Goal: Task Accomplishment & Management: Manage account settings

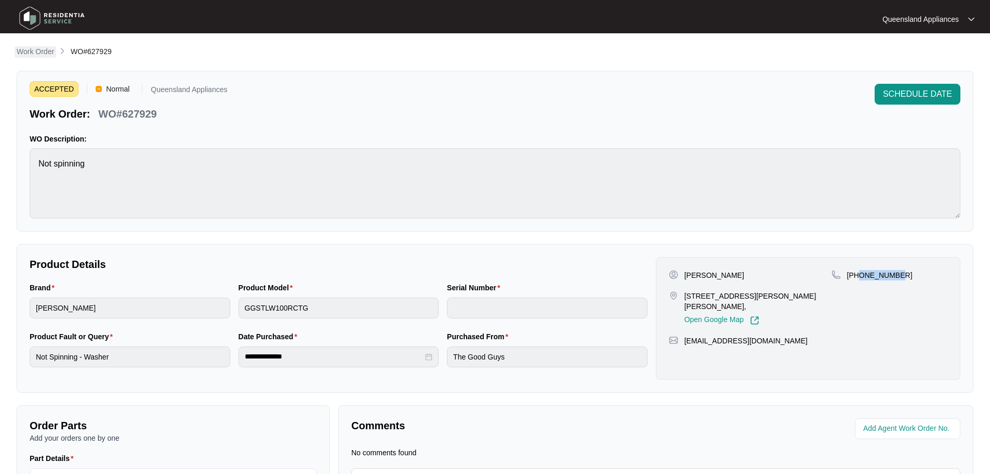
click at [41, 47] on p "Work Order" at bounding box center [35, 51] width 37 height 10
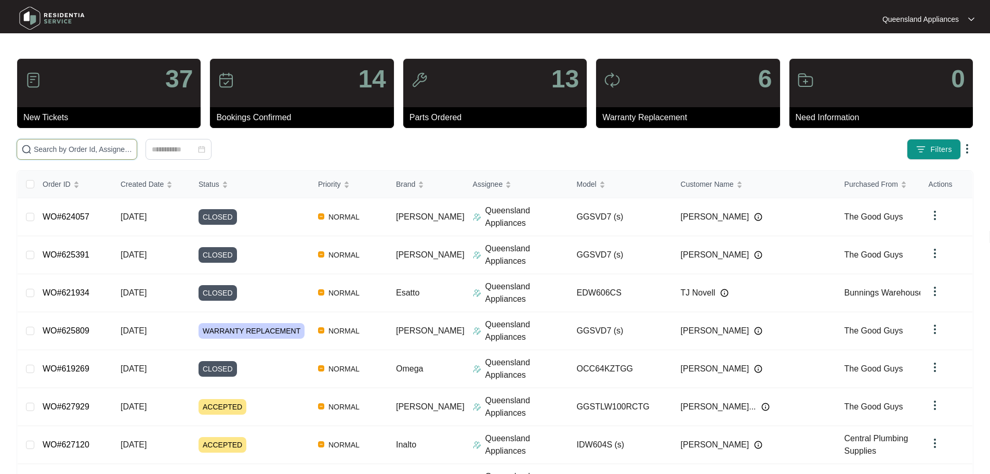
click at [109, 149] on input "text" at bounding box center [83, 148] width 99 height 11
paste input "57256"
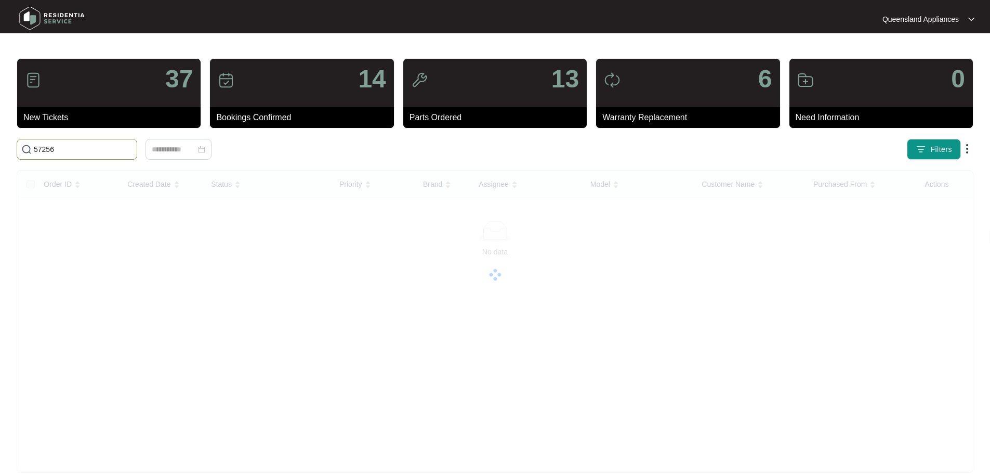
click at [133, 151] on input "57256" at bounding box center [83, 148] width 99 height 11
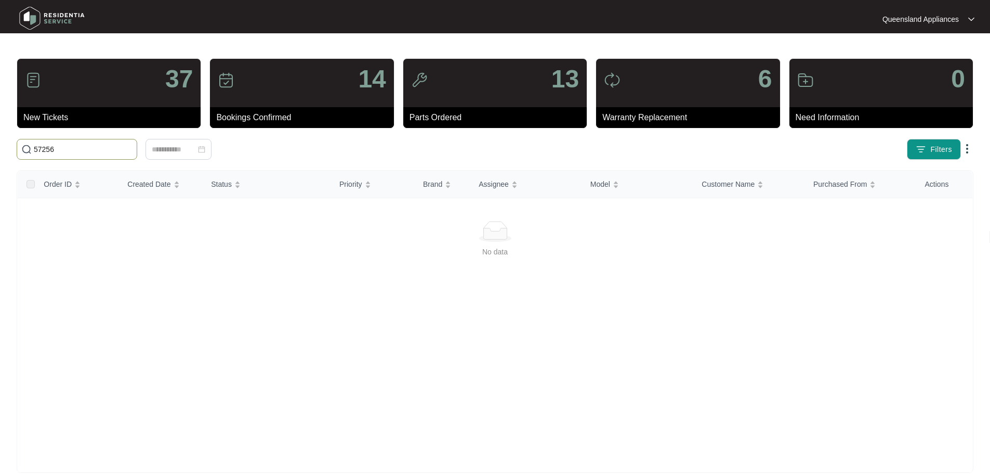
click at [133, 151] on input "57256" at bounding box center [83, 148] width 99 height 11
paste input "4 Da Vinci Boulevard Brisbane Airport"
drag, startPoint x: 67, startPoint y: 148, endPoint x: 222, endPoint y: 163, distance: 156.6
click at [222, 163] on div "37 New Tickets 14 Bookings Confirmed 13 Parts Ordered 6 Warranty Replacement 0 …" at bounding box center [495, 265] width 957 height 414
click at [133, 149] on input "4 Da Vinci" at bounding box center [83, 148] width 99 height 11
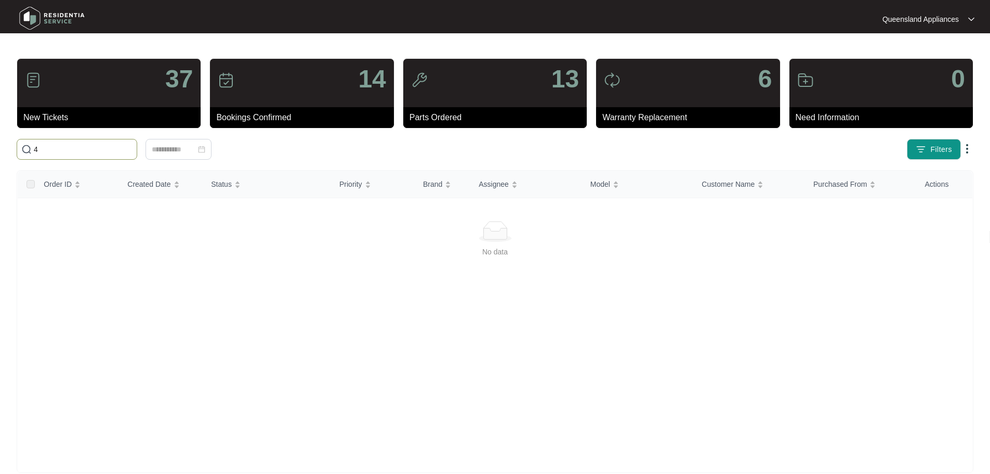
type input "4"
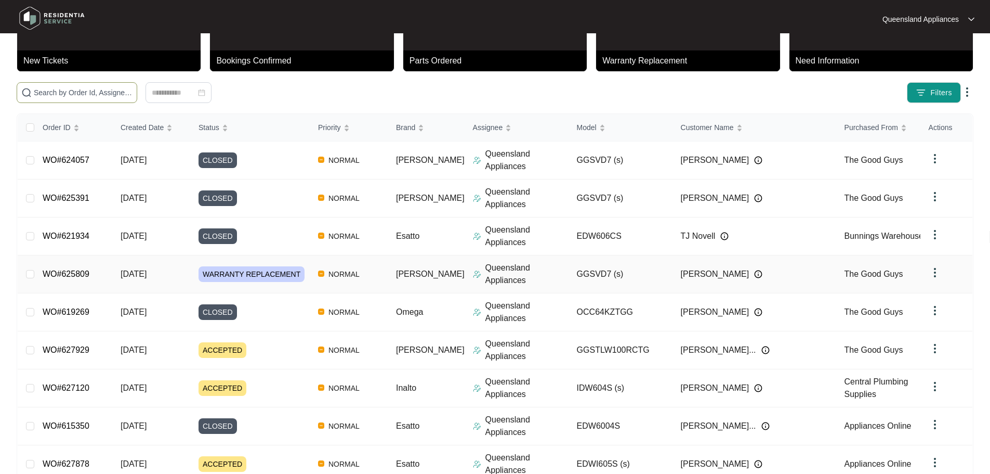
scroll to position [61, 0]
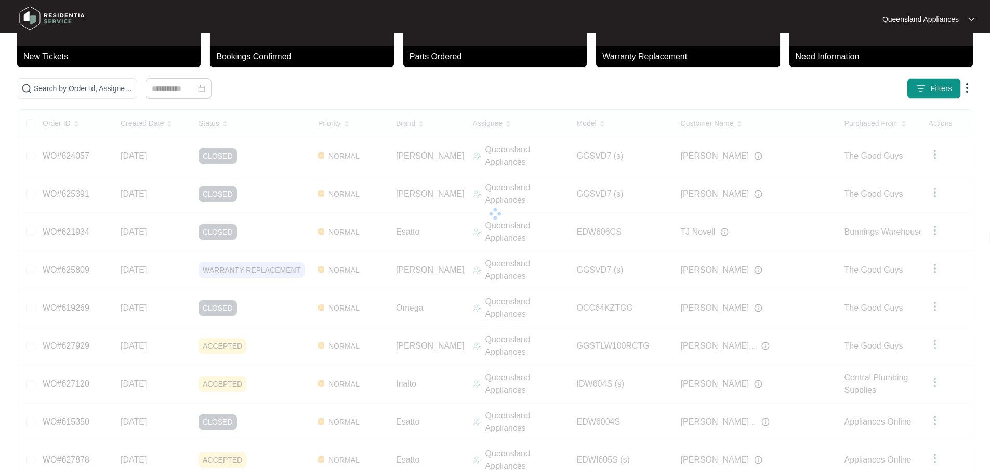
click at [452, 438] on div "Order ID Created Date Status Priority Brand Assignee Model Customer Name Purcha…" at bounding box center [495, 326] width 955 height 432
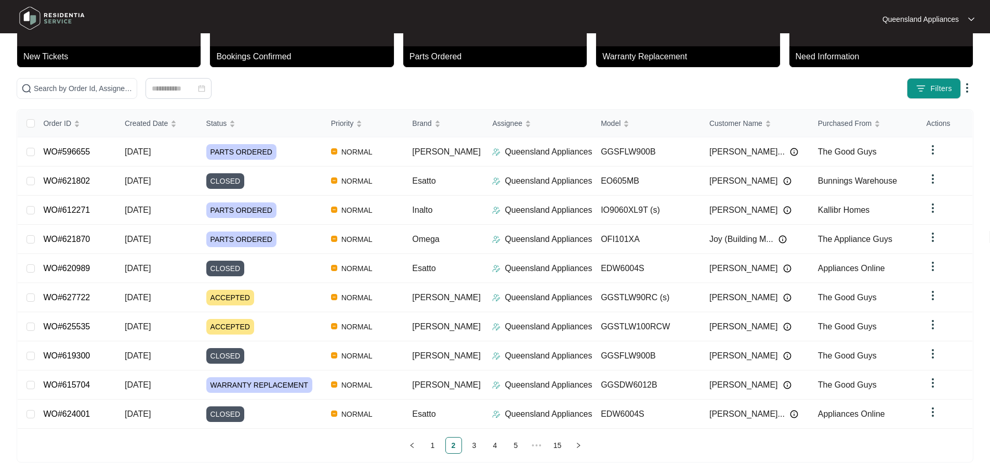
click at [313, 55] on p "Bookings Confirmed" at bounding box center [304, 56] width 177 height 12
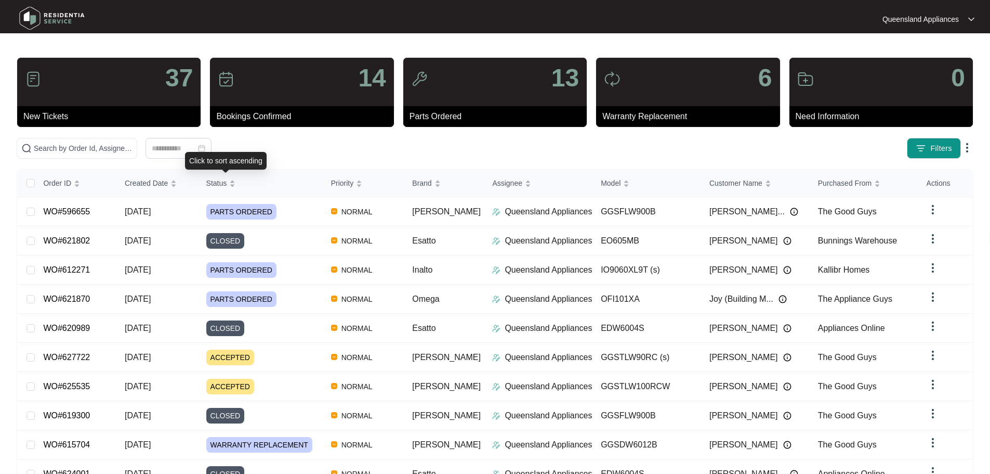
scroll to position [0, 0]
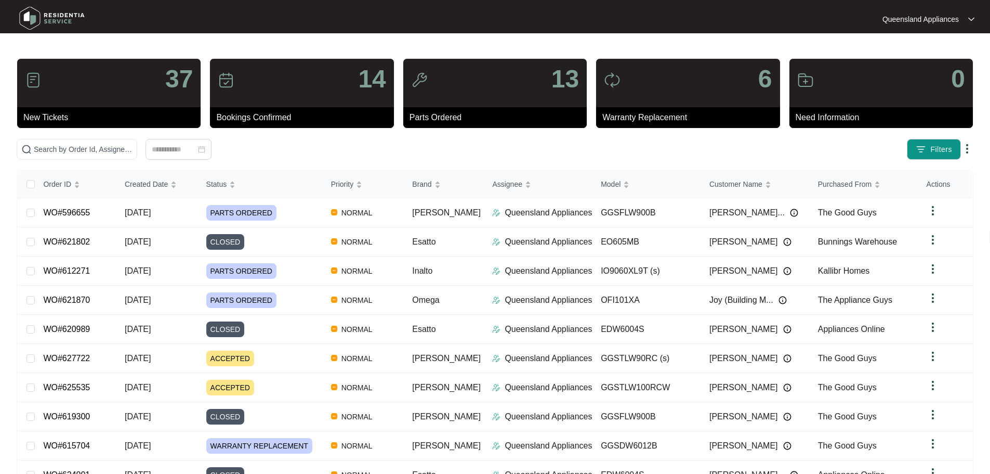
click at [303, 72] on div "14" at bounding box center [301, 83] width 183 height 48
click at [385, 73] on p "14" at bounding box center [372, 79] width 28 height 25
click at [135, 90] on div "37" at bounding box center [108, 83] width 183 height 48
click at [133, 148] on input "text" at bounding box center [83, 148] width 99 height 11
paste input "Andrew RTE"
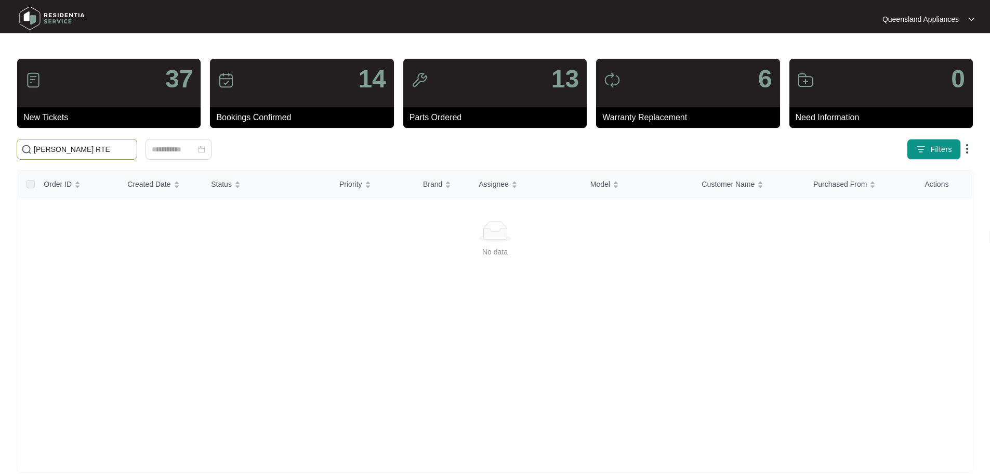
drag, startPoint x: 58, startPoint y: 147, endPoint x: 117, endPoint y: 145, distance: 59.3
click at [117, 145] on input "Andrew RTE" at bounding box center [83, 148] width 99 height 11
click at [133, 149] on input "[PERSON_NAME]" at bounding box center [83, 148] width 99 height 11
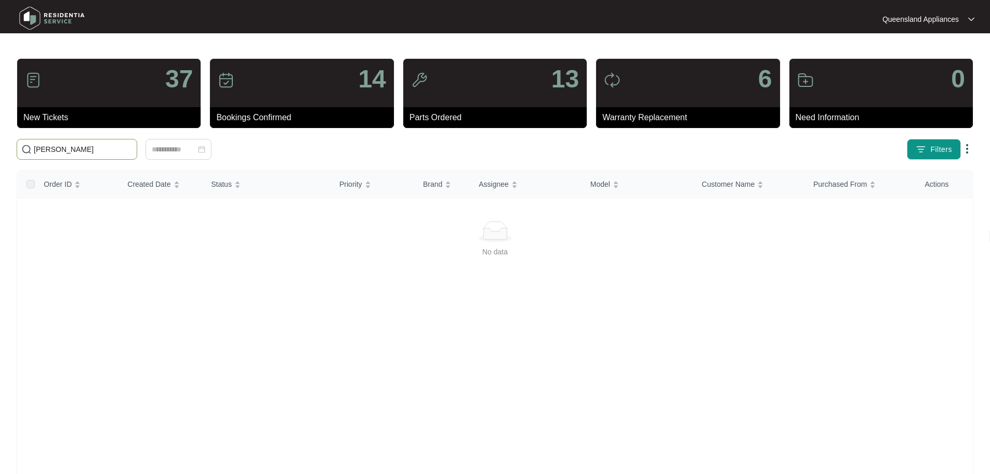
paste input "607406"
drag, startPoint x: 226, startPoint y: 148, endPoint x: 0, endPoint y: 113, distance: 228.3
click at [0, 110] on main "37 New Tickets 14 Bookings Confirmed 13 Parts Ordered 6 Warranty Replacement 0 …" at bounding box center [495, 244] width 990 height 489
paste input "text"
type input "607406"
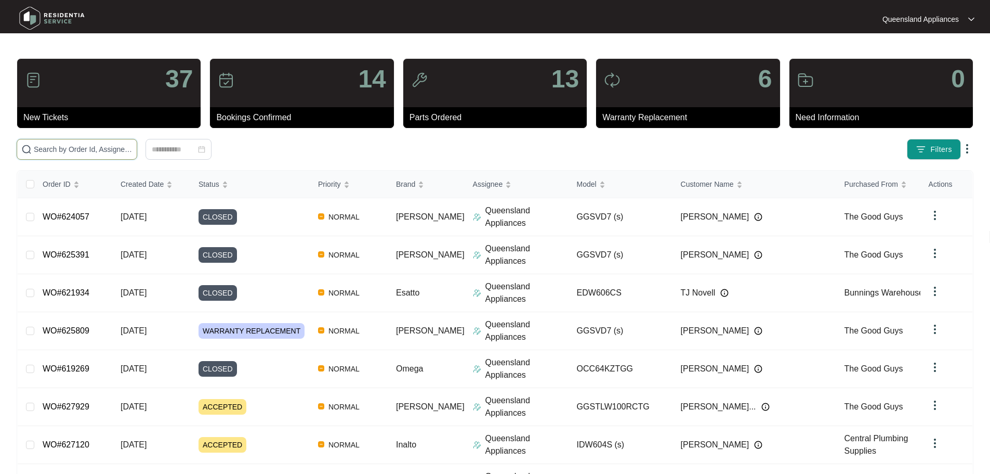
click at [128, 143] on input "text" at bounding box center [83, 148] width 99 height 11
paste input "607406"
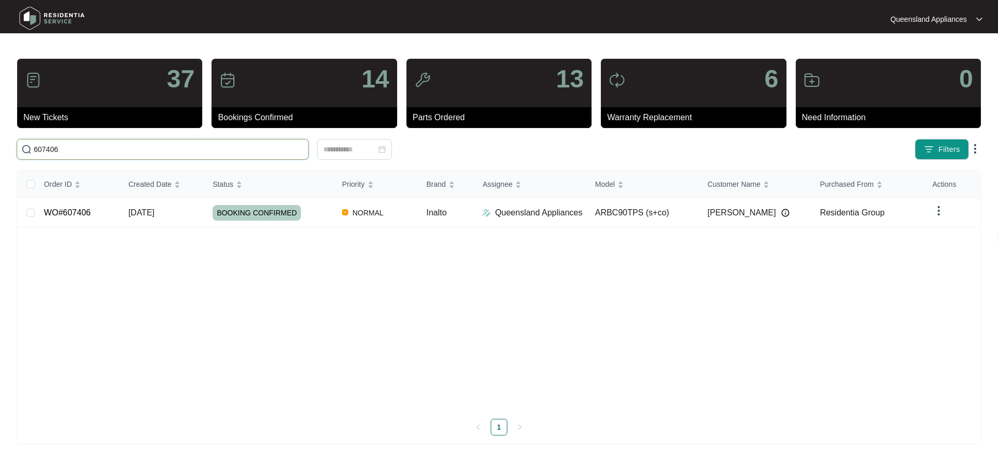
click at [152, 151] on input "607406" at bounding box center [169, 148] width 270 height 11
click at [152, 150] on input "607406" at bounding box center [169, 148] width 270 height 11
paste input "25084"
click at [191, 150] on input "625084" at bounding box center [169, 148] width 270 height 11
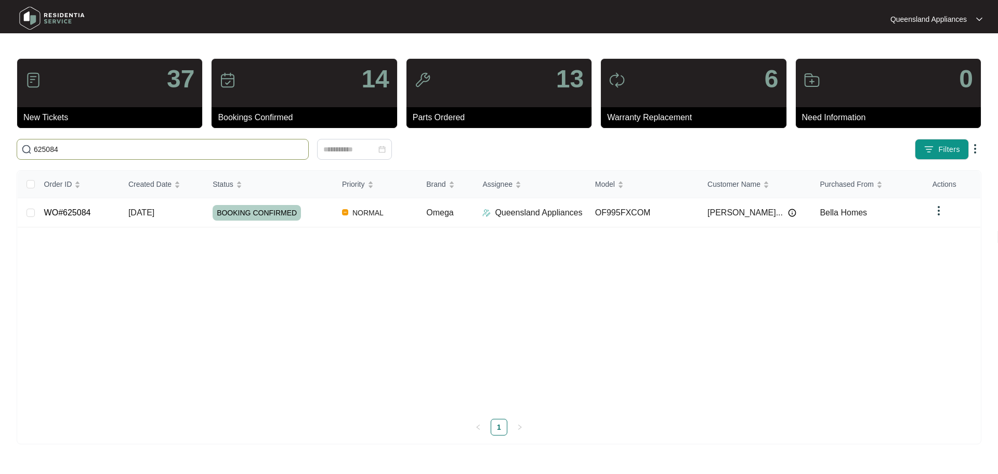
click at [191, 150] on input "625084" at bounding box center [169, 148] width 270 height 11
paste input "6125"
click at [156, 140] on span "626125" at bounding box center [163, 149] width 292 height 21
click at [154, 152] on input "626125" at bounding box center [169, 148] width 270 height 11
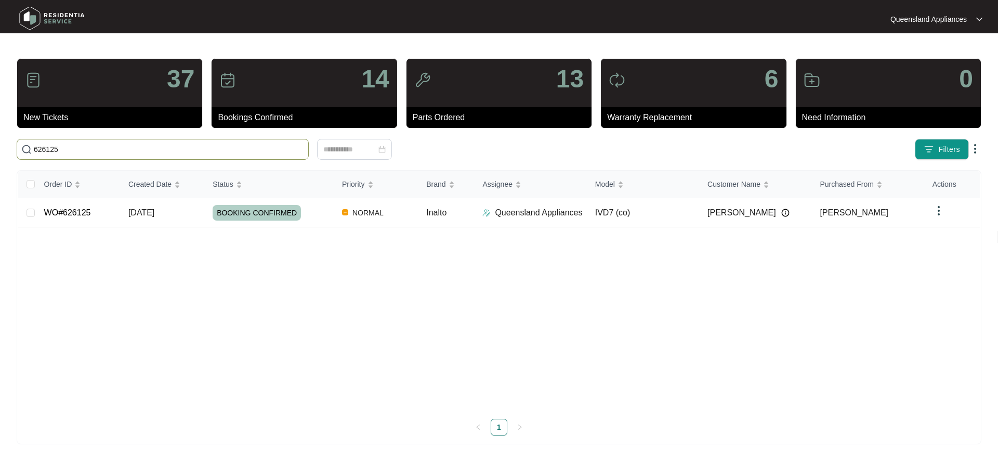
paste input "5124"
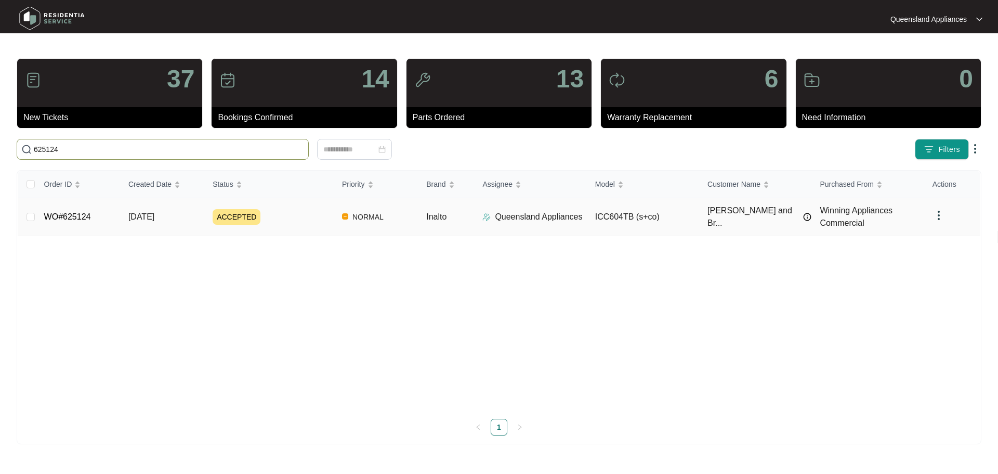
type input "625124"
click at [463, 221] on td "Inalto" at bounding box center [446, 217] width 56 height 38
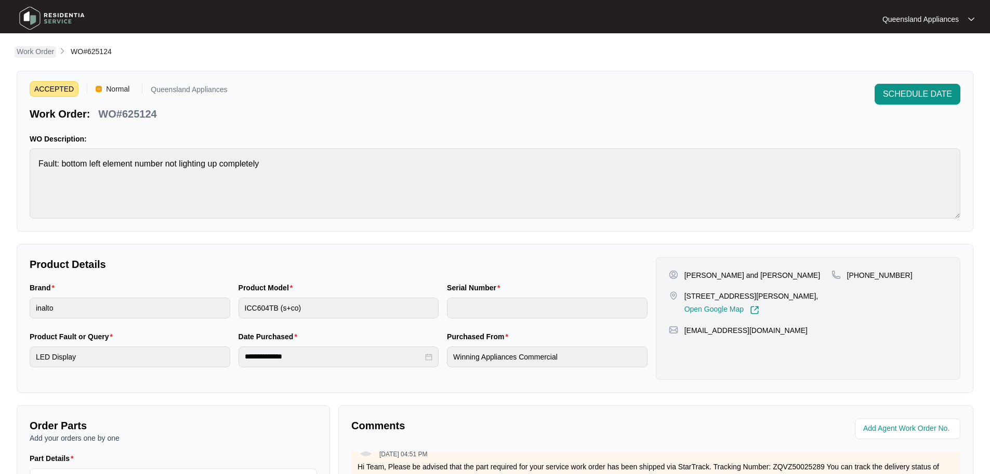
click at [33, 45] on main "**********" at bounding box center [495, 344] width 990 height 689
click at [36, 50] on p "Work Order" at bounding box center [35, 51] width 37 height 10
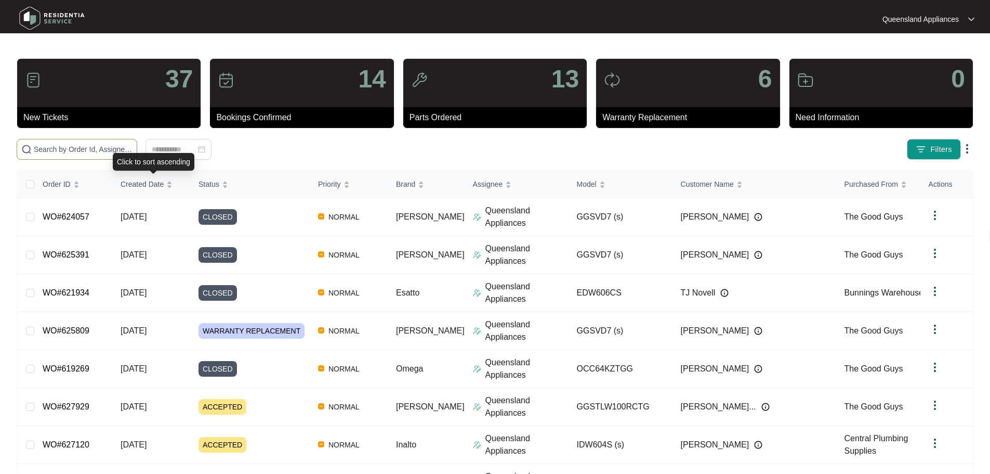
click at [137, 140] on span at bounding box center [77, 149] width 121 height 21
paste input "626671"
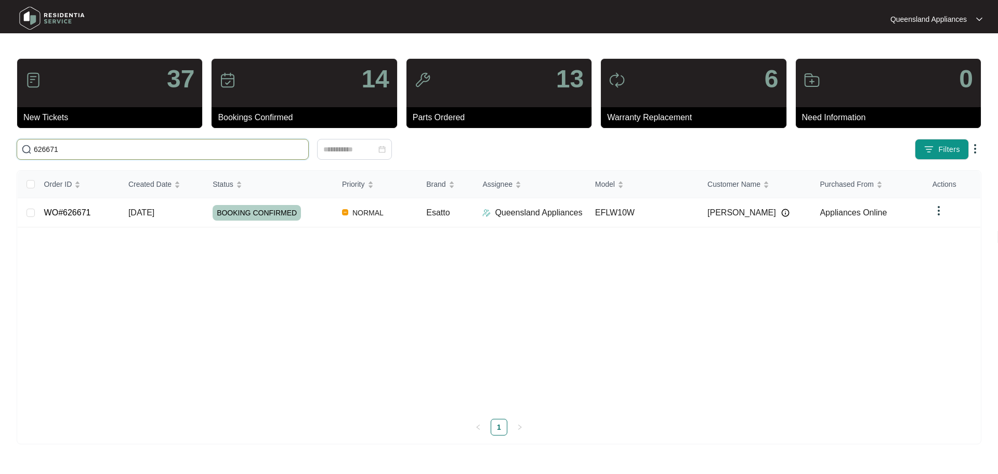
click at [162, 152] on input "626671" at bounding box center [169, 148] width 270 height 11
paste input "2575"
type input "622575"
click at [263, 219] on div "ACCEPTED" at bounding box center [273, 213] width 121 height 16
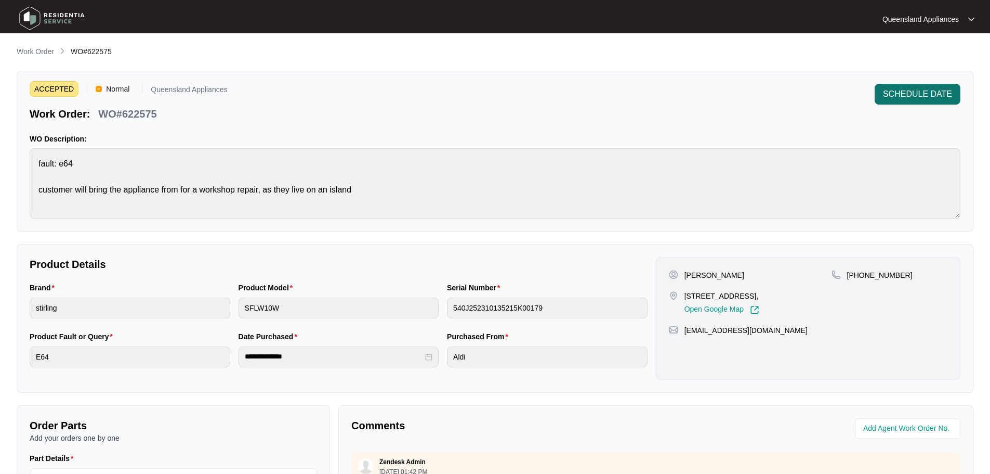
click at [932, 89] on span "SCHEDULE DATE" at bounding box center [917, 94] width 69 height 12
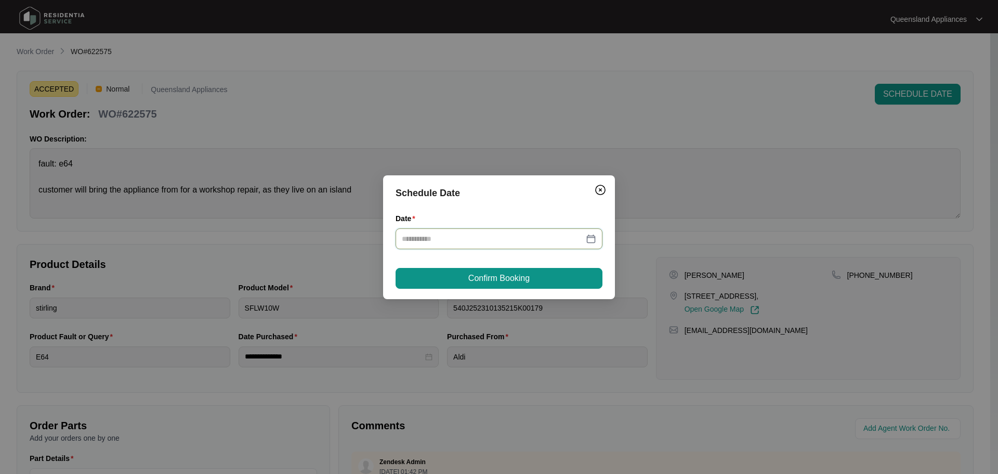
click at [563, 237] on input "Date" at bounding box center [493, 238] width 182 height 11
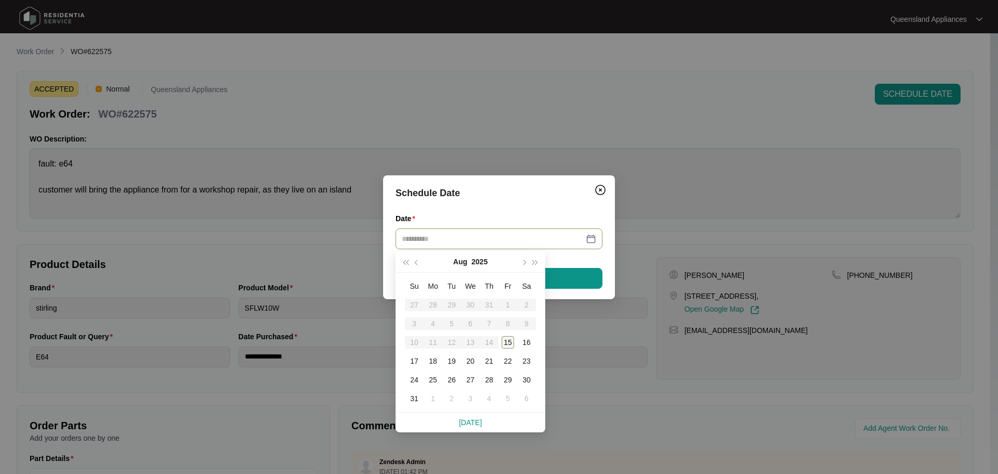
type input "**********"
click at [506, 342] on div "15" at bounding box center [508, 342] width 12 height 12
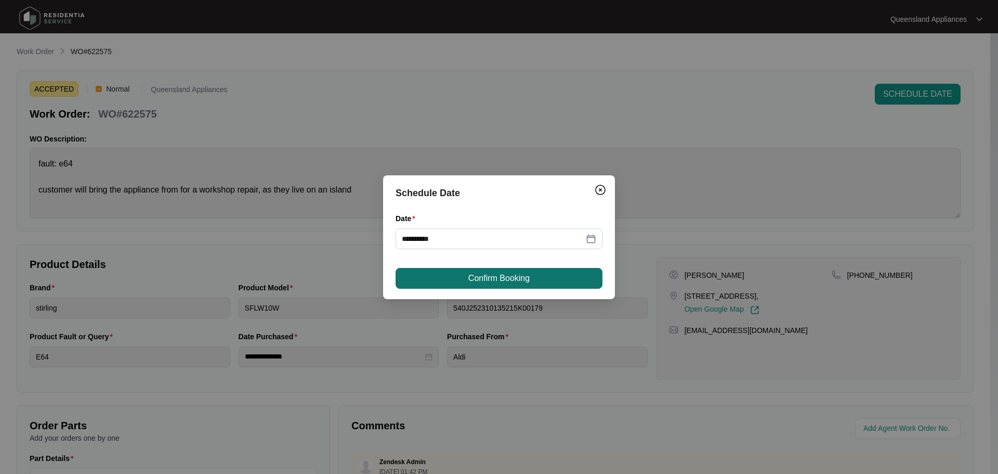
click at [501, 278] on span "Confirm Booking" at bounding box center [498, 278] width 61 height 12
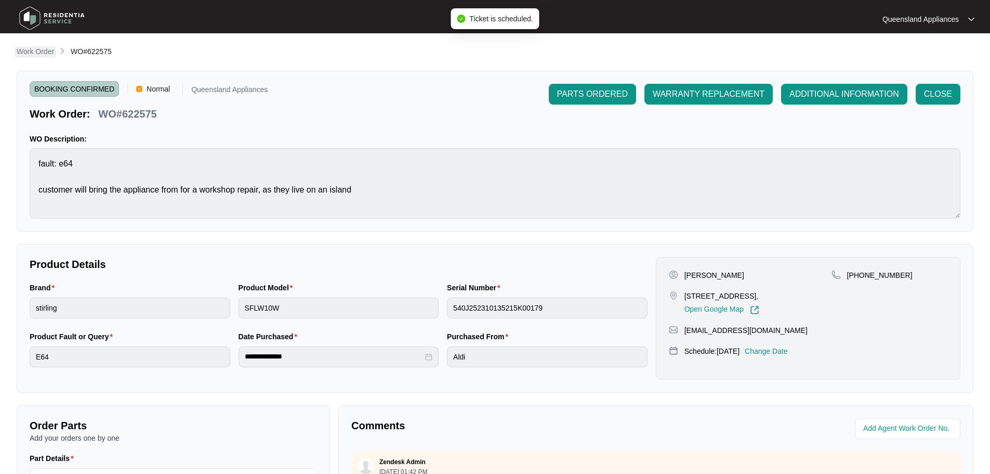
click at [32, 50] on p "Work Order" at bounding box center [35, 51] width 37 height 10
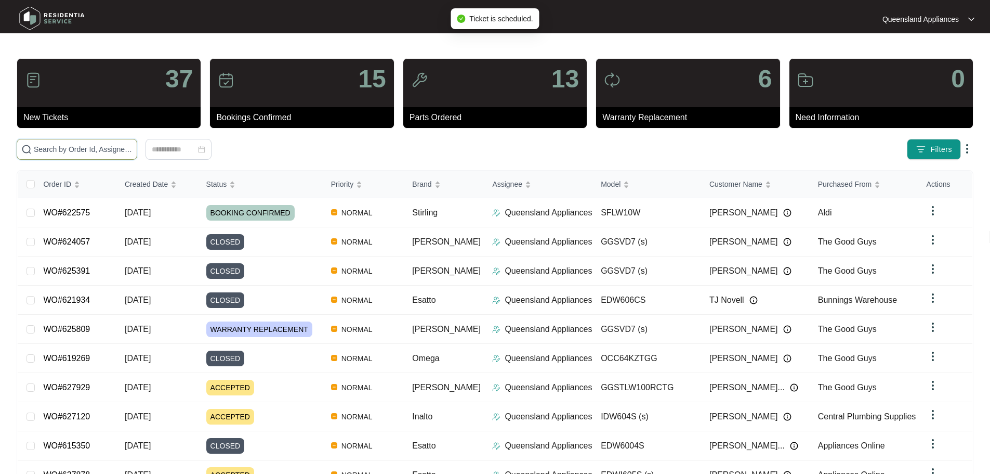
click at [133, 149] on input "text" at bounding box center [83, 148] width 99 height 11
paste input "615704"
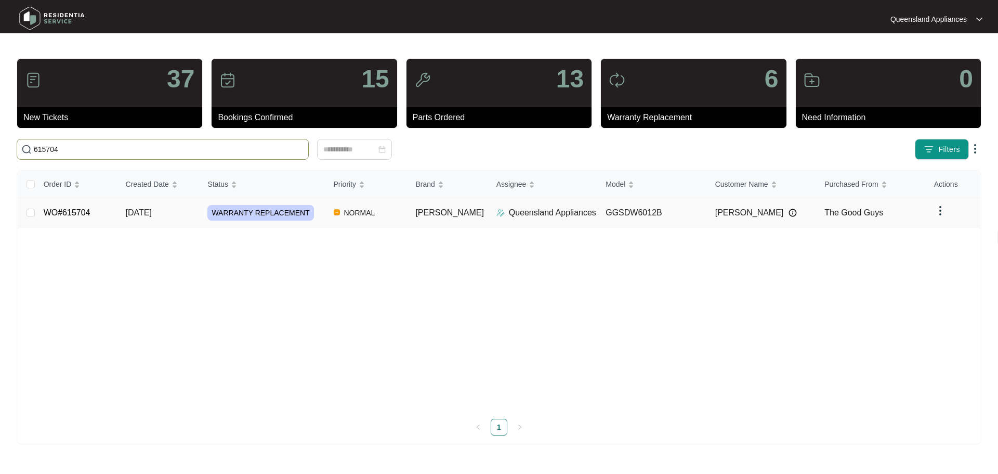
type input "615704"
click at [325, 209] on div "WARRANTY REPLACEMENT" at bounding box center [265, 213] width 117 height 16
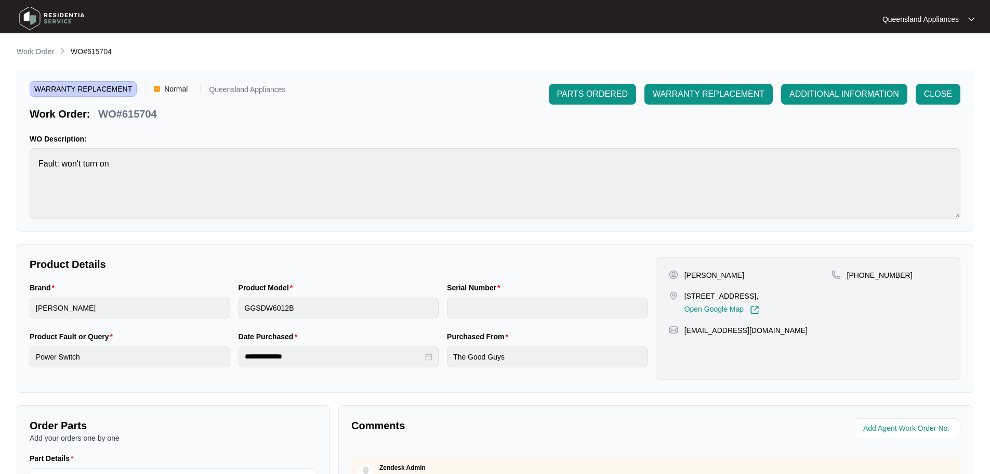
click at [40, 46] on li "Work Order" at bounding box center [35, 52] width 37 height 12
click at [46, 55] on p "Work Order" at bounding box center [35, 51] width 37 height 10
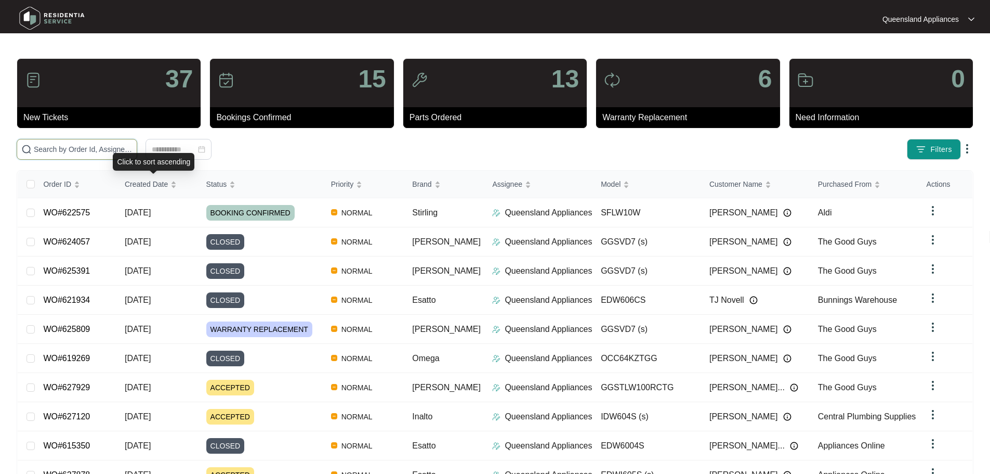
drag, startPoint x: 163, startPoint y: 147, endPoint x: 168, endPoint y: 151, distance: 7.1
click at [133, 148] on input "text" at bounding box center [83, 148] width 99 height 11
paste input "625535"
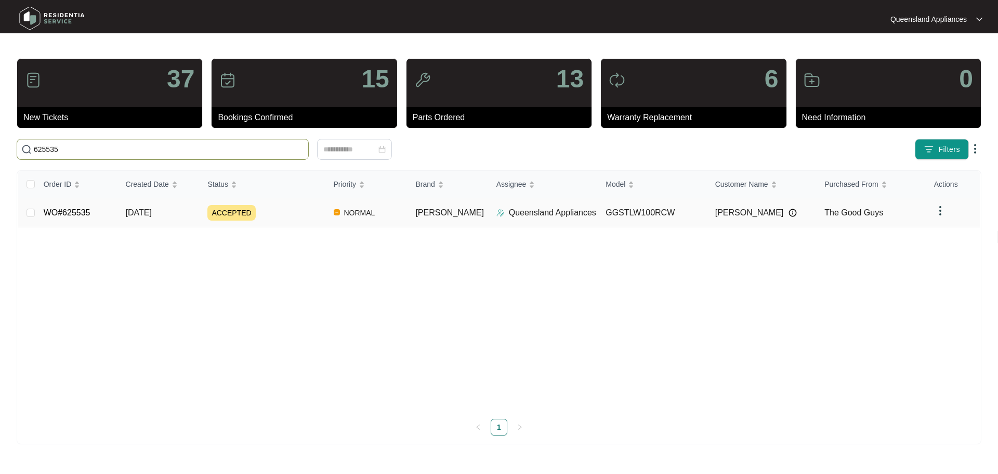
type input "625535"
click at [317, 218] on div "ACCEPTED" at bounding box center [265, 213] width 117 height 16
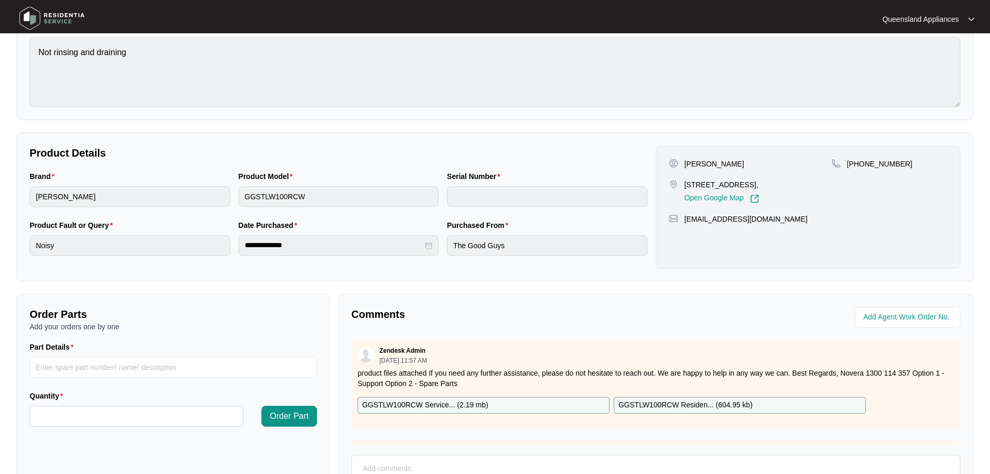
scroll to position [216, 0]
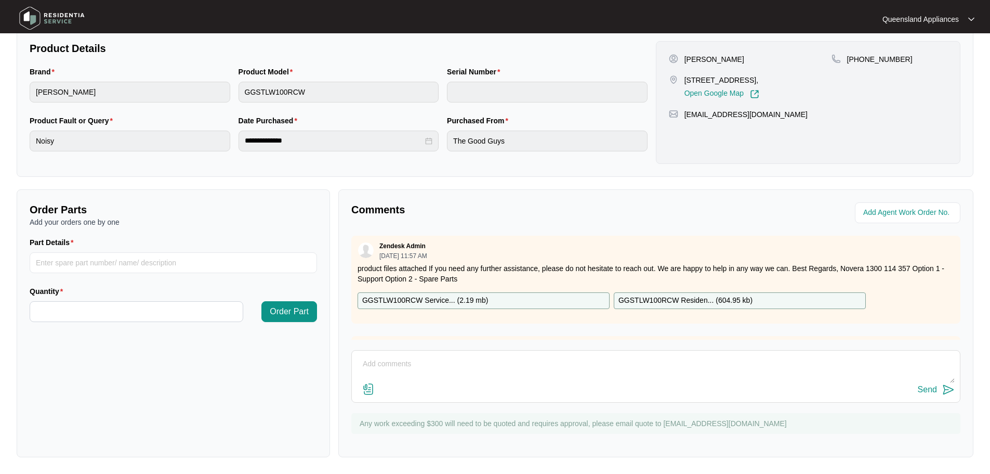
click at [498, 291] on div "Zendesk Admin [DATE] 11:57 AM product files attached If you need any further as…" at bounding box center [655, 279] width 609 height 88
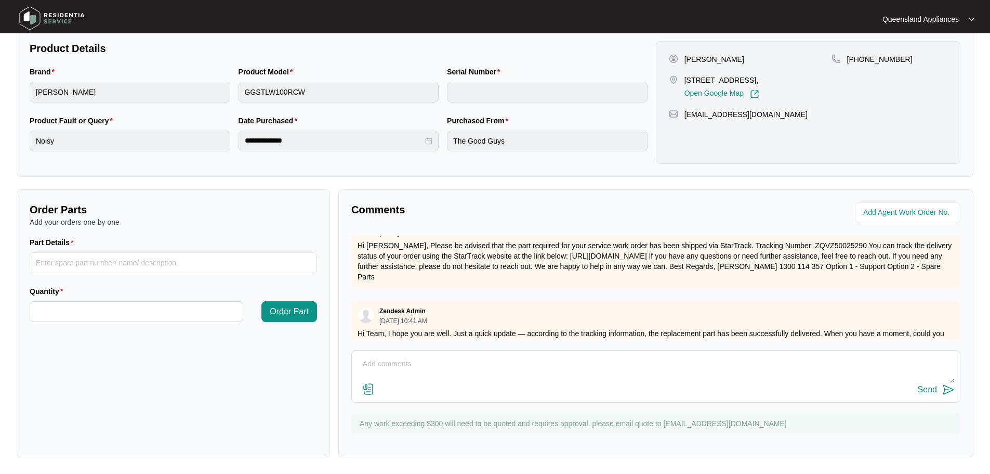
scroll to position [301, 0]
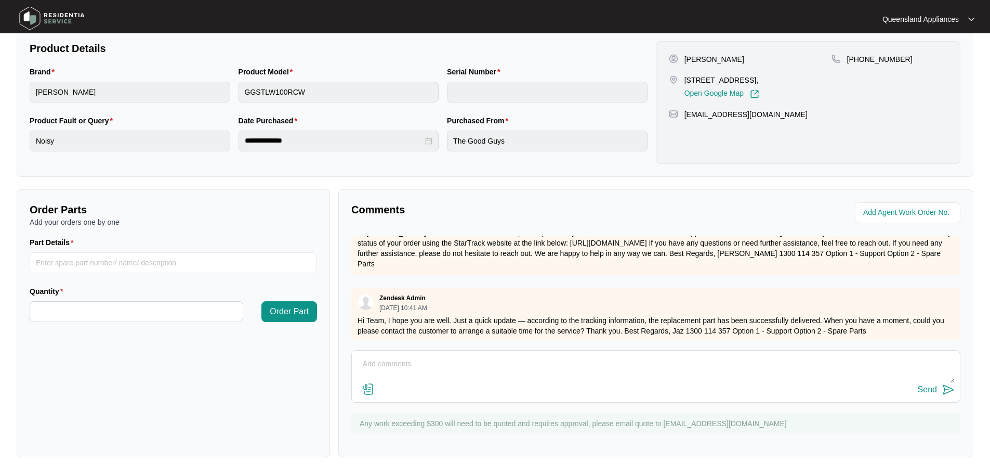
click at [480, 366] on textarea at bounding box center [656, 369] width 598 height 27
click at [414, 364] on textarea "Hi Team, We hae recieved the part and are currently coordinating with the clien…" at bounding box center [656, 369] width 598 height 27
click at [430, 363] on textarea "Hi Team, We have recieved the part and are currently coordinating with the clie…" at bounding box center [656, 369] width 598 height 27
type textarea "Hi Team, We have received the part and are currently coordinating with the clie…"
click at [943, 388] on img at bounding box center [948, 389] width 12 height 12
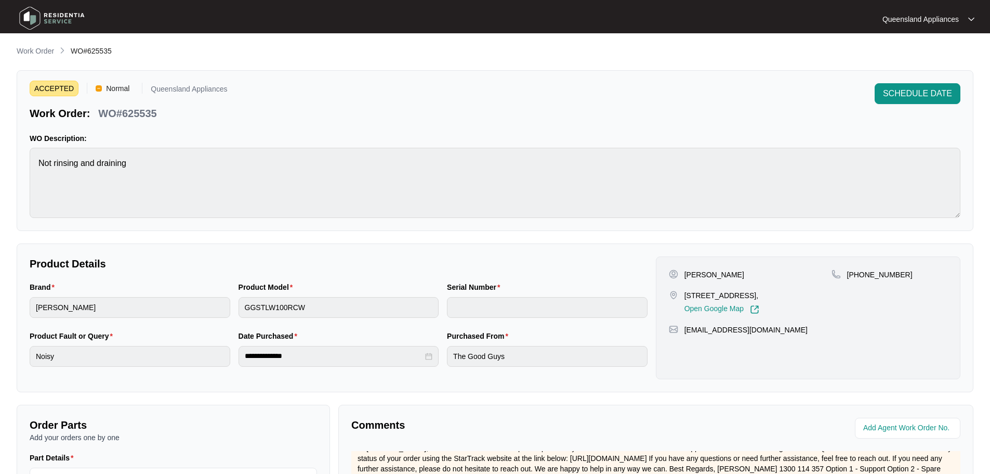
scroll to position [0, 0]
click at [31, 41] on main "**********" at bounding box center [495, 344] width 990 height 689
click at [33, 49] on p "Work Order" at bounding box center [35, 51] width 37 height 10
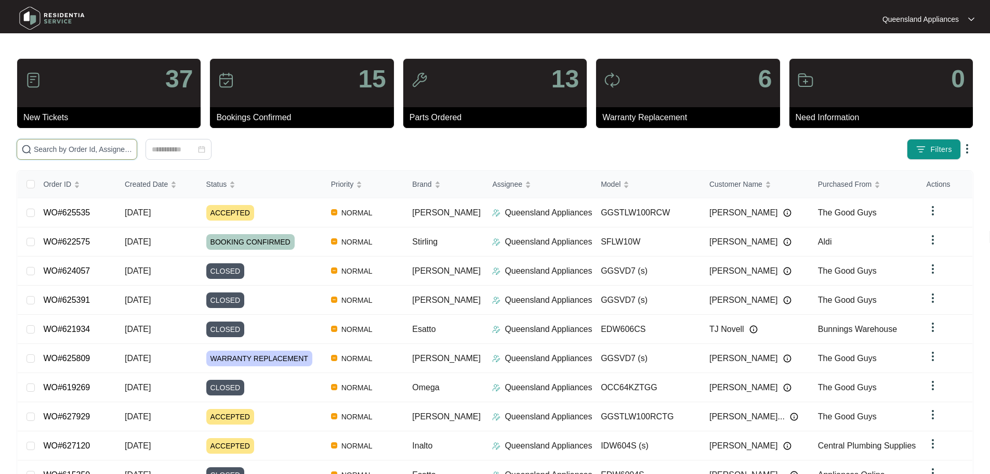
click at [133, 148] on input "text" at bounding box center [83, 148] width 99 height 11
paste input "621870"
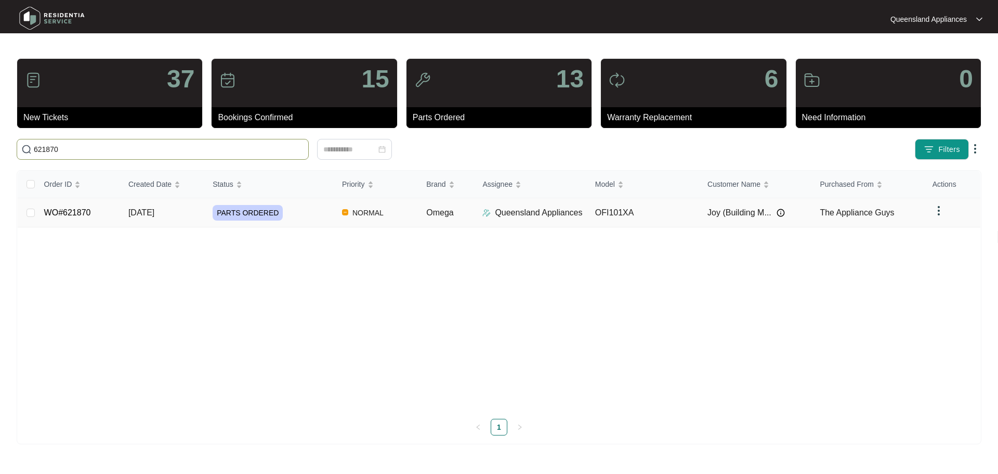
type input "621870"
click at [315, 217] on div "PARTS ORDERED" at bounding box center [273, 213] width 121 height 16
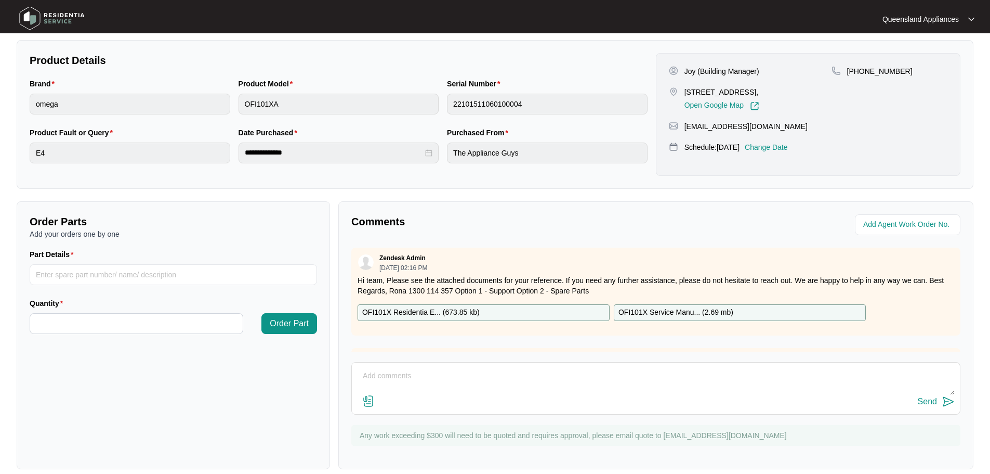
scroll to position [208, 0]
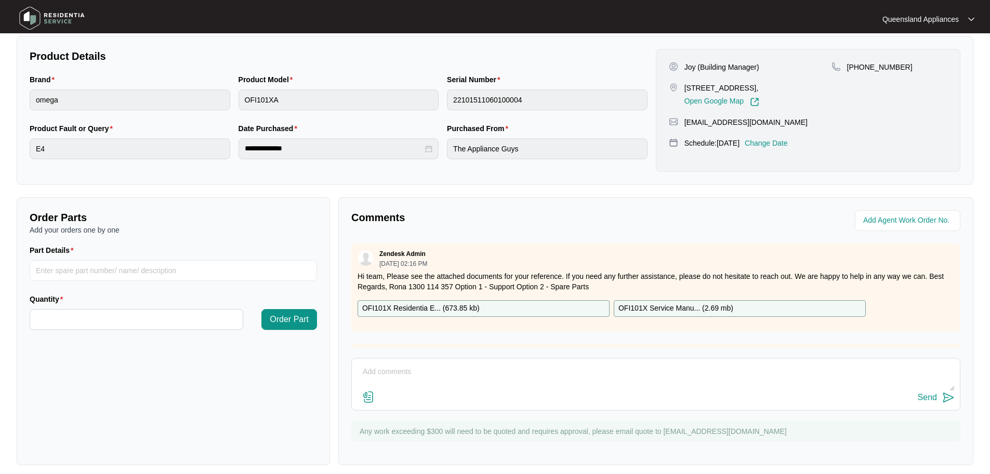
click at [484, 358] on div "Send" at bounding box center [655, 384] width 609 height 53
click at [482, 371] on textarea at bounding box center [656, 376] width 598 height 27
type textarea "Hi Team, This service ahs been booked for [DATE]."
click at [933, 398] on div "Send" at bounding box center [927, 396] width 19 height 9
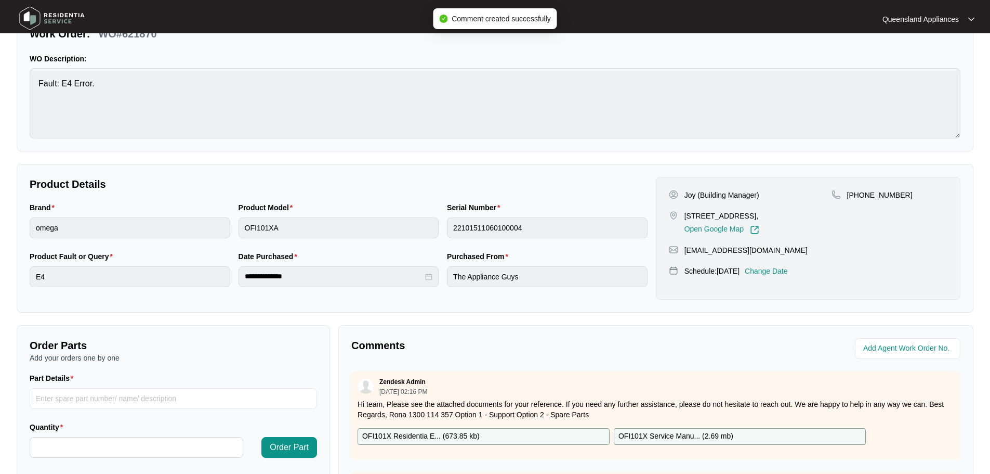
scroll to position [0, 0]
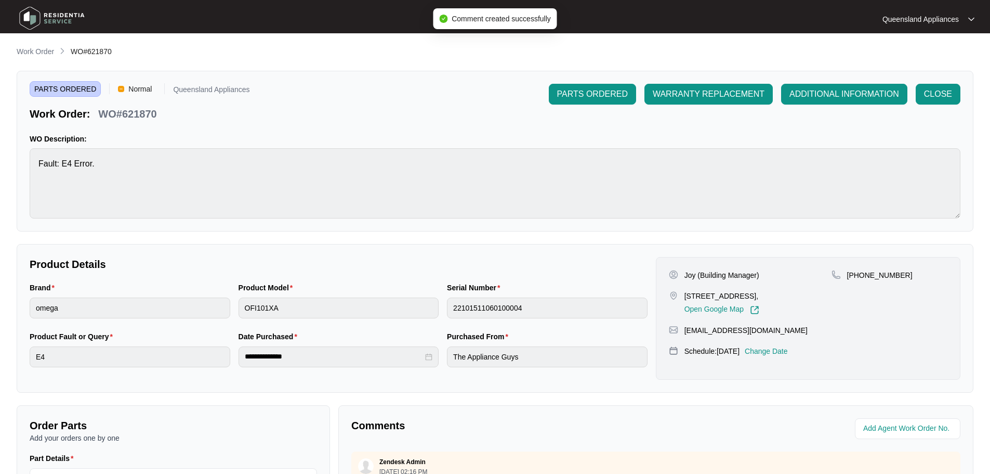
click at [23, 48] on p "Work Order" at bounding box center [35, 51] width 37 height 10
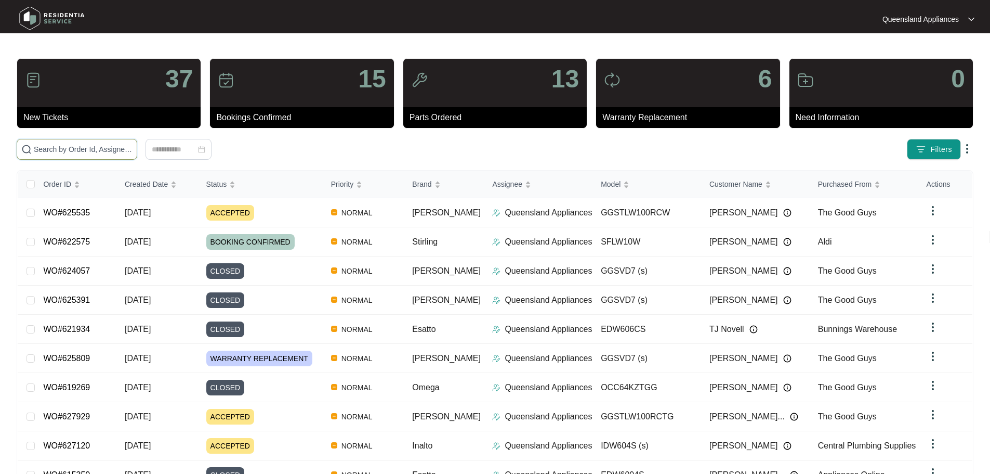
drag, startPoint x: 107, startPoint y: 142, endPoint x: 111, endPoint y: 152, distance: 10.2
click at [107, 144] on span at bounding box center [77, 149] width 121 height 21
paste input "625809"
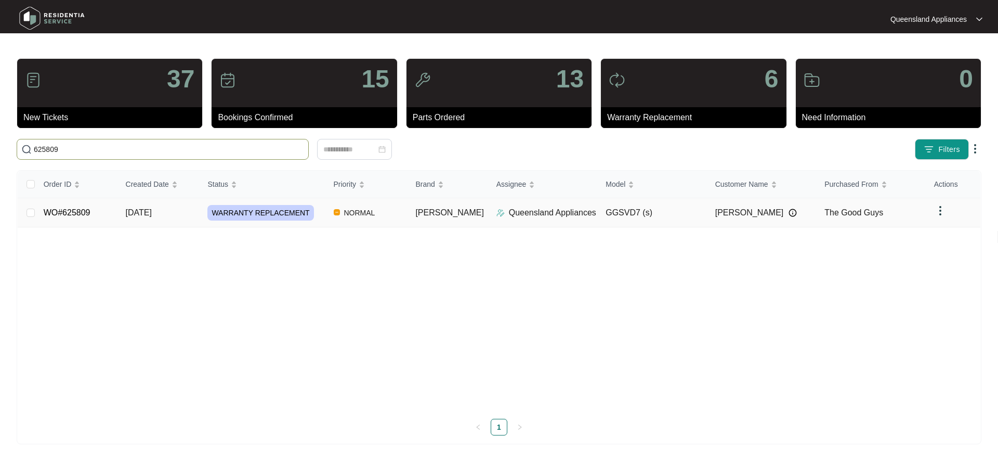
type input "625809"
click at [325, 216] on div "WARRANTY REPLACEMENT" at bounding box center [265, 213] width 117 height 16
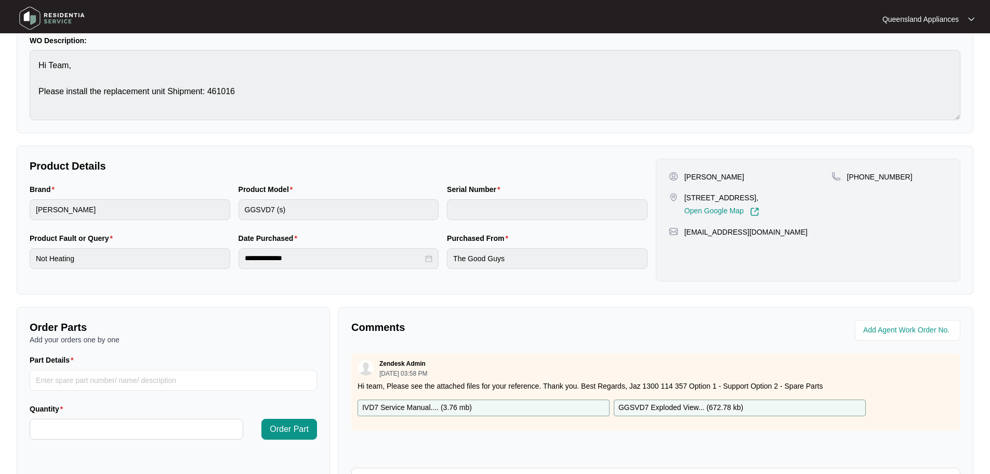
scroll to position [216, 0]
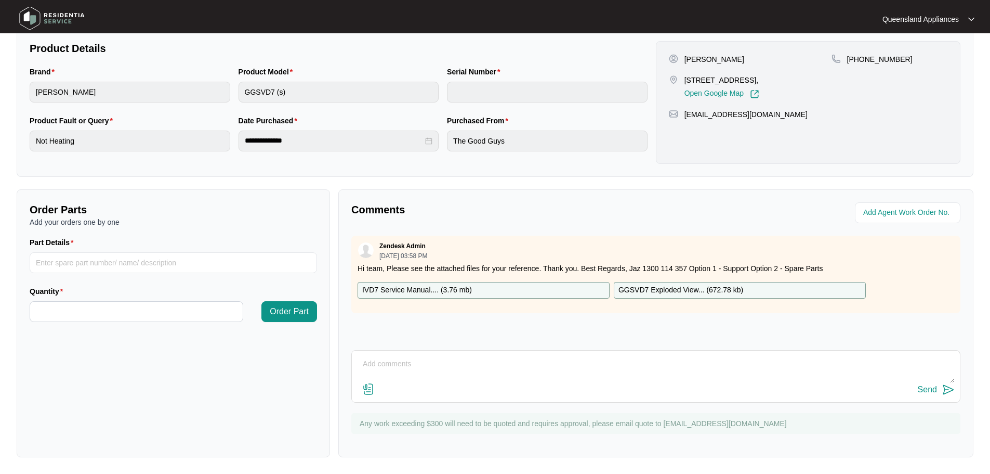
click at [426, 369] on textarea at bounding box center [656, 369] width 598 height 27
type textarea "Hi Team, We are organising with the client a suitable booking date/time."
click at [949, 389] on img at bounding box center [948, 389] width 12 height 12
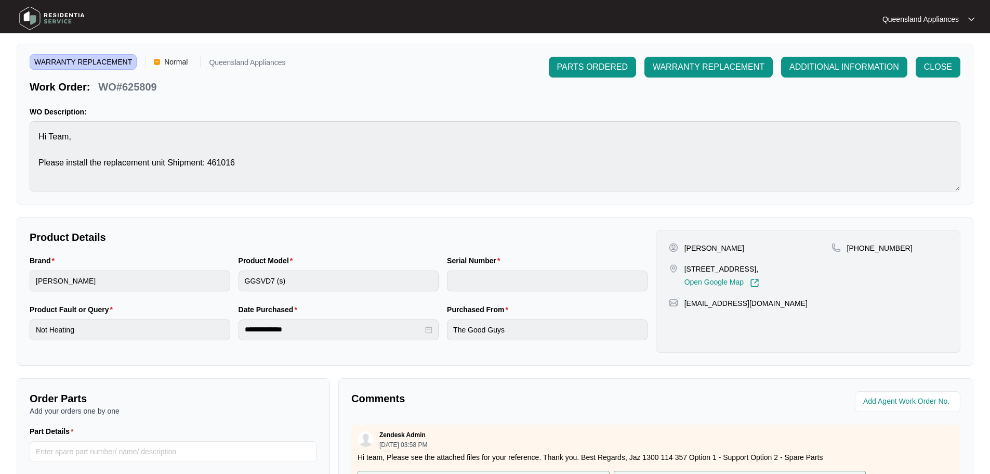
scroll to position [0, 0]
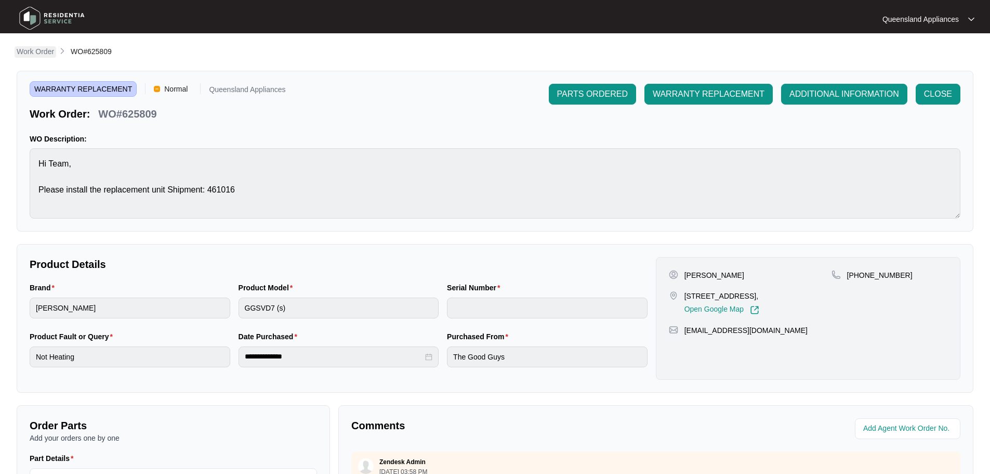
click at [41, 53] on p "Work Order" at bounding box center [35, 51] width 37 height 10
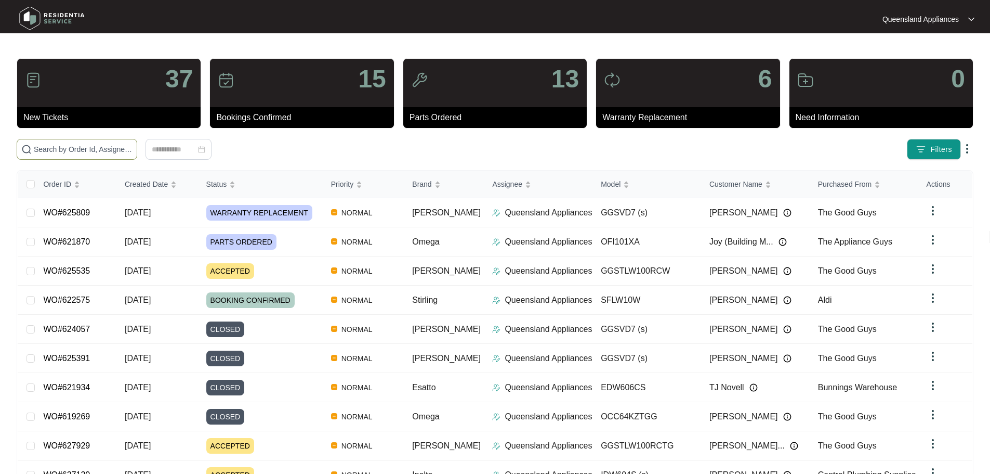
click at [102, 141] on span at bounding box center [77, 149] width 121 height 21
paste input "597382"
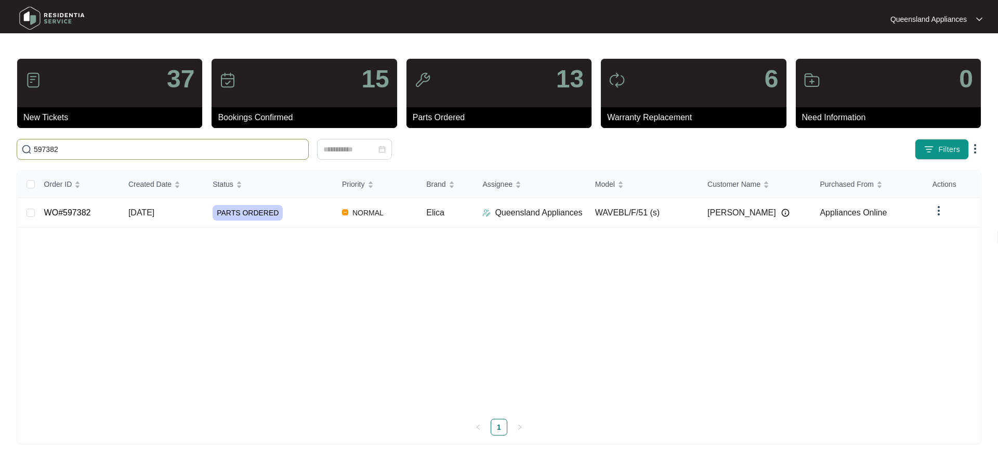
type input "597382"
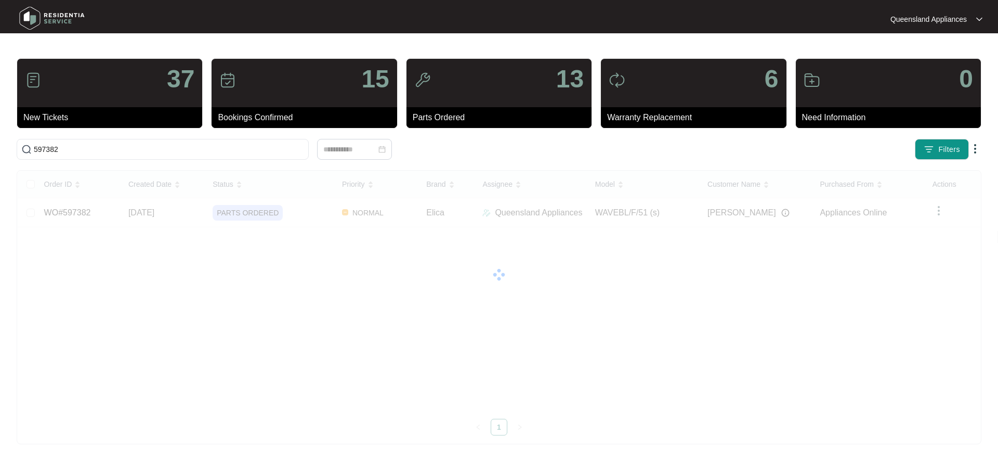
click at [698, 211] on td "WAVEBL/F/51 (s)" at bounding box center [643, 212] width 112 height 29
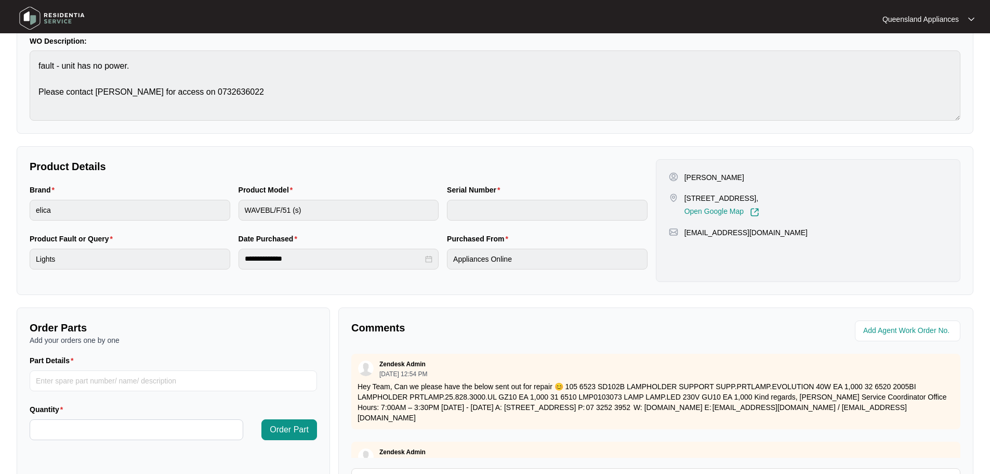
scroll to position [216, 0]
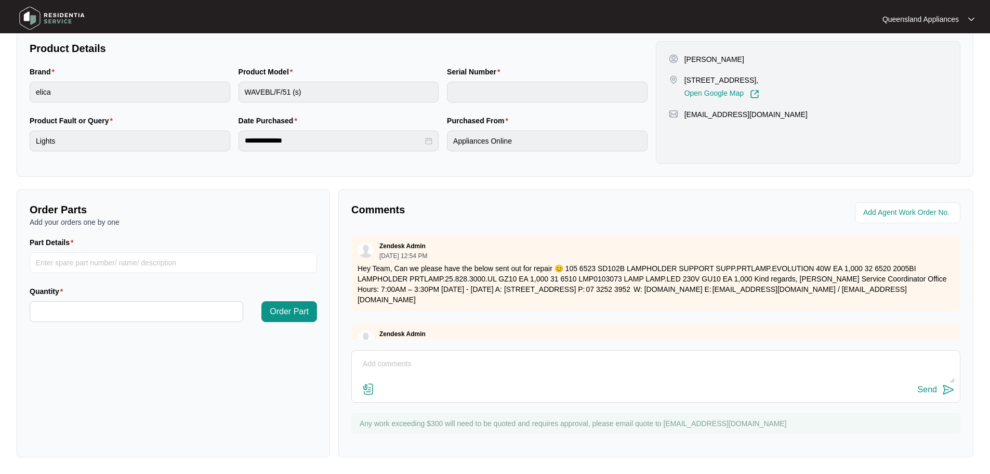
click at [582, 325] on div "Zendesk Admin [DATE] 05:02 PM Thank you for your order QLD, I’ve placed a back …" at bounding box center [655, 355] width 609 height 65
click at [559, 293] on p "Hey Team, Can we please have the below sent out for repair 😊 105 6523 SD102B LA…" at bounding box center [656, 284] width 597 height 42
click at [523, 271] on p "Hey Team, Can we please have the below sent out for repair 😊 105 6523 SD102B LA…" at bounding box center [656, 284] width 597 height 42
click at [493, 264] on p "Hey Team, Can we please have the below sent out for repair 😊 105 6523 SD102B LA…" at bounding box center [656, 284] width 597 height 42
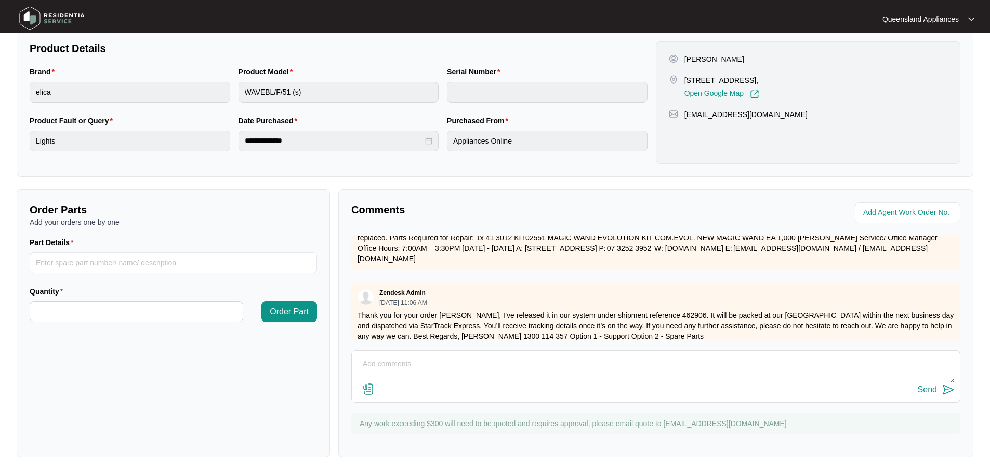
scroll to position [624, 0]
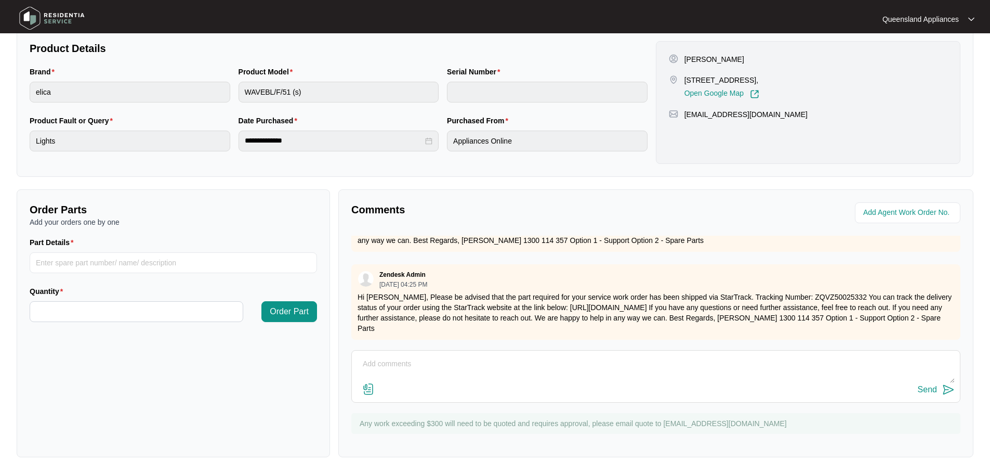
click at [479, 362] on textarea at bounding box center [656, 369] width 598 height 27
type textarea "Hi Team, Part received. We are organizing a suitable date/time to schedule this…"
drag, startPoint x: 924, startPoint y: 388, endPoint x: 990, endPoint y: 385, distance: 65.6
click at [926, 388] on div "Send" at bounding box center [927, 389] width 19 height 9
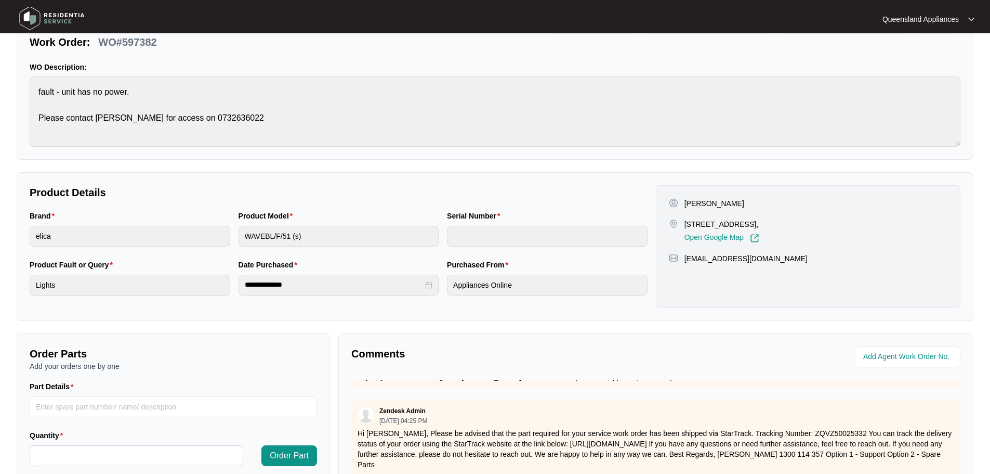
scroll to position [0, 0]
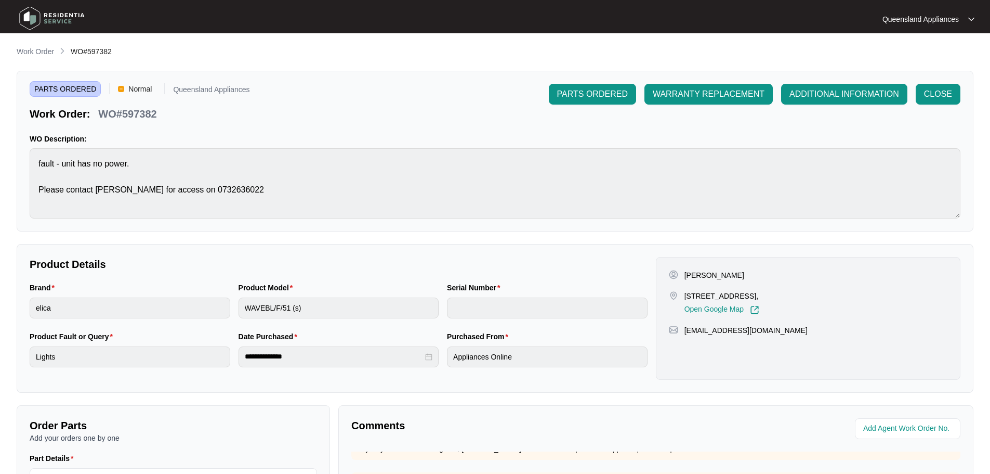
click at [37, 49] on p "Work Order" at bounding box center [35, 51] width 37 height 10
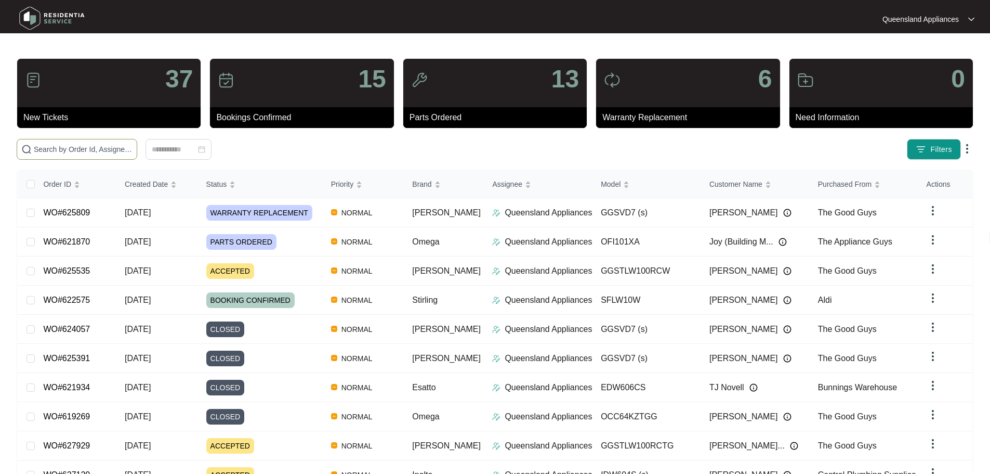
drag, startPoint x: 111, startPoint y: 146, endPoint x: 127, endPoint y: 161, distance: 21.7
click at [113, 149] on input "text" at bounding box center [83, 148] width 99 height 11
paste input "625897"
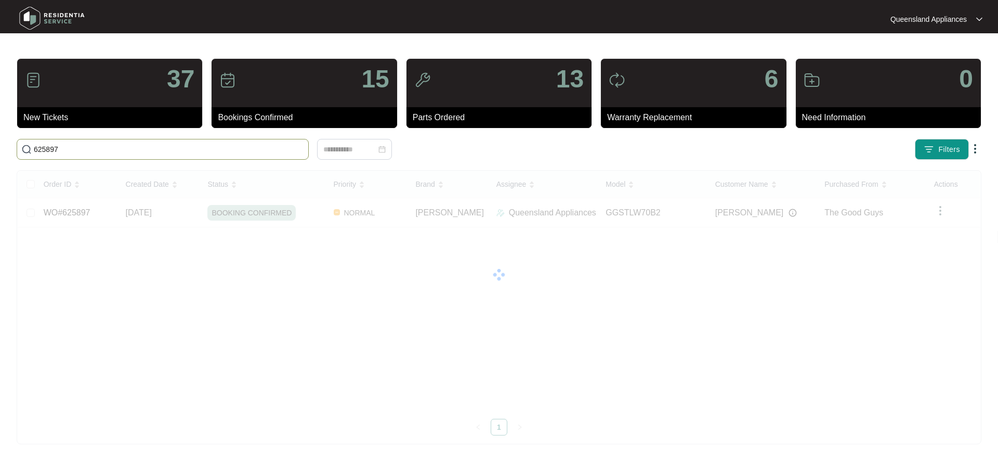
click at [290, 148] on input "625897" at bounding box center [169, 148] width 270 height 11
click at [291, 148] on input "625897" at bounding box center [169, 148] width 270 height 11
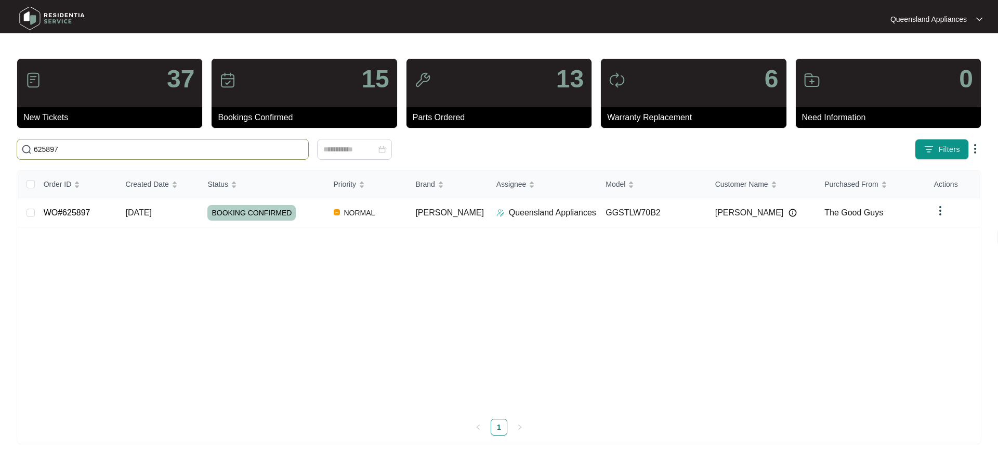
click at [291, 148] on input "625897" at bounding box center [169, 148] width 270 height 11
paste input "15185"
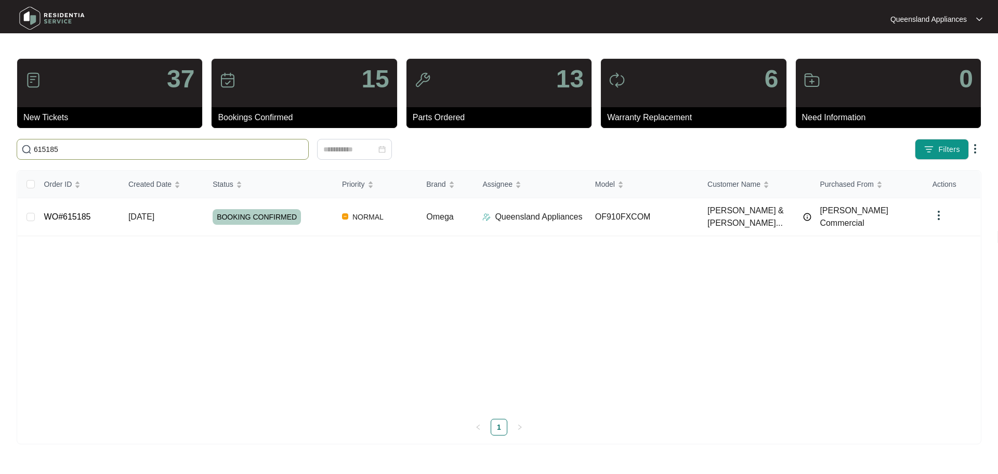
click at [293, 154] on input "615185" at bounding box center [169, 148] width 270 height 11
paste input "2271"
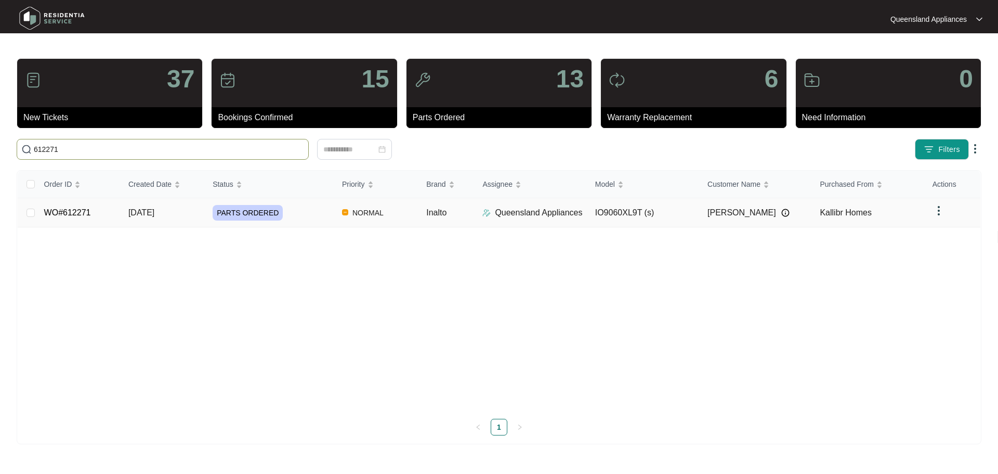
type input "612271"
click at [299, 215] on div "PARTS ORDERED" at bounding box center [273, 213] width 121 height 16
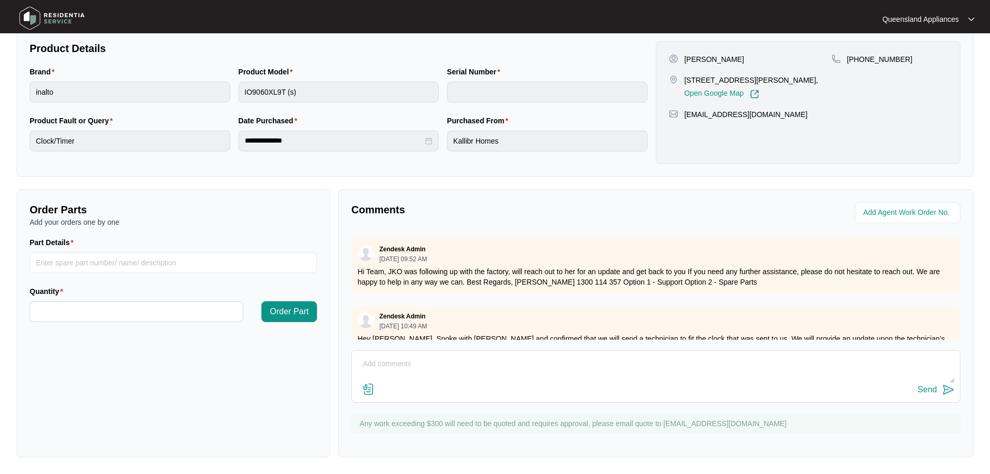
scroll to position [1196, 0]
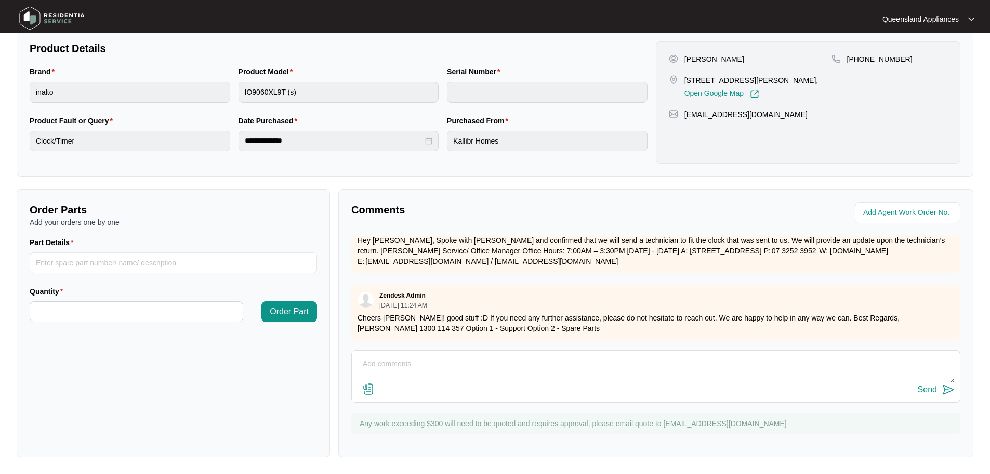
click at [453, 371] on textarea at bounding box center [656, 369] width 598 height 27
click at [413, 365] on textarea at bounding box center [656, 369] width 598 height 27
type textarea "h"
click at [540, 356] on textarea "Hi Team, Booking is confirmed by the client for [DATE]" at bounding box center [656, 369] width 598 height 27
click at [542, 360] on textarea "Hi Team, Booking is confirmed by the client for [DATE]" at bounding box center [656, 369] width 598 height 27
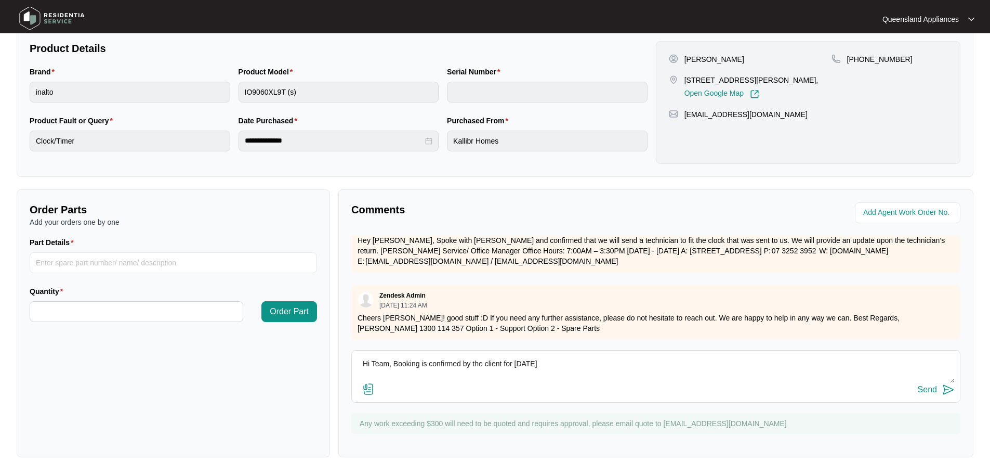
type textarea "Hi Team, Booking is confirmed by the client for [DATE]"
click at [927, 385] on div "Send" at bounding box center [927, 389] width 19 height 9
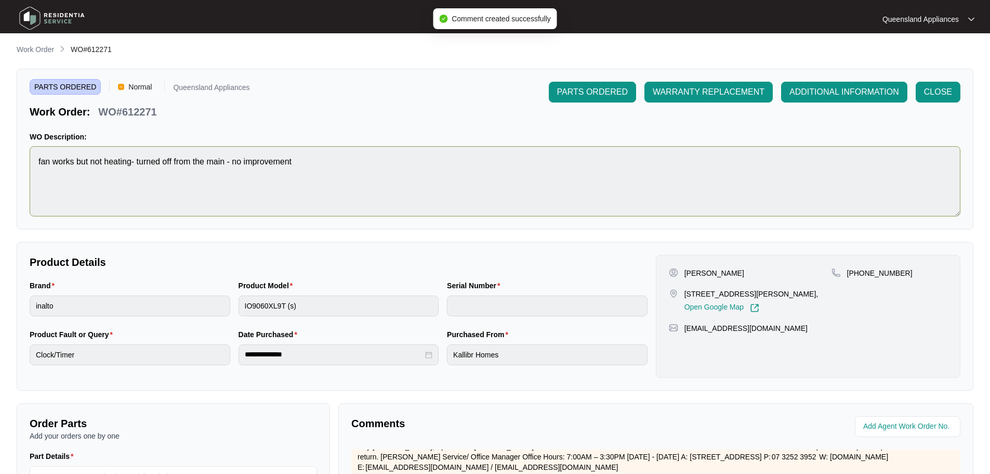
scroll to position [0, 0]
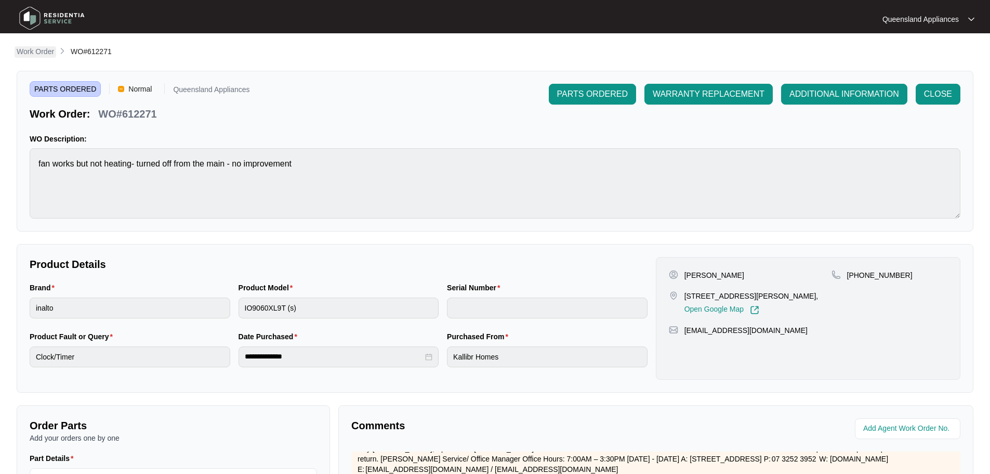
click at [45, 50] on p "Work Order" at bounding box center [35, 51] width 37 height 10
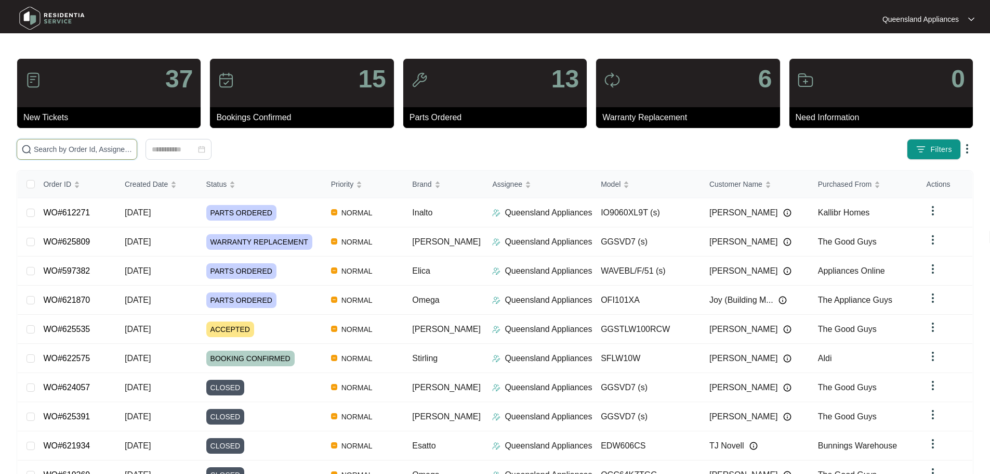
click at [107, 148] on input "text" at bounding box center [83, 148] width 99 height 11
paste input "627137"
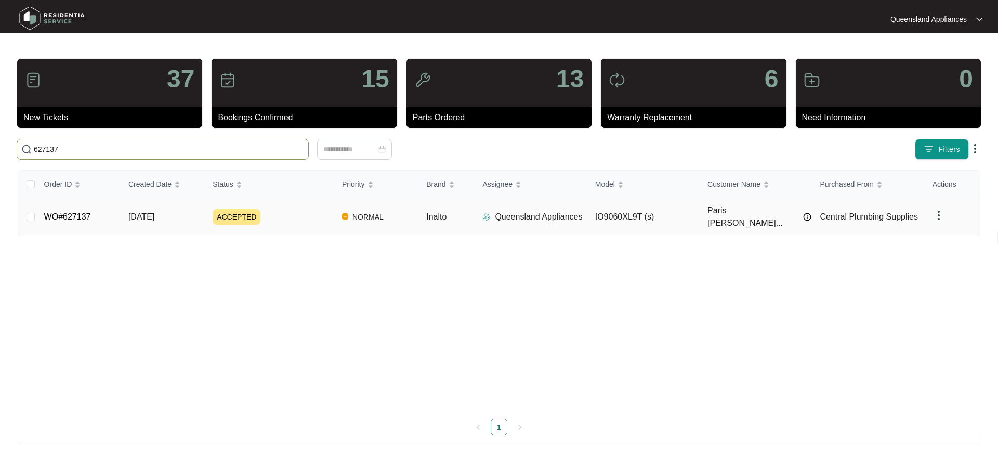
type input "627137"
click at [287, 211] on div "ACCEPTED" at bounding box center [273, 217] width 121 height 16
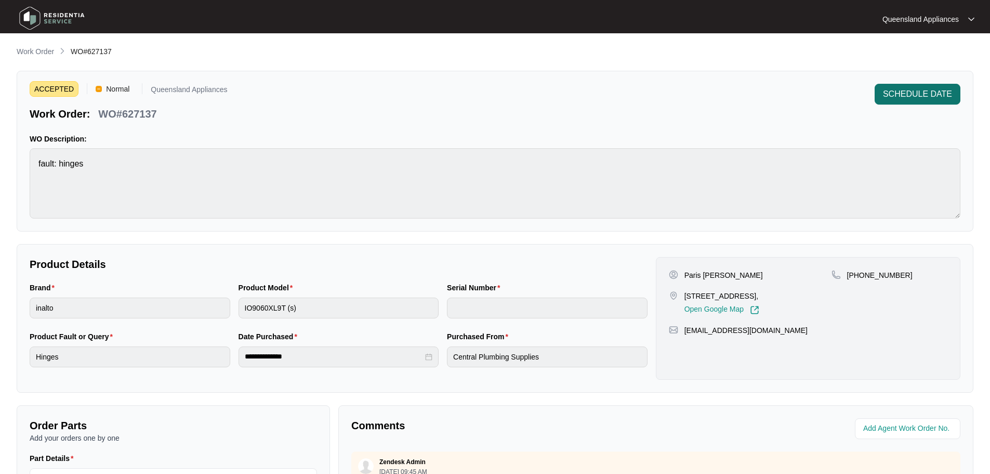
click at [909, 97] on span "SCHEDULE DATE" at bounding box center [917, 94] width 69 height 12
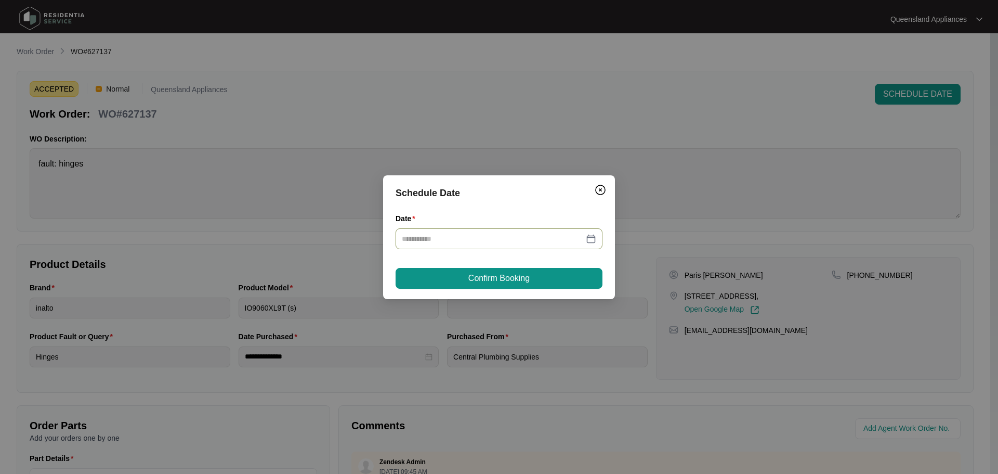
click at [549, 230] on div at bounding box center [499, 238] width 207 height 21
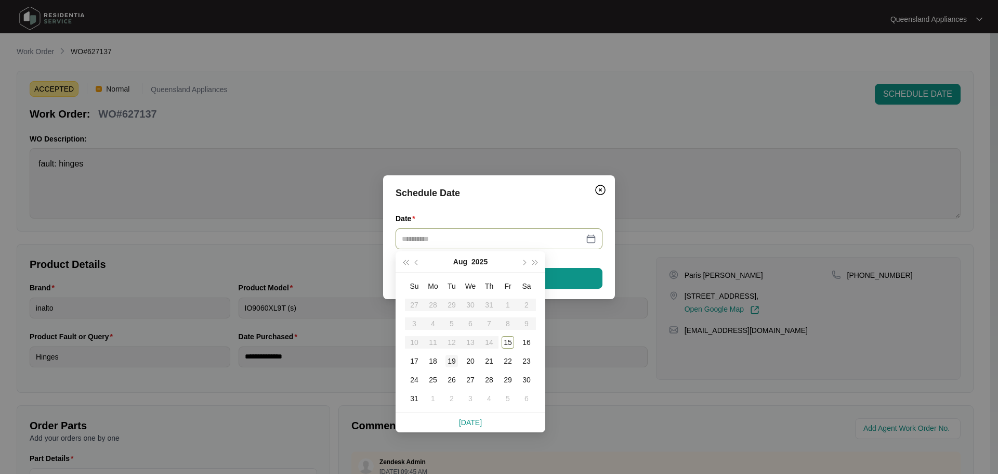
type input "**********"
drag, startPoint x: 448, startPoint y: 360, endPoint x: 453, endPoint y: 358, distance: 5.9
click at [450, 359] on div "19" at bounding box center [451, 361] width 12 height 12
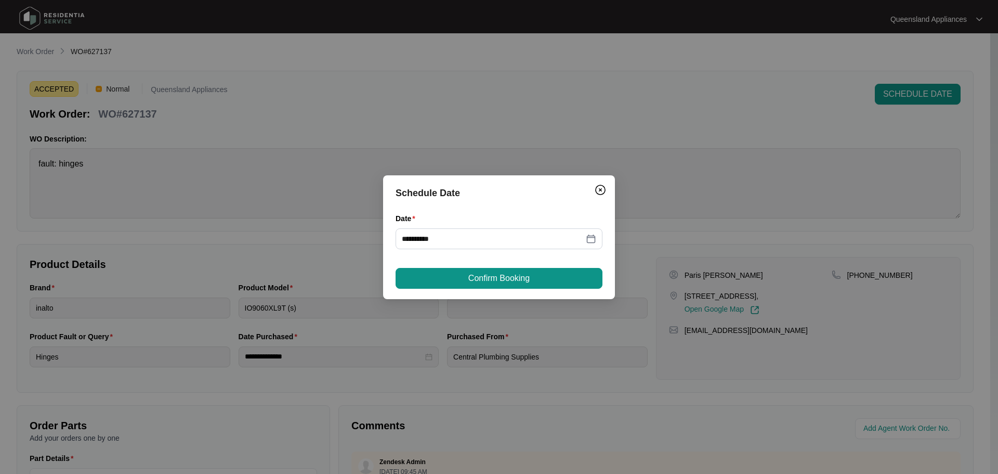
click at [479, 282] on span "Confirm Booking" at bounding box center [498, 278] width 61 height 12
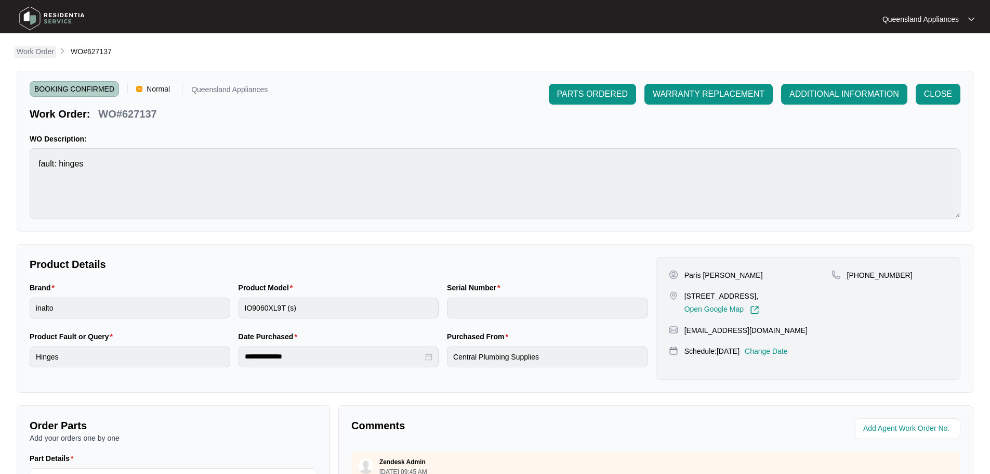
click at [45, 53] on p "Work Order" at bounding box center [35, 51] width 37 height 10
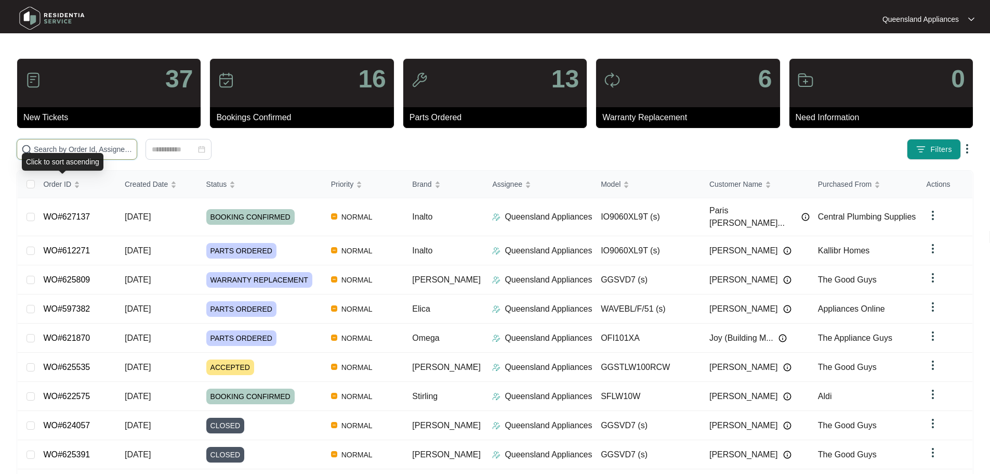
click at [104, 153] on input "text" at bounding box center [83, 148] width 99 height 11
paste input "626742"
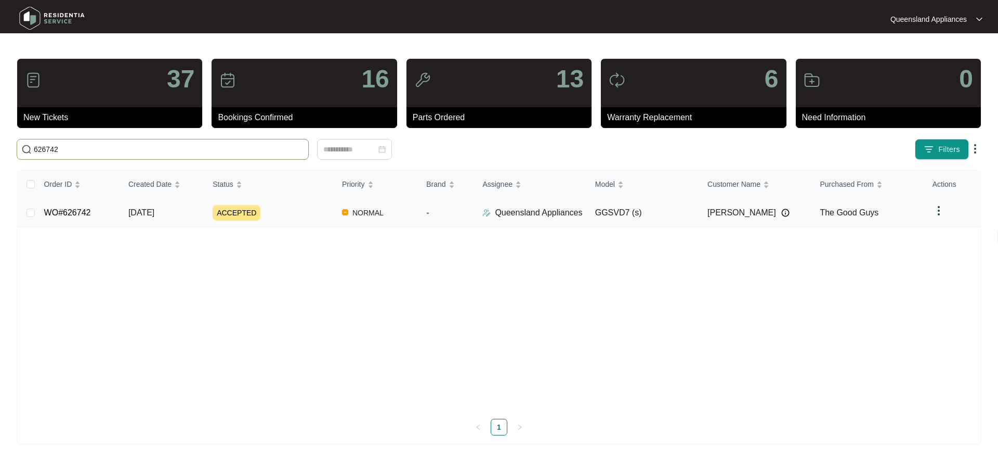
type input "626742"
click at [278, 211] on div "ACCEPTED" at bounding box center [273, 213] width 121 height 16
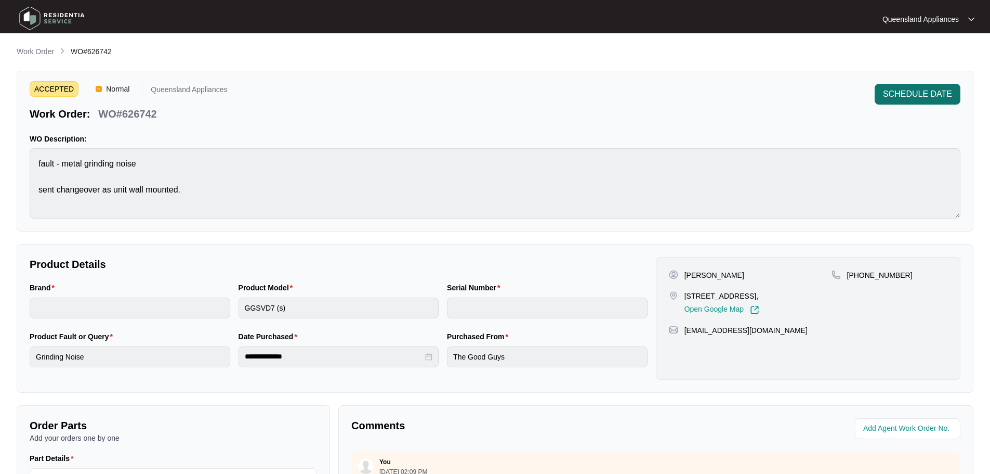
click at [913, 94] on span "SCHEDULE DATE" at bounding box center [917, 94] width 69 height 12
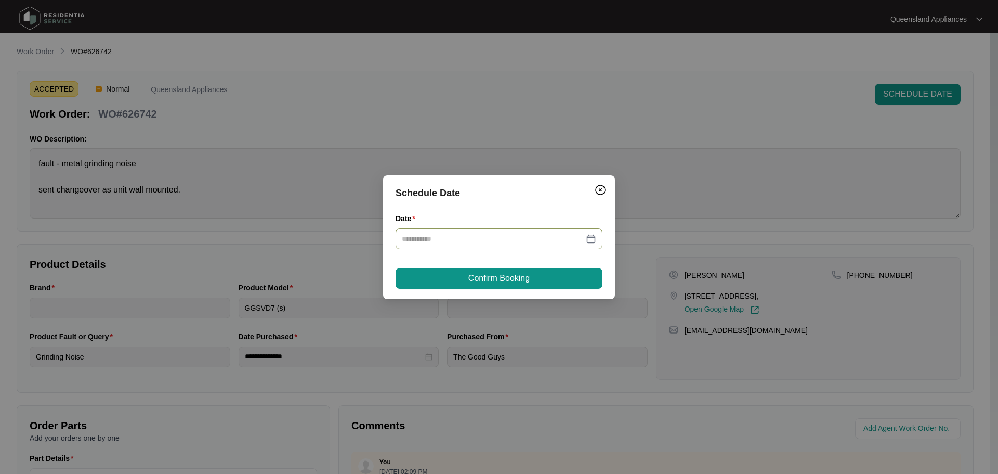
click at [552, 245] on div at bounding box center [499, 238] width 207 height 21
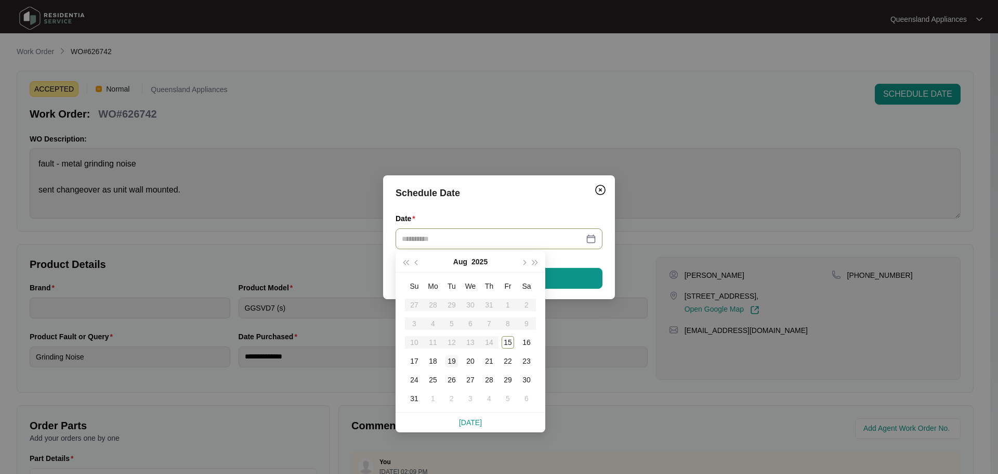
type input "**********"
click at [453, 360] on div "19" at bounding box center [451, 361] width 12 height 12
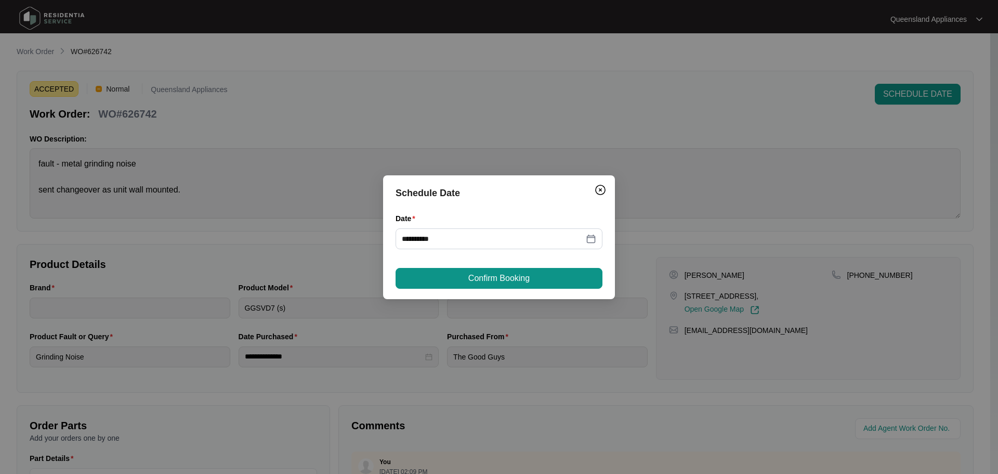
click at [462, 280] on button "Confirm Booking" at bounding box center [499, 278] width 207 height 21
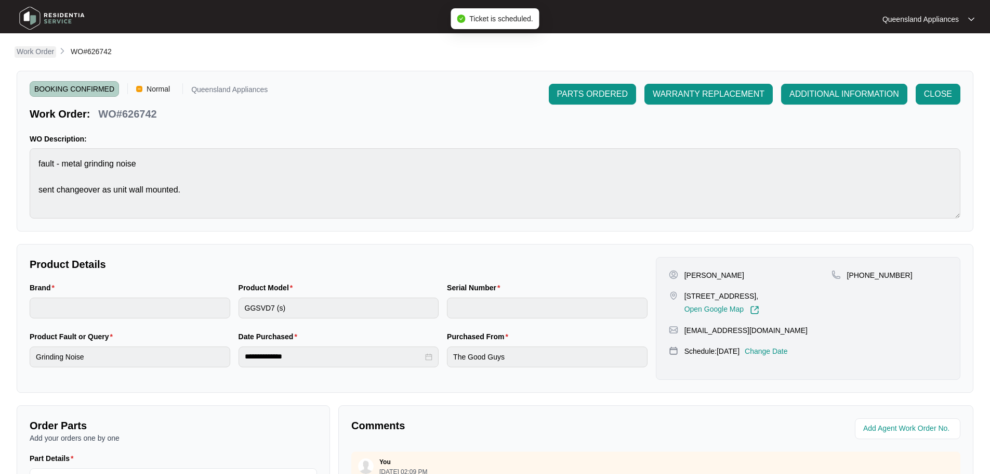
click at [43, 49] on p "Work Order" at bounding box center [35, 51] width 37 height 10
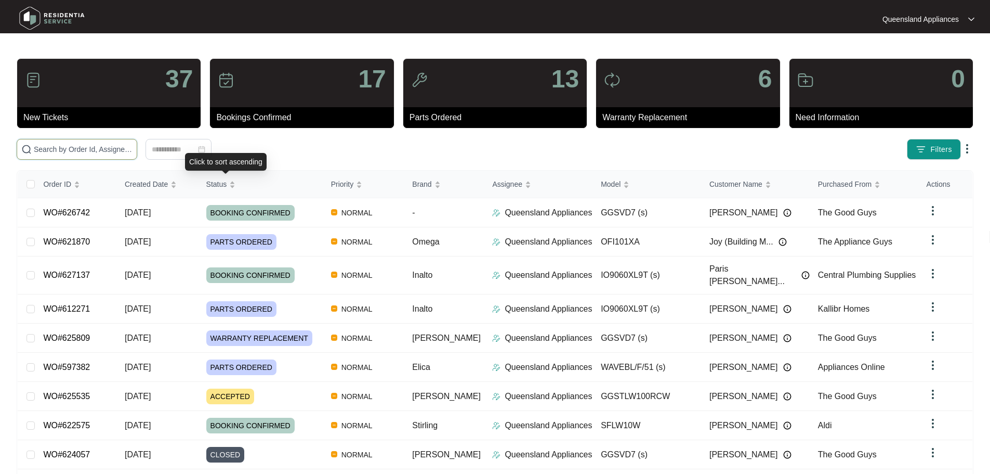
click at [133, 149] on input "text" at bounding box center [83, 148] width 99 height 11
paste input "627120"
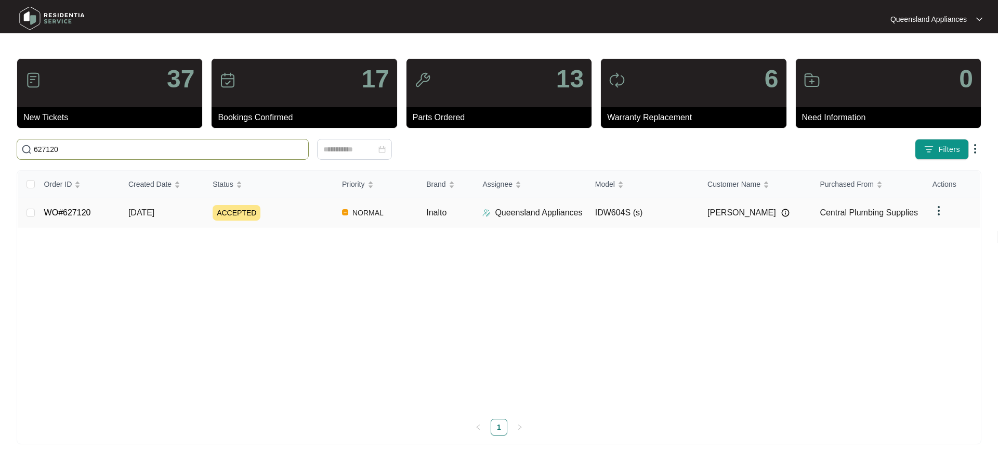
type input "627120"
click at [312, 212] on div "ACCEPTED" at bounding box center [273, 213] width 121 height 16
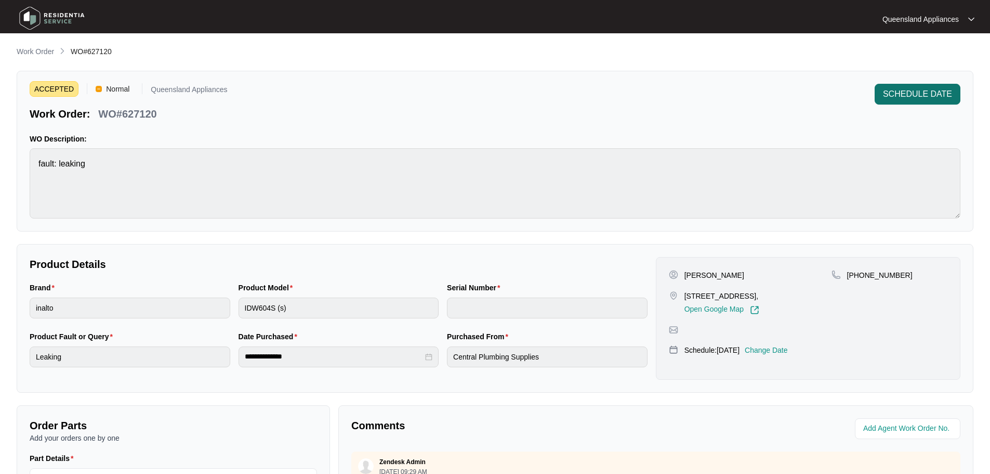
click at [915, 87] on button "SCHEDULE DATE" at bounding box center [918, 94] width 86 height 21
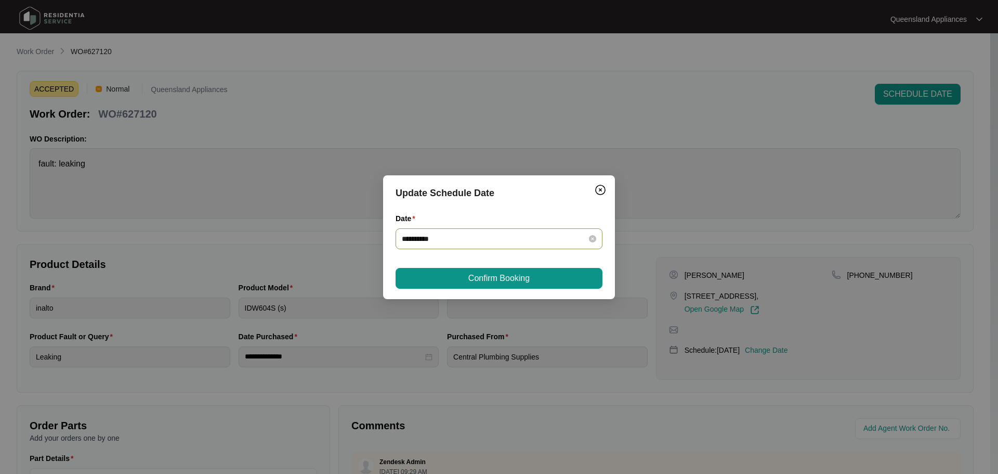
click at [578, 234] on input "**********" at bounding box center [493, 238] width 182 height 11
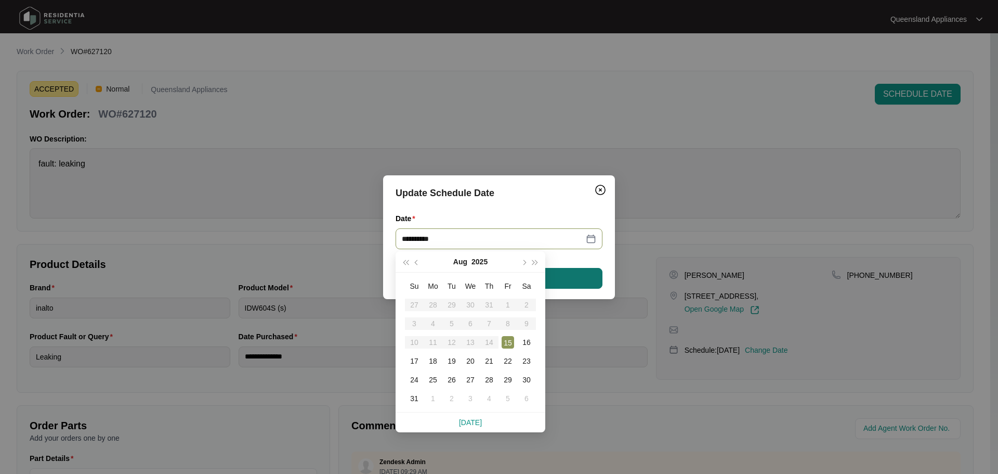
click at [576, 272] on button "Confirm Booking" at bounding box center [499, 278] width 207 height 21
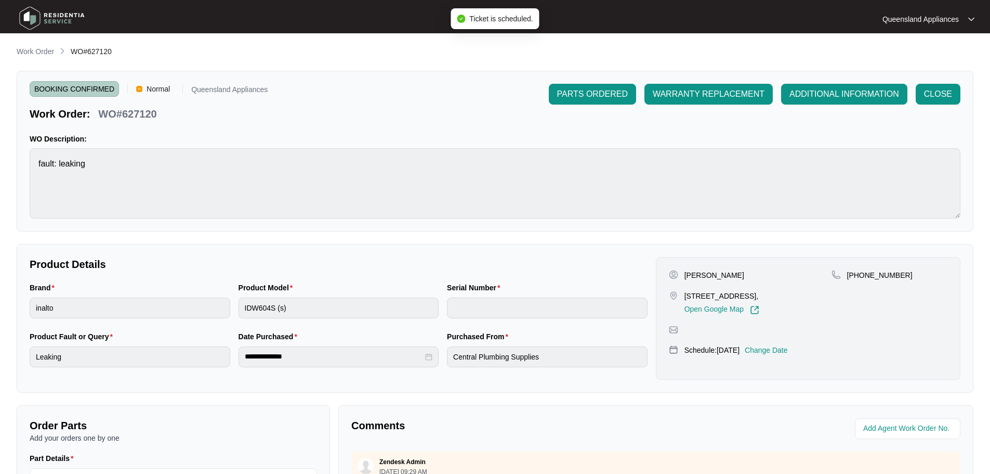
click at [44, 42] on main "**********" at bounding box center [495, 344] width 990 height 689
click at [49, 49] on p "Work Order" at bounding box center [35, 51] width 37 height 10
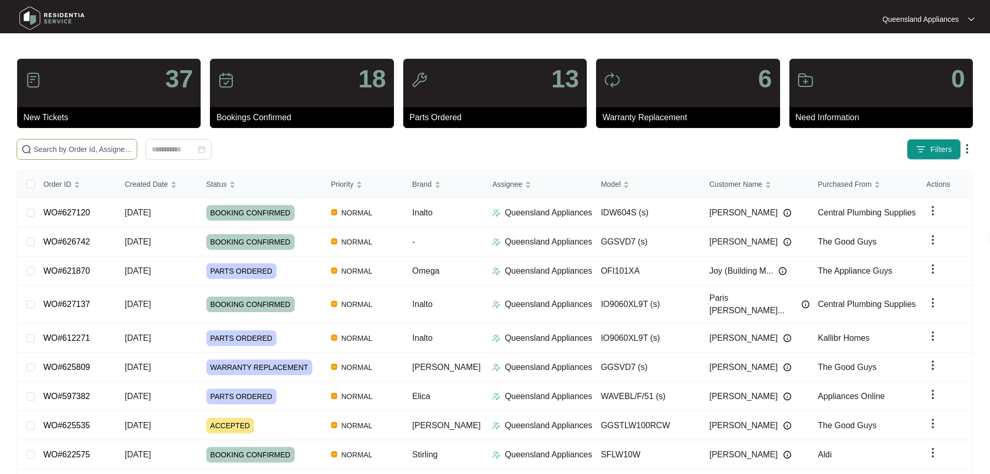
click at [130, 159] on span at bounding box center [77, 149] width 121 height 21
paste input "624229"
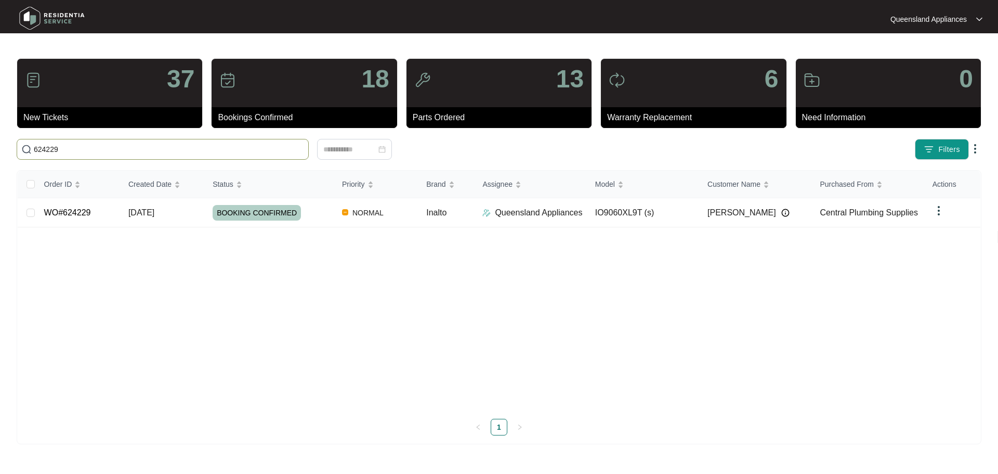
click at [212, 152] on input "624229" at bounding box center [169, 148] width 270 height 11
paste input "7093"
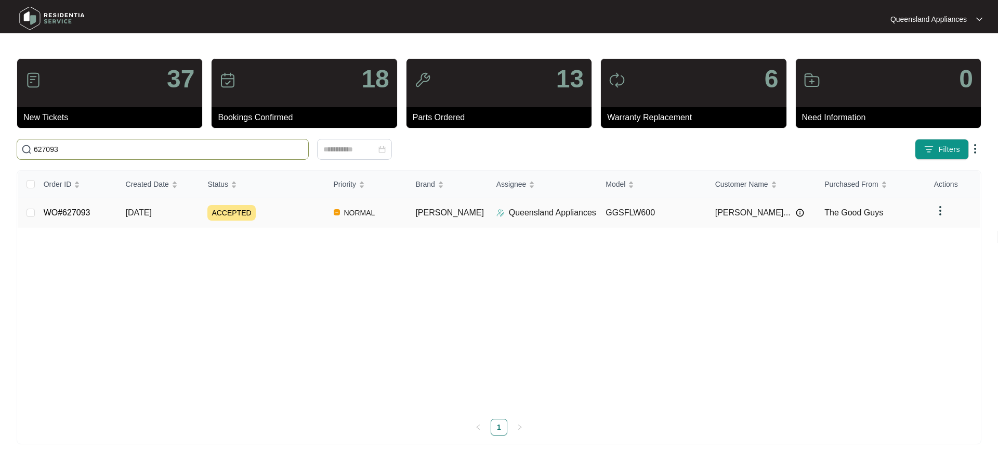
type input "627093"
click at [337, 216] on td "NORMAL" at bounding box center [366, 212] width 82 height 29
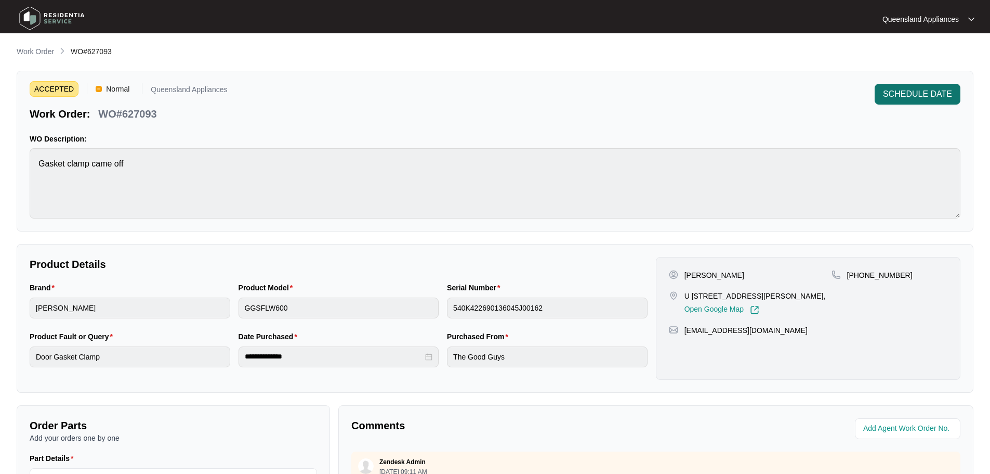
click at [901, 91] on span "SCHEDULE DATE" at bounding box center [917, 94] width 69 height 12
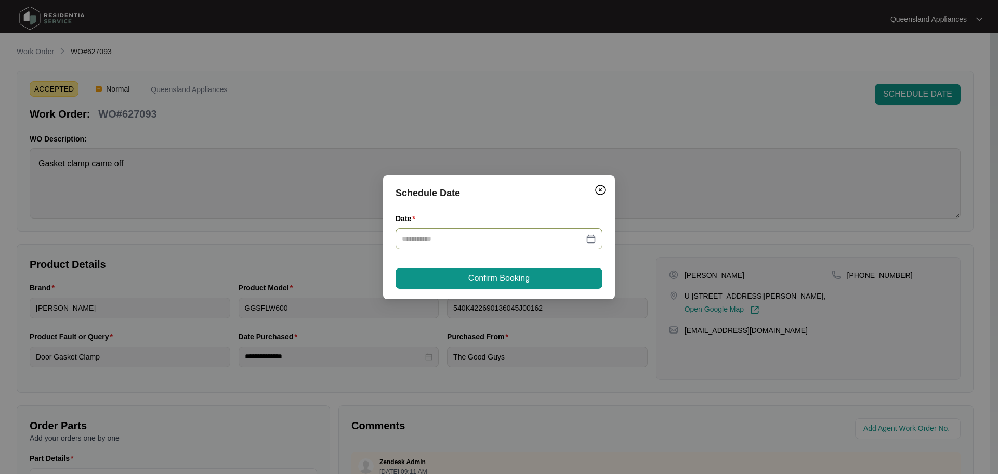
click at [548, 233] on div at bounding box center [499, 238] width 207 height 21
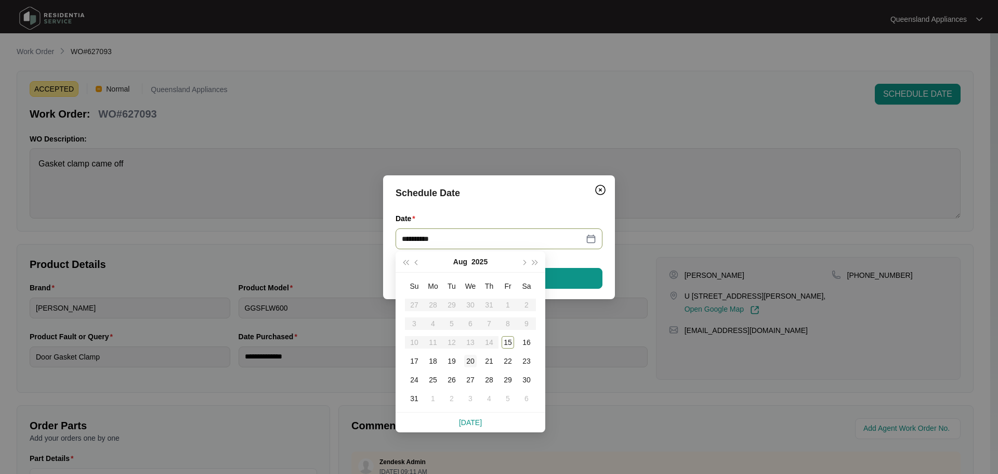
type input "**********"
click at [470, 360] on div "20" at bounding box center [470, 361] width 12 height 12
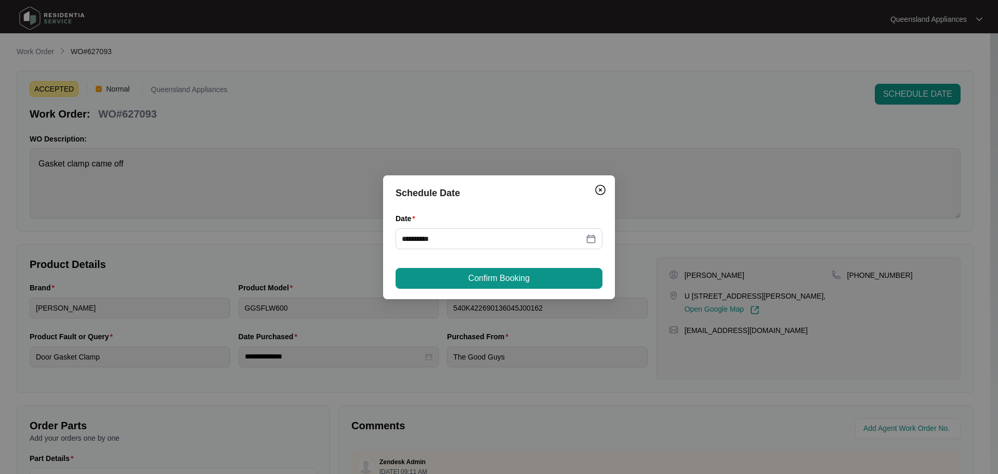
click at [465, 277] on button "Confirm Booking" at bounding box center [499, 278] width 207 height 21
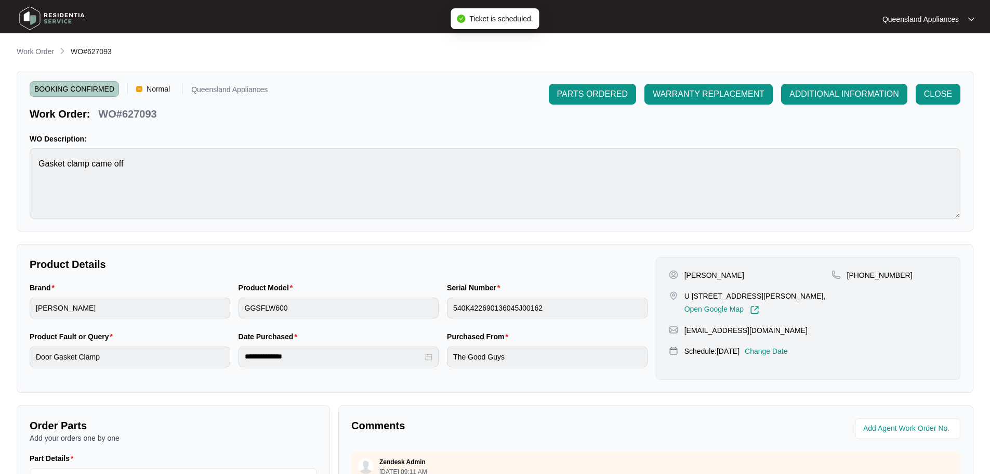
drag, startPoint x: 34, startPoint y: 49, endPoint x: 48, endPoint y: 57, distance: 16.3
click at [34, 49] on p "Work Order" at bounding box center [35, 51] width 37 height 10
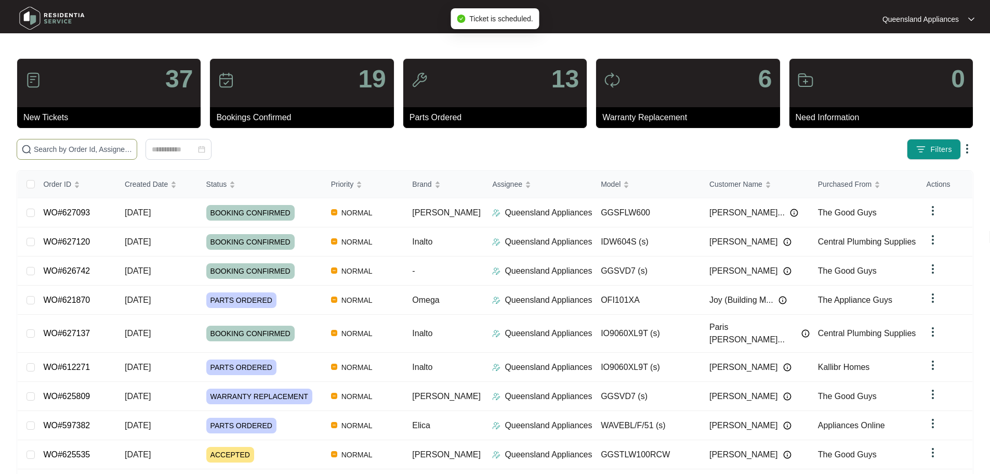
click at [133, 148] on input "text" at bounding box center [83, 148] width 99 height 11
paste input "627722"
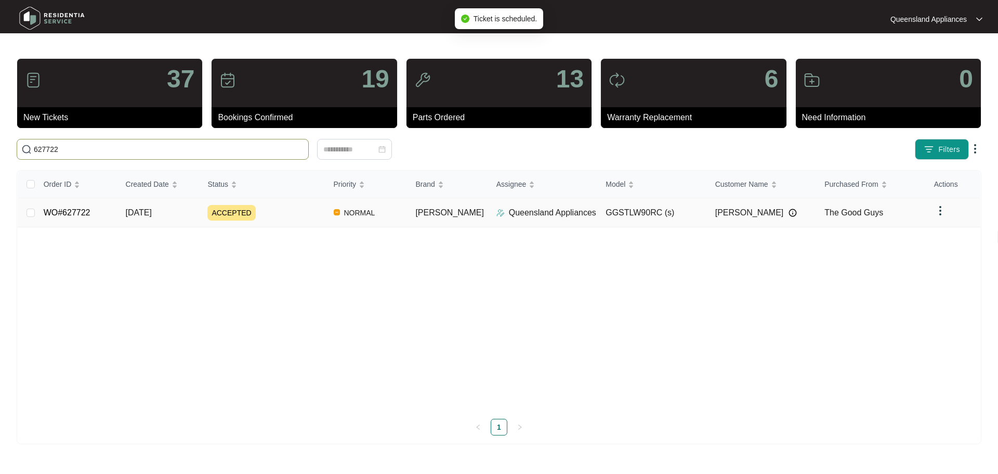
type input "627722"
click at [309, 211] on div "ACCEPTED" at bounding box center [265, 213] width 117 height 16
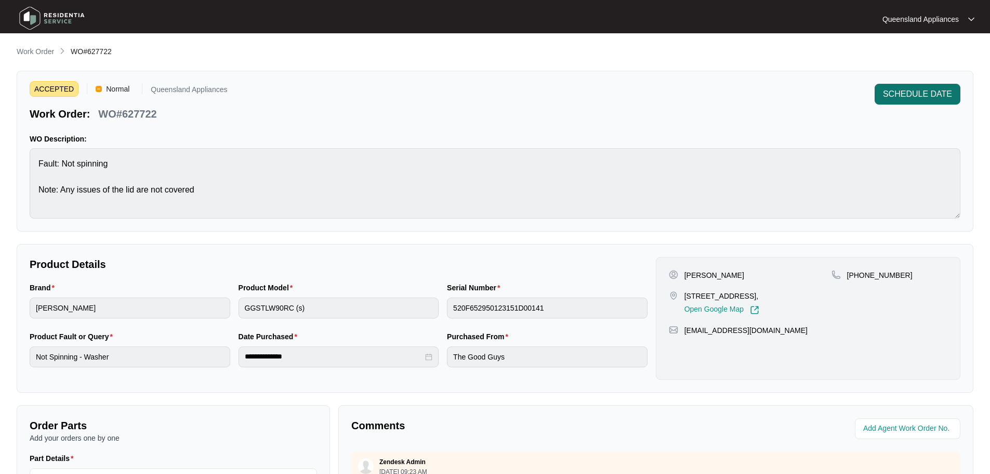
click at [929, 92] on span "SCHEDULE DATE" at bounding box center [917, 94] width 69 height 12
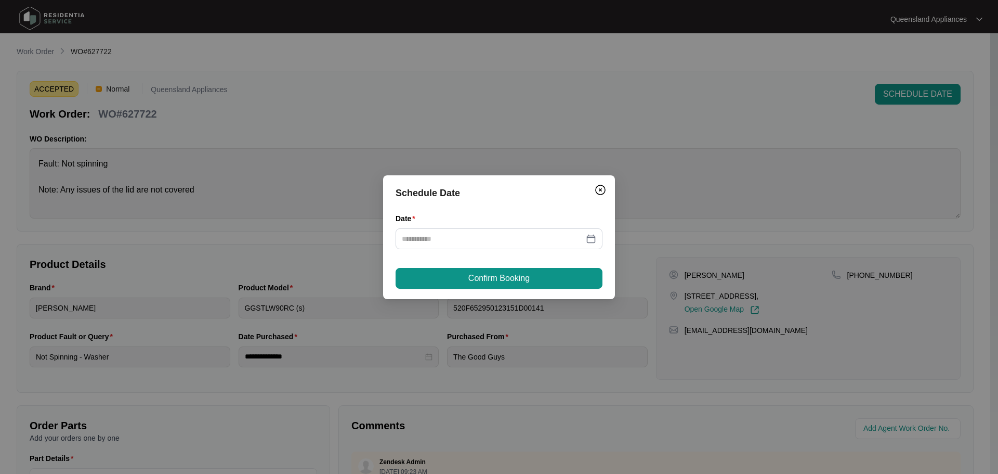
click at [592, 183] on div "Schedule Date Date Confirm Booking" at bounding box center [499, 237] width 232 height 124
click at [606, 188] on img "Close" at bounding box center [600, 189] width 12 height 12
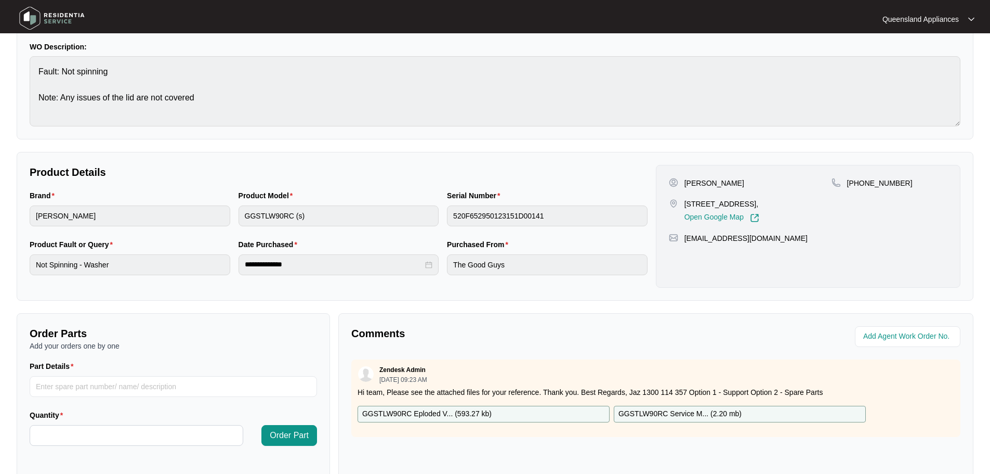
scroll to position [216, 0]
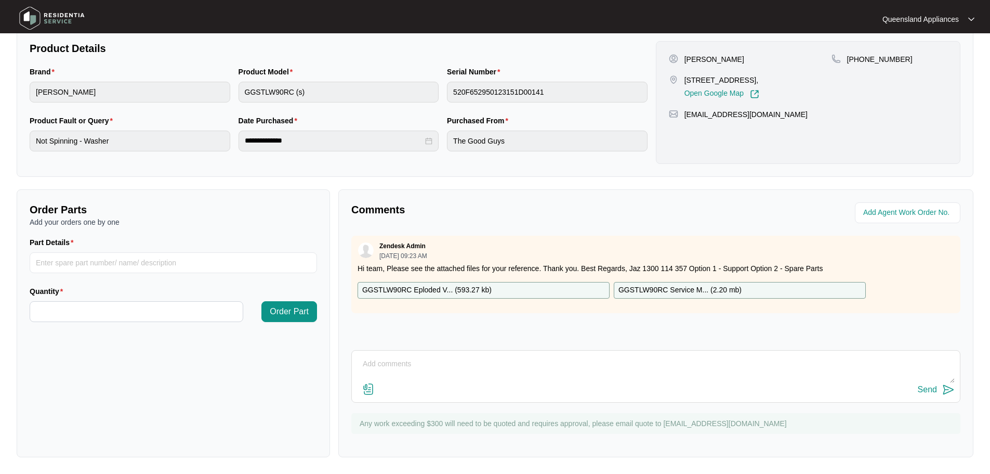
drag, startPoint x: 605, startPoint y: 350, endPoint x: 590, endPoint y: 397, distance: 48.5
click at [605, 351] on div "Send" at bounding box center [655, 376] width 609 height 53
click at [584, 378] on textarea at bounding box center [656, 369] width 598 height 27
type textarea "h"
type textarea "H"
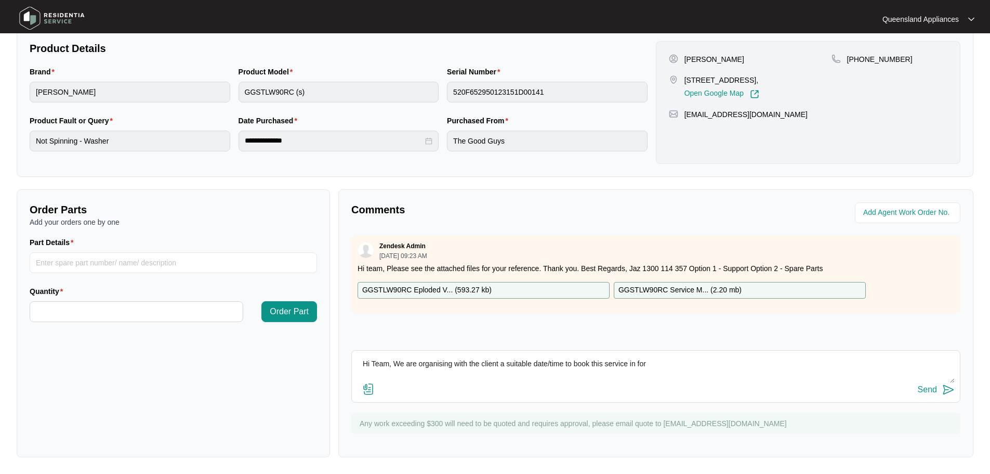
type textarea "Hi Team, We are organising with the client a suitable date/time to book this se…"
click at [940, 391] on button "Send" at bounding box center [936, 390] width 37 height 14
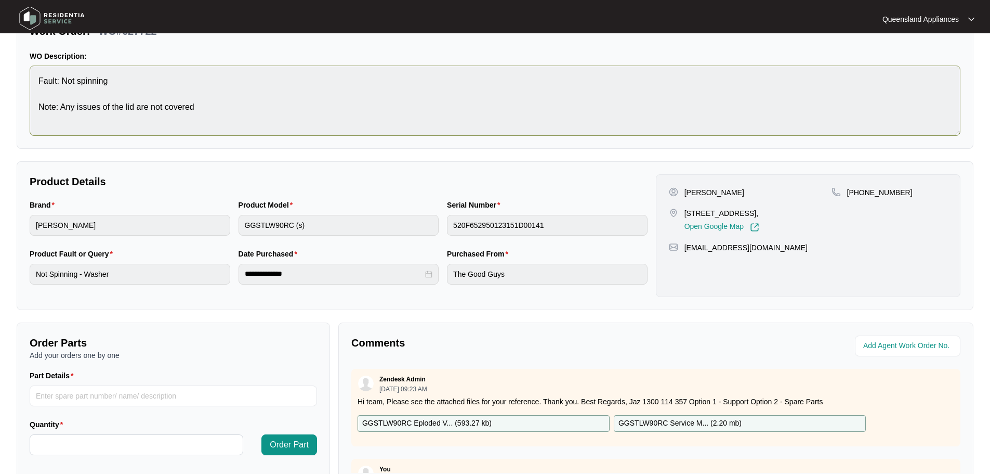
scroll to position [0, 0]
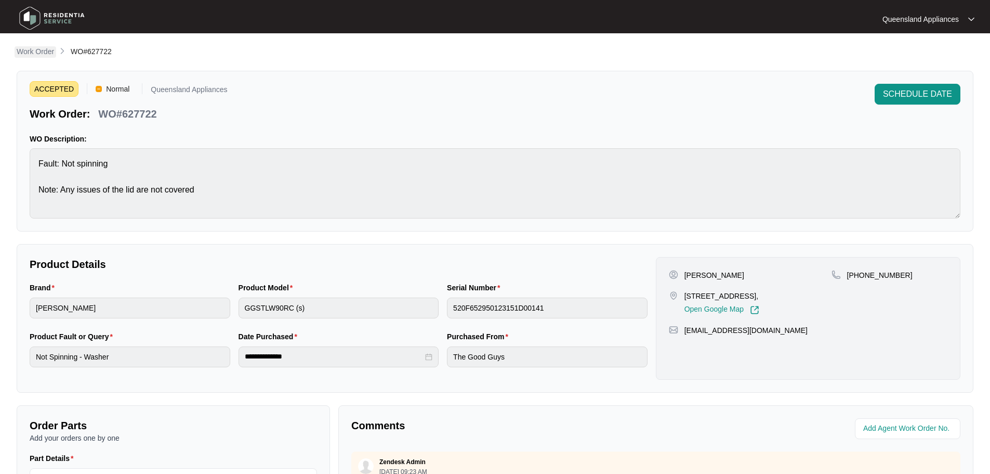
click at [44, 48] on p "Work Order" at bounding box center [35, 51] width 37 height 10
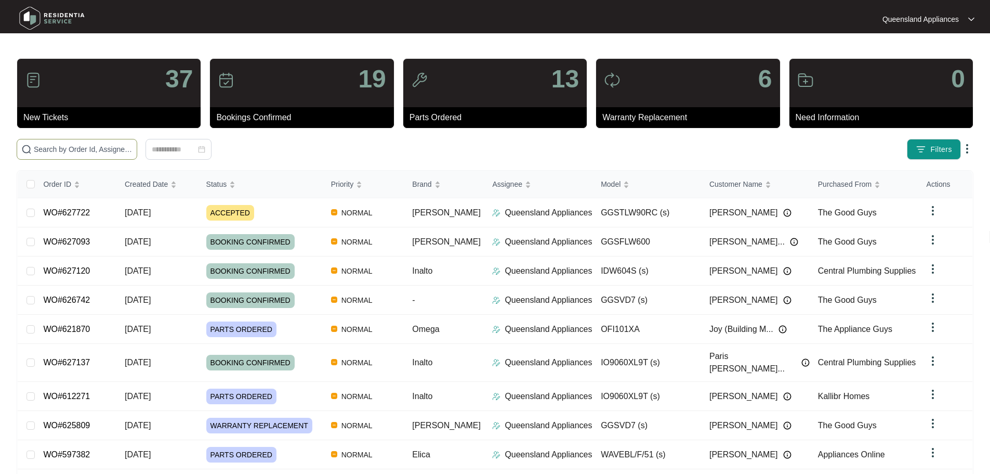
click at [115, 142] on span at bounding box center [77, 149] width 121 height 21
paste input "627878"
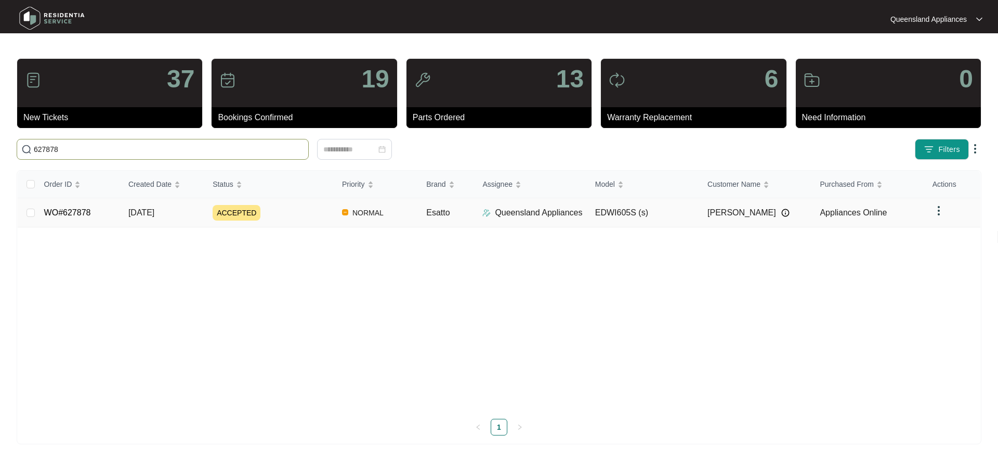
type input "627878"
click at [272, 214] on div "ACCEPTED" at bounding box center [273, 213] width 121 height 16
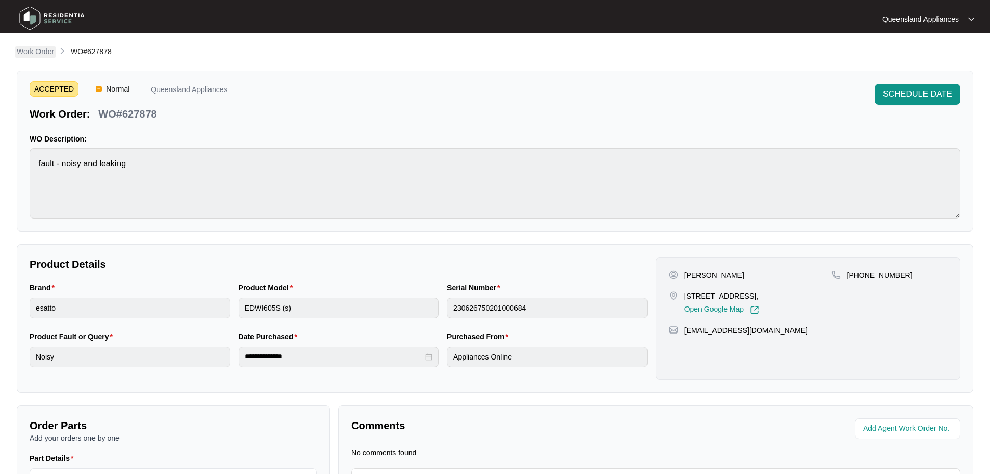
click at [17, 55] on p "Work Order" at bounding box center [35, 51] width 37 height 10
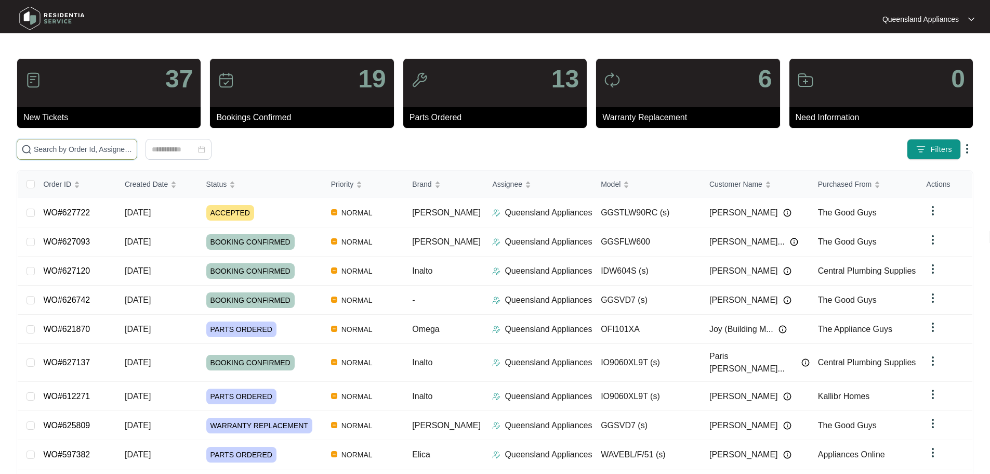
drag, startPoint x: 108, startPoint y: 149, endPoint x: 123, endPoint y: 156, distance: 17.0
click at [108, 149] on input "text" at bounding box center [83, 148] width 99 height 11
paste input "627261"
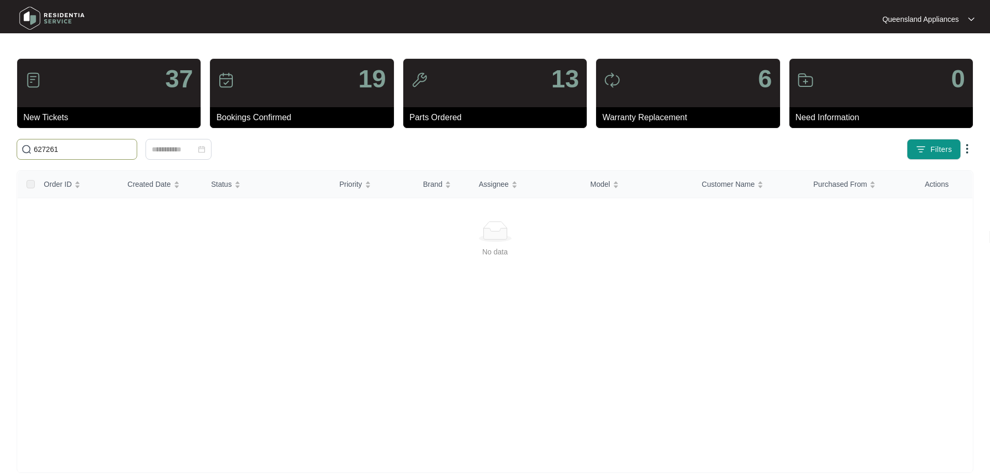
drag, startPoint x: 47, startPoint y: 149, endPoint x: 4, endPoint y: 143, distance: 43.5
click at [0, 144] on main "37 New Tickets 19 Bookings Confirmed 13 Parts Ordered 6 Warranty Replacement 0 …" at bounding box center [495, 244] width 990 height 489
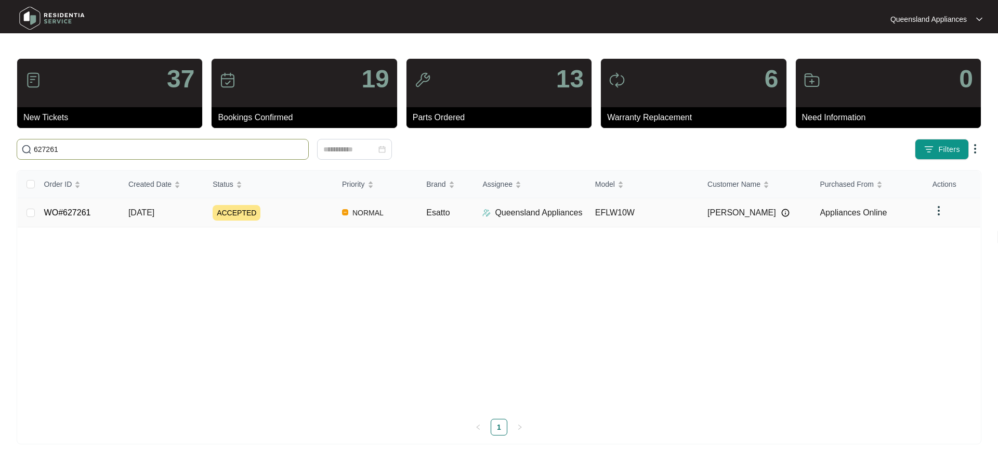
type input "627261"
click at [318, 208] on td "ACCEPTED" at bounding box center [268, 212] width 129 height 29
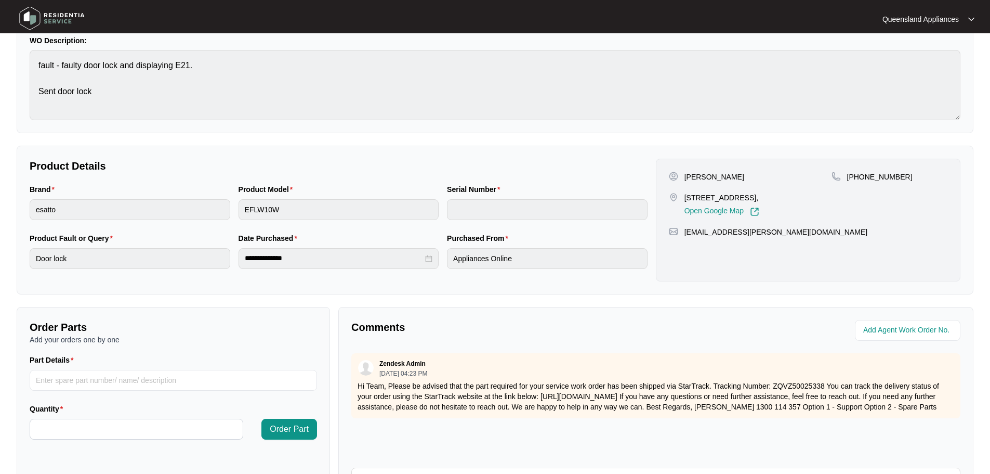
scroll to position [208, 0]
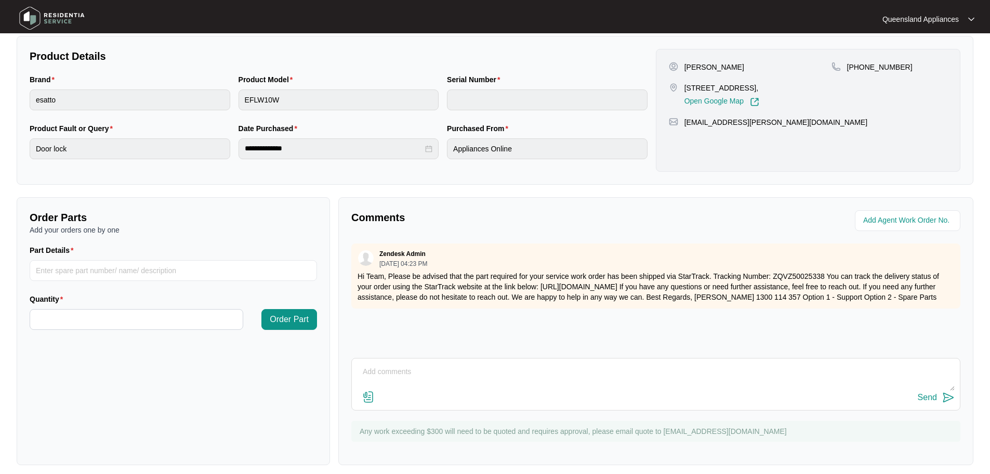
click at [499, 375] on textarea at bounding box center [656, 376] width 598 height 27
type textarea "Hi Team, We are organsing a suitable booking date/time with the client."
click at [923, 396] on div "Send" at bounding box center [927, 396] width 19 height 9
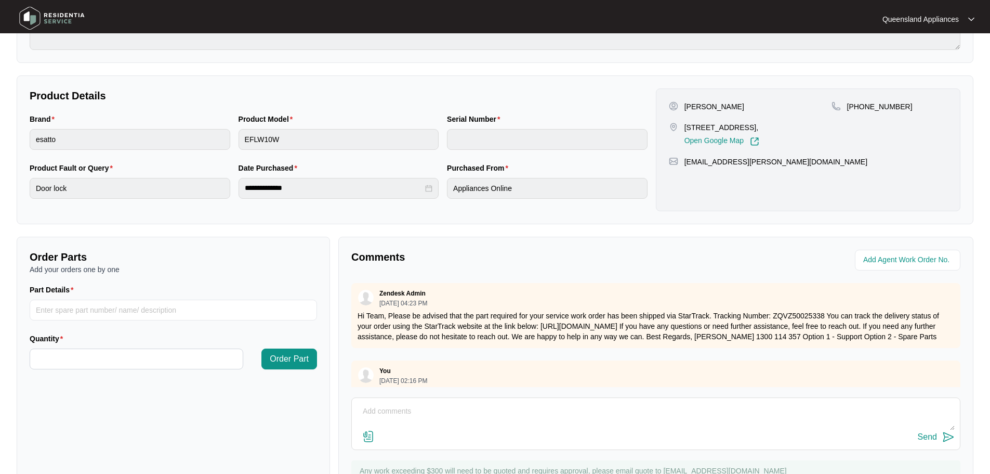
scroll to position [0, 0]
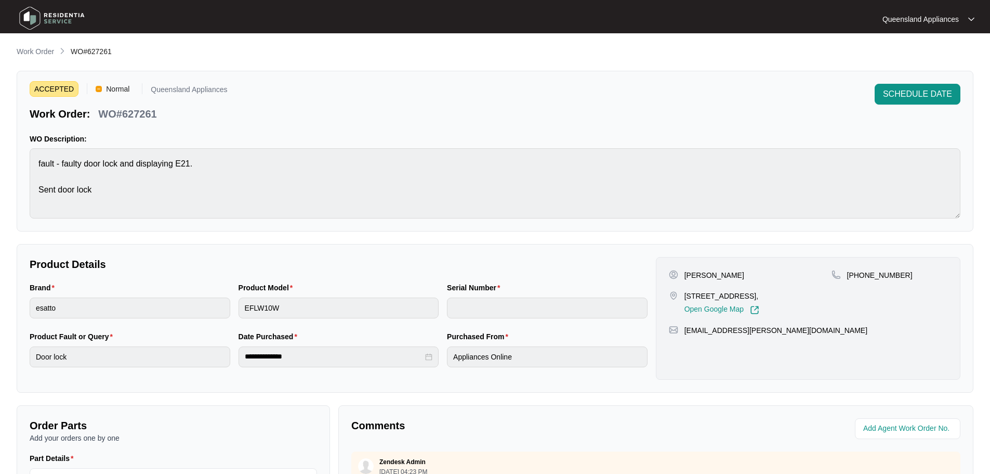
click at [35, 58] on div "**********" at bounding box center [495, 359] width 957 height 627
click at [35, 54] on p "Work Order" at bounding box center [35, 51] width 37 height 10
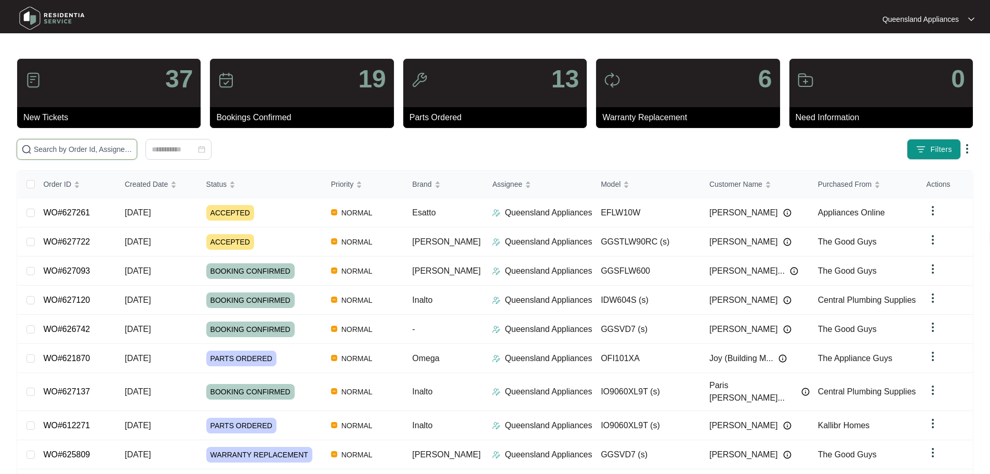
click at [133, 146] on input "text" at bounding box center [83, 148] width 99 height 11
paste input "625807"
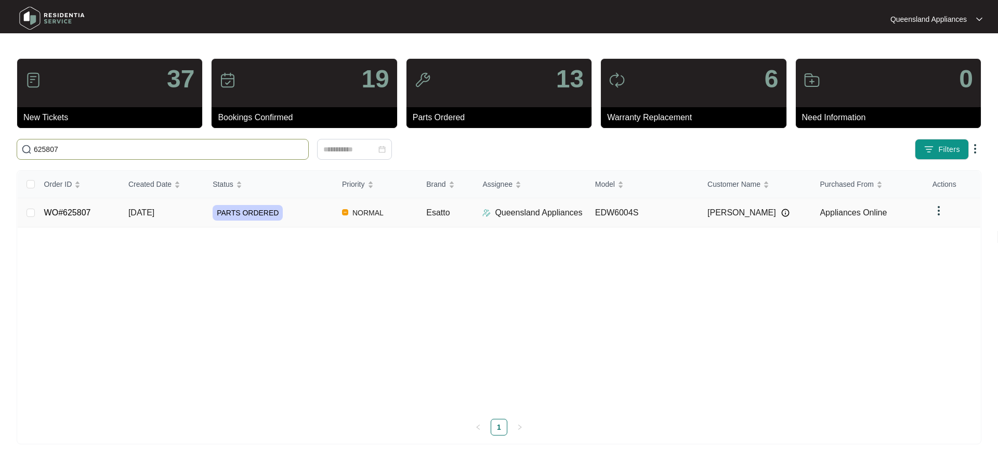
type input "625807"
click at [304, 220] on td "PARTS ORDERED" at bounding box center [268, 212] width 129 height 29
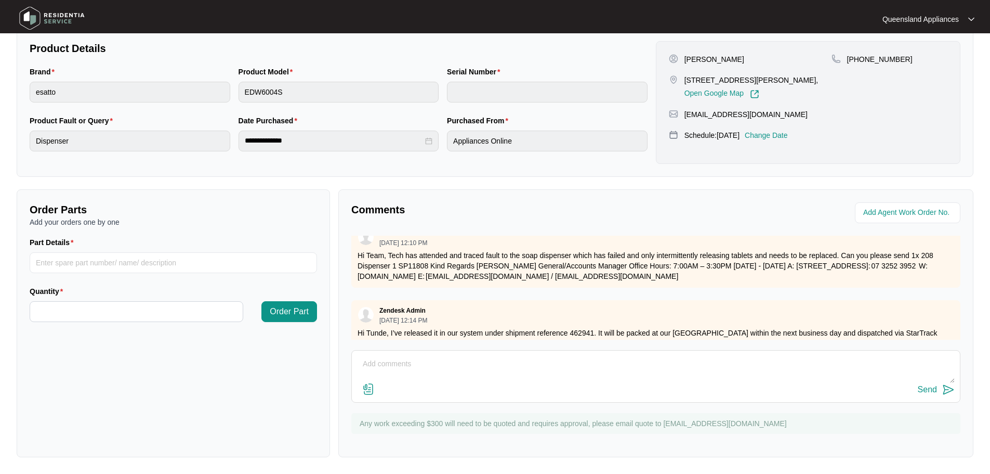
scroll to position [224, 0]
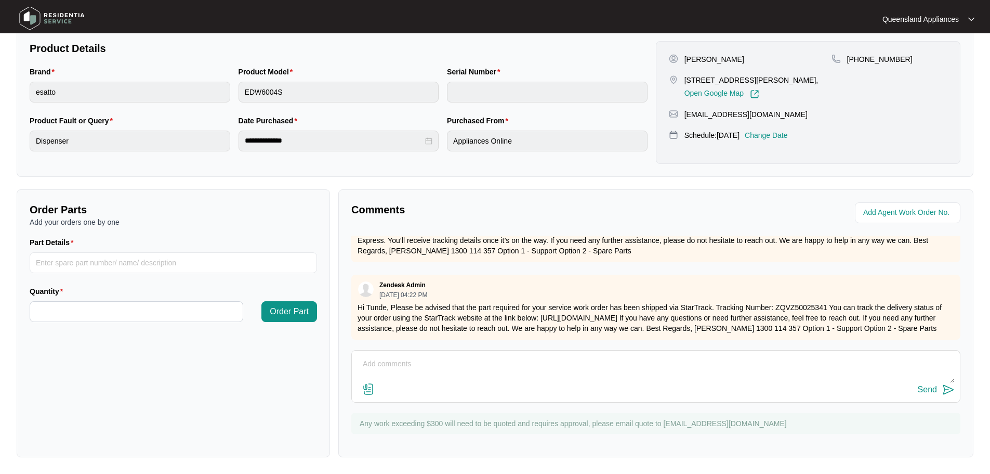
click at [377, 365] on textarea at bounding box center [656, 369] width 598 height 27
type textarea "Hi Team, We are organizing a suitable date/time with the client to book this se…"
click at [939, 395] on button "Send" at bounding box center [936, 390] width 37 height 14
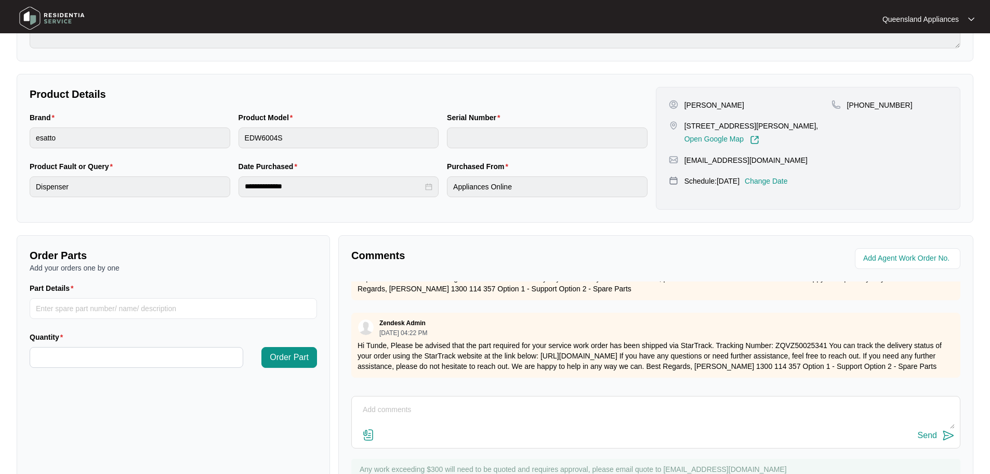
scroll to position [8, 0]
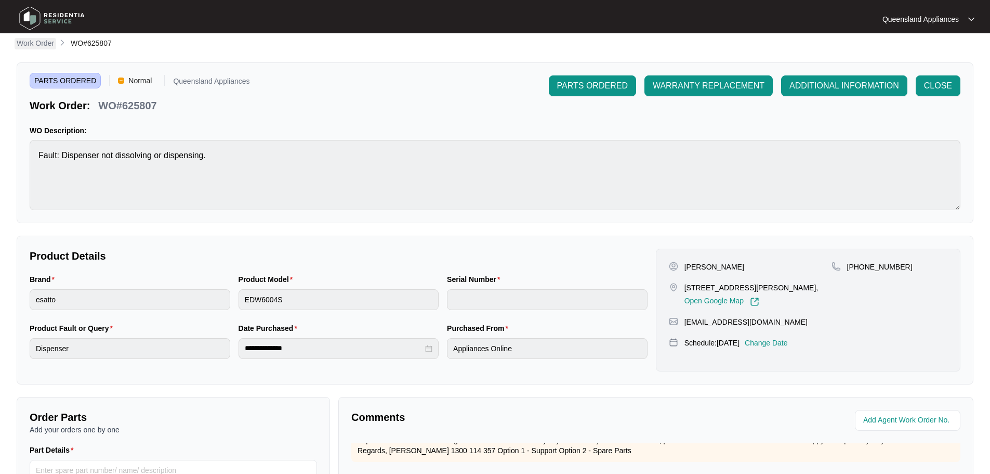
click at [28, 48] on p "Work Order" at bounding box center [35, 43] width 37 height 10
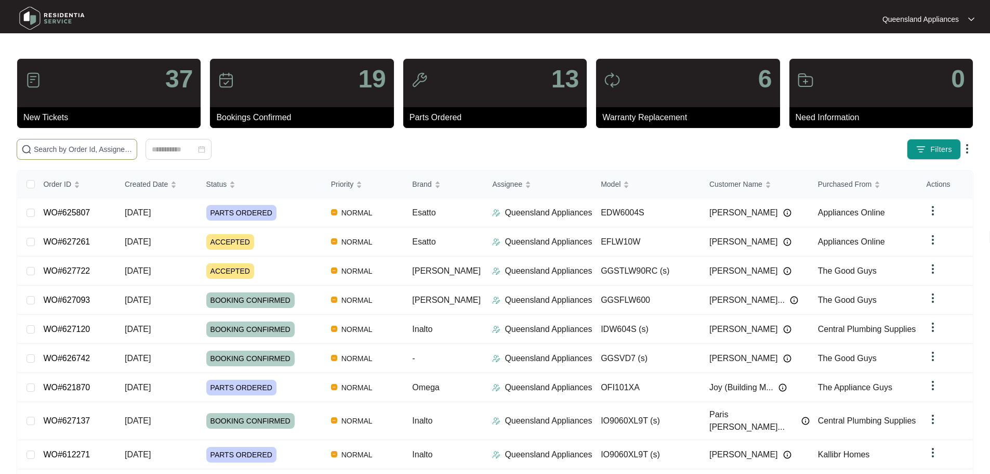
drag, startPoint x: 131, startPoint y: 154, endPoint x: 162, endPoint y: 165, distance: 32.7
click at [131, 154] on input "text" at bounding box center [83, 148] width 99 height 11
paste input "620210"
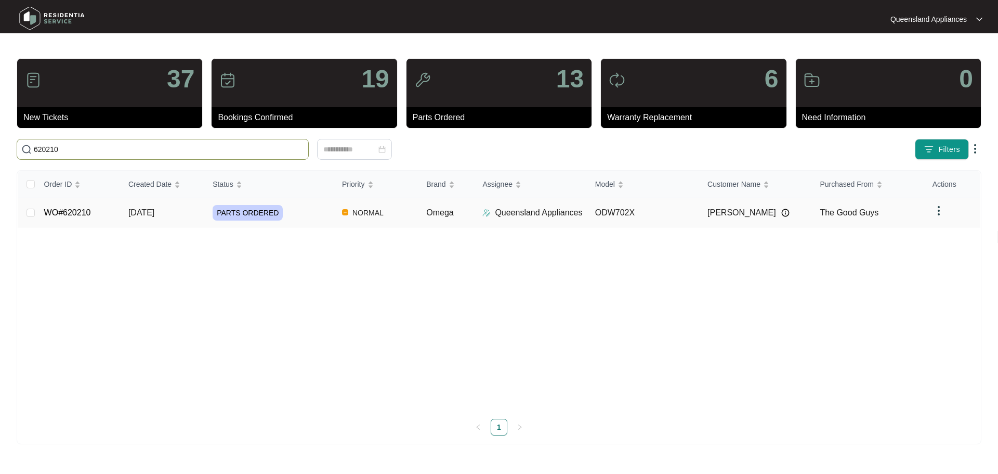
type input "620210"
click at [294, 216] on div "PARTS ORDERED" at bounding box center [273, 213] width 121 height 16
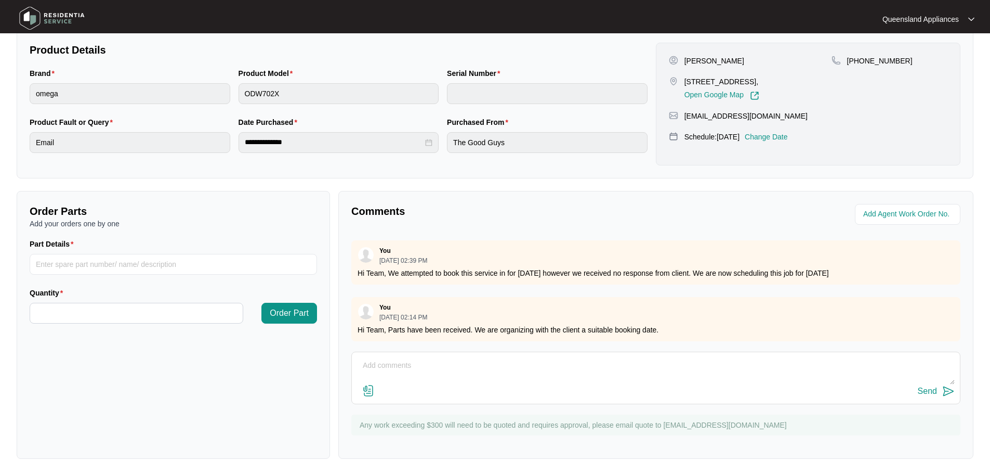
scroll to position [216, 0]
click at [527, 360] on textarea at bounding box center [656, 369] width 598 height 27
click at [457, 360] on textarea at bounding box center [656, 369] width 598 height 27
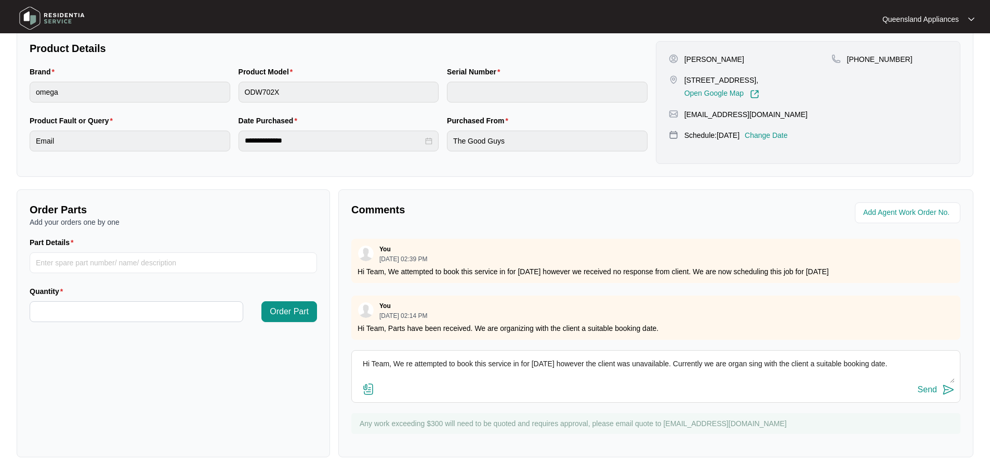
click at [764, 360] on textarea "Hi Team, We re attempted to book this service in for [DATE] however the client …" at bounding box center [656, 369] width 598 height 27
type textarea "Hi Team, We re attempted to book this service in for [DATE] however the client …"
click at [919, 386] on div "Send" at bounding box center [656, 390] width 598 height 14
click at [925, 388] on div "Send" at bounding box center [927, 389] width 19 height 9
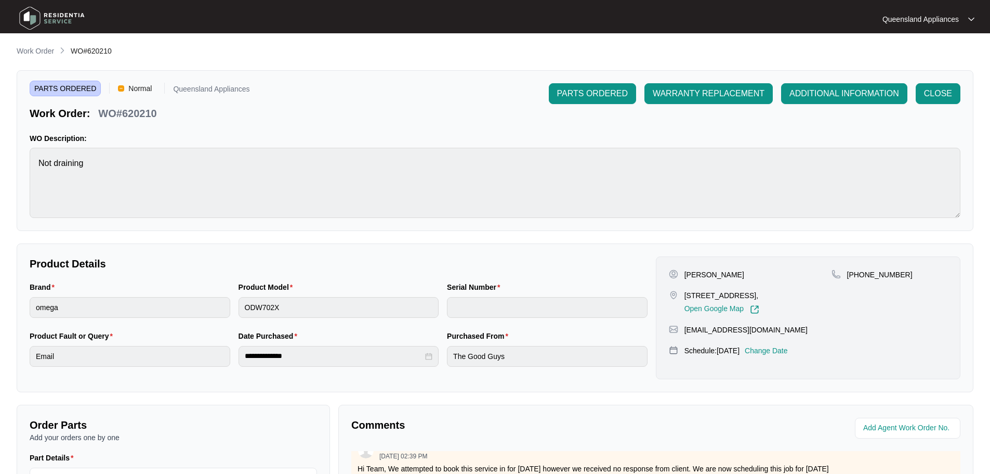
scroll to position [0, 0]
click at [45, 49] on p "Work Order" at bounding box center [35, 51] width 37 height 10
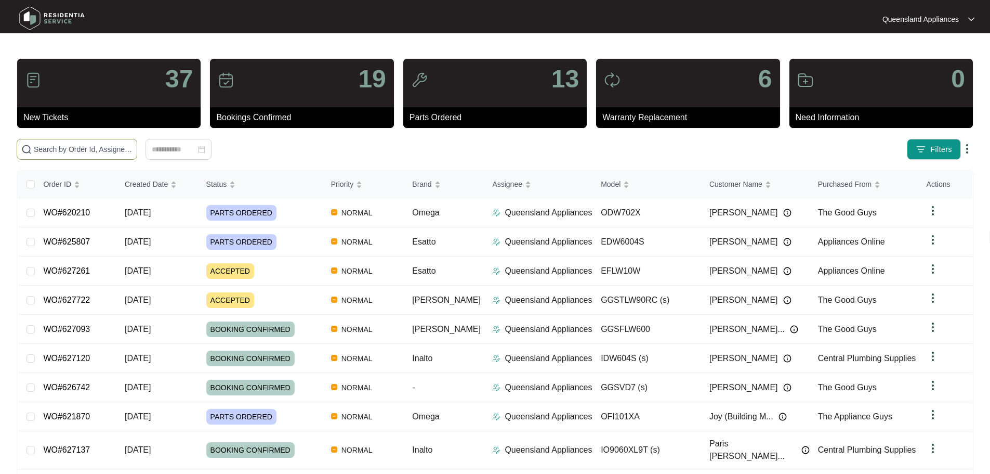
click at [103, 149] on input "text" at bounding box center [83, 148] width 99 height 11
paste input "627929"
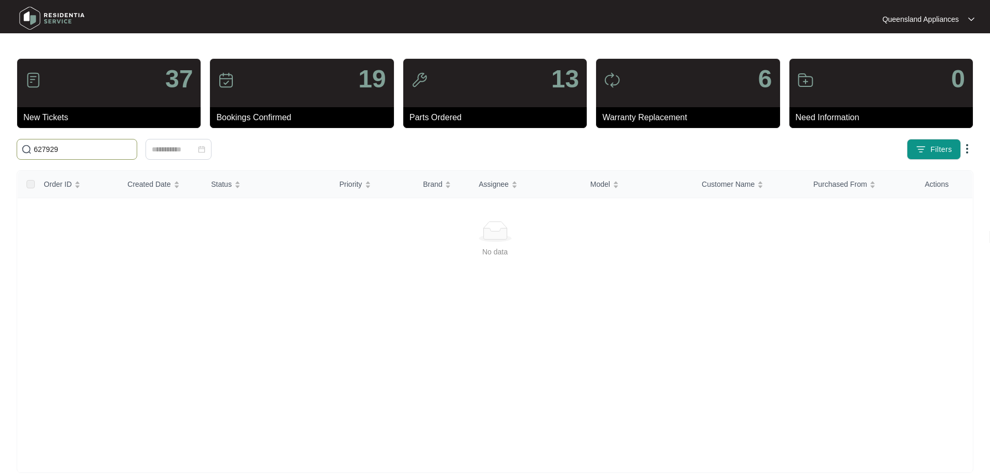
drag, startPoint x: 54, startPoint y: 147, endPoint x: 16, endPoint y: 145, distance: 38.5
click at [16, 145] on div "627929" at bounding box center [220, 149] width 416 height 21
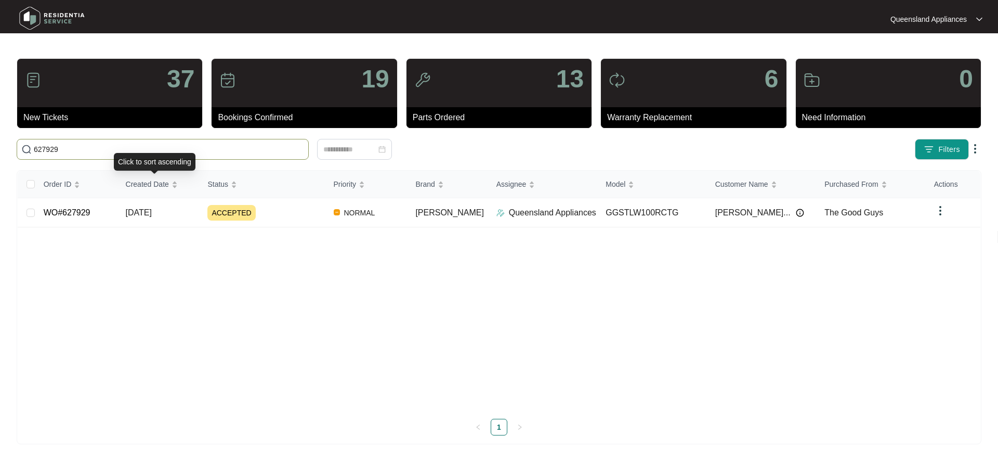
type input "627929"
click at [152, 208] on span "[DATE]" at bounding box center [139, 212] width 26 height 9
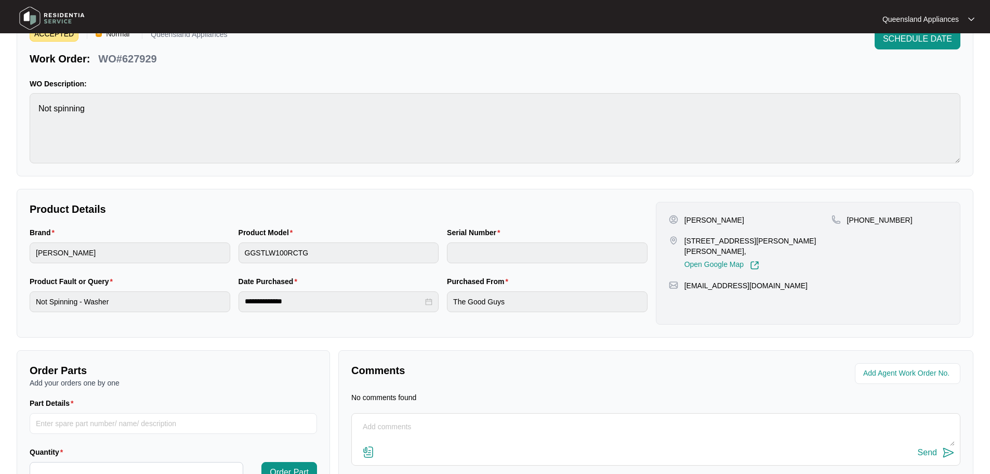
scroll to position [119, 0]
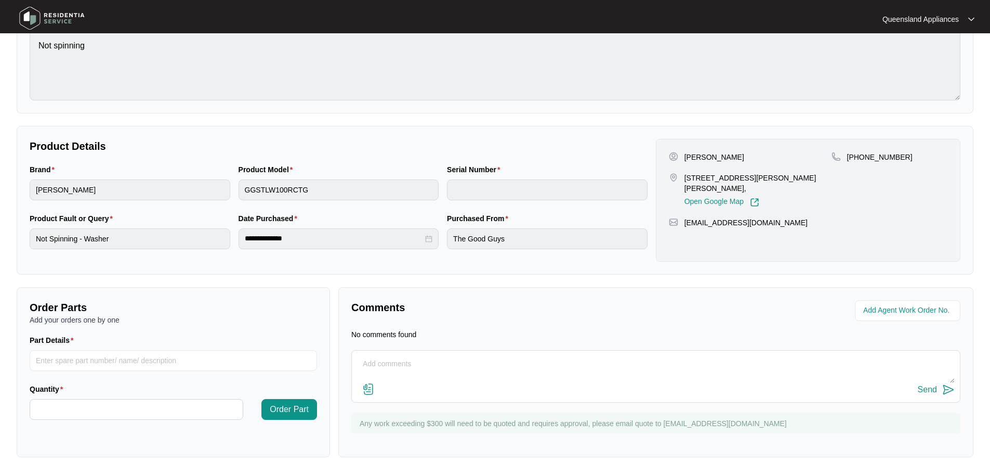
click at [454, 362] on textarea at bounding box center [656, 369] width 598 height 27
type textarea "h"
type textarea "H"
type textarea "Hi Team, We are currently organising with the client a suitable booking date/ti…"
click at [937, 387] on div "Send" at bounding box center [927, 389] width 19 height 9
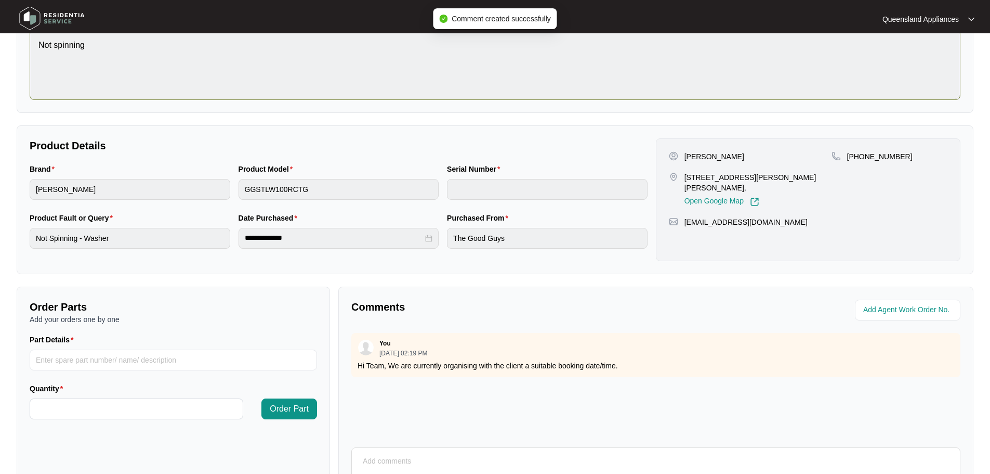
scroll to position [0, 0]
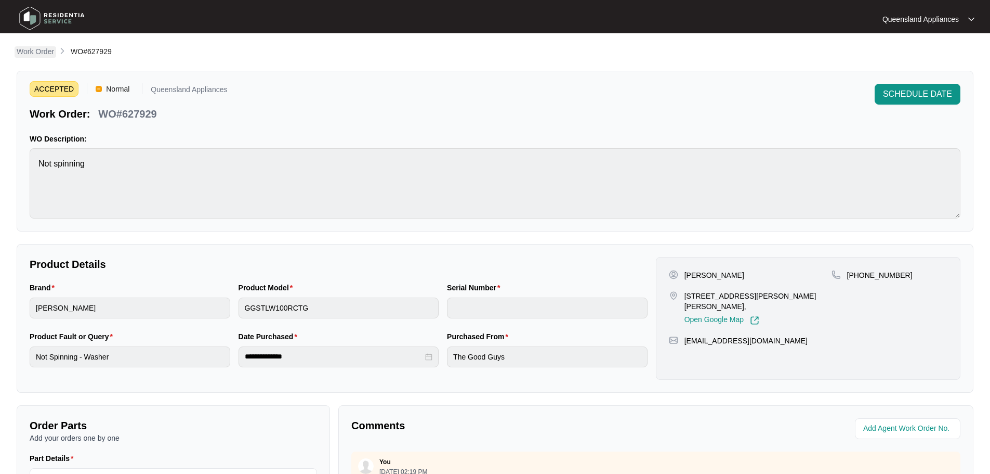
click at [37, 51] on p "Work Order" at bounding box center [35, 51] width 37 height 10
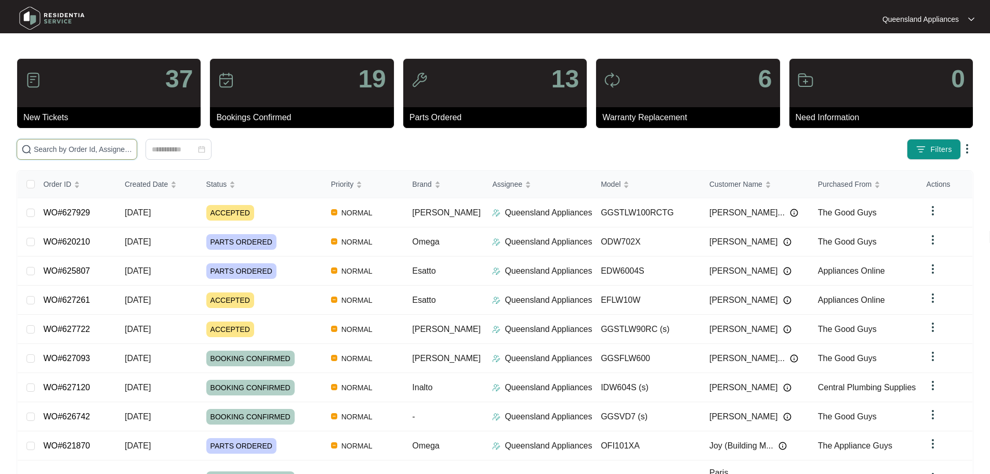
click at [133, 148] on input "text" at bounding box center [83, 148] width 99 height 11
paste input "625705"
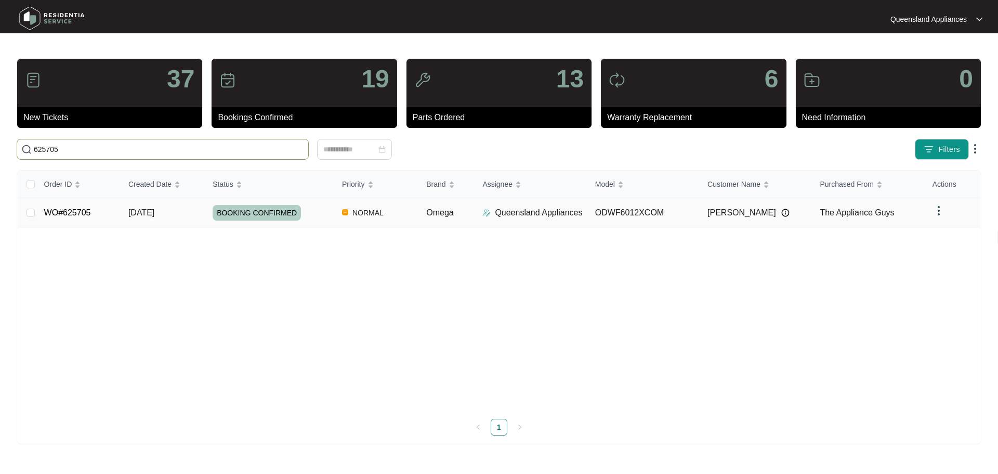
type input "625705"
click at [275, 208] on span "BOOKING CONFIRMED" at bounding box center [257, 213] width 88 height 16
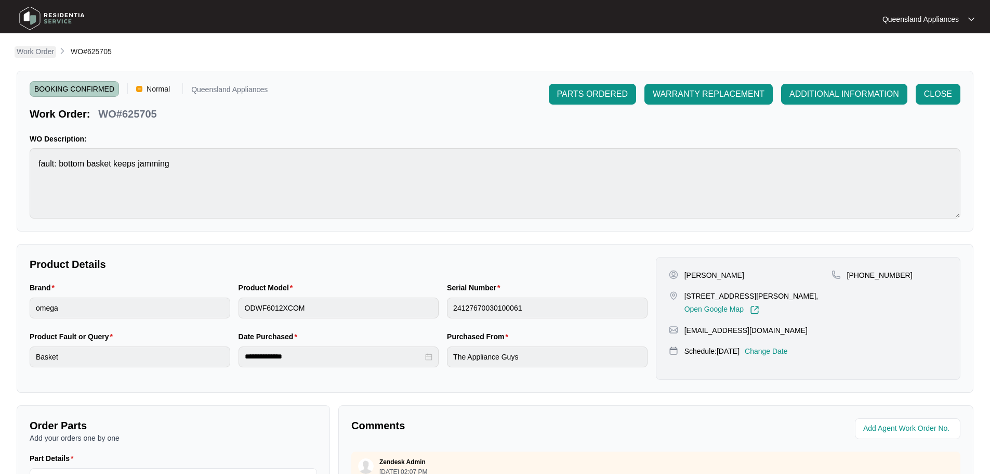
click at [51, 48] on p "Work Order" at bounding box center [35, 51] width 37 height 10
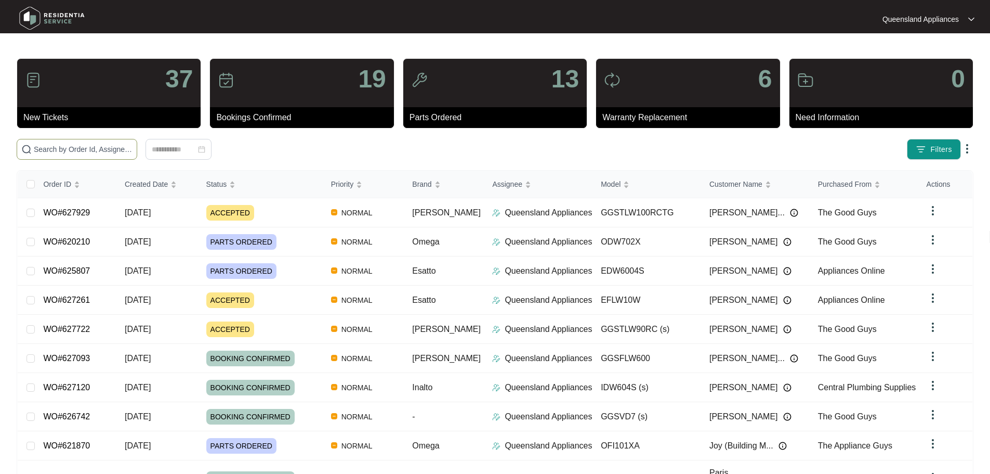
click at [112, 155] on span at bounding box center [77, 149] width 121 height 21
click at [111, 153] on input "text" at bounding box center [83, 148] width 99 height 11
paste input "626902"
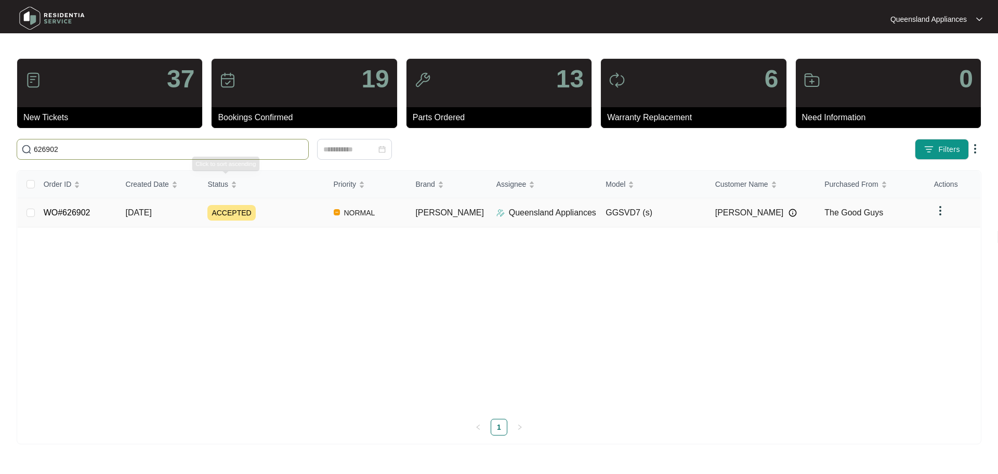
type input "626902"
click at [291, 211] on div "ACCEPTED" at bounding box center [265, 213] width 117 height 16
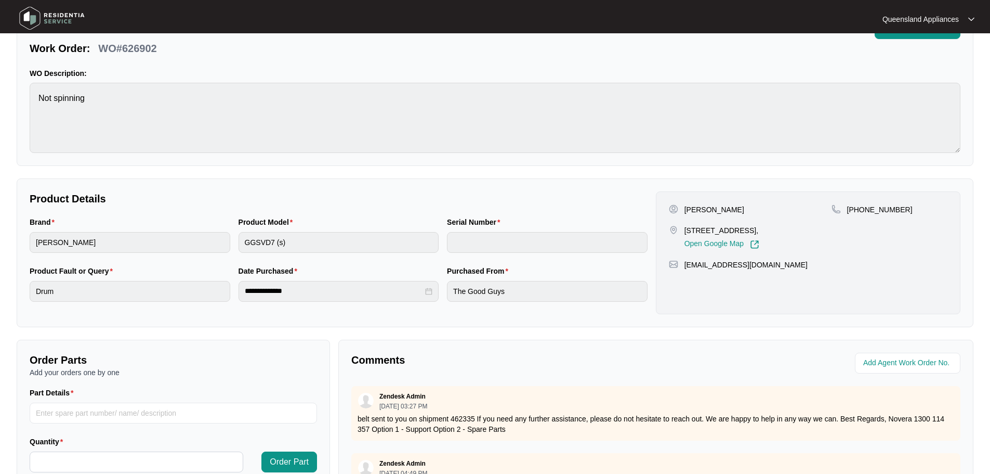
scroll to position [216, 0]
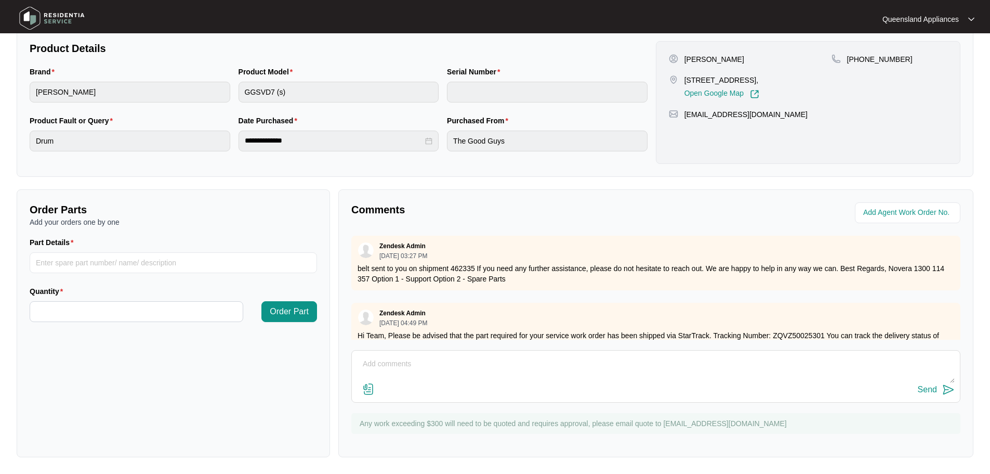
click at [533, 370] on textarea at bounding box center [656, 369] width 598 height 27
type textarea "Hi Team, Client has requested we book this service for [DATE]."
click at [935, 388] on div "Send" at bounding box center [927, 389] width 19 height 9
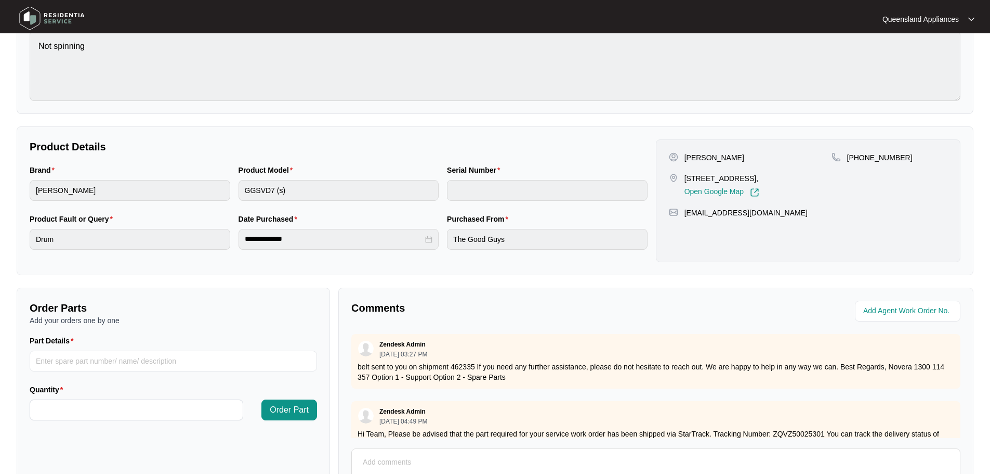
scroll to position [8, 0]
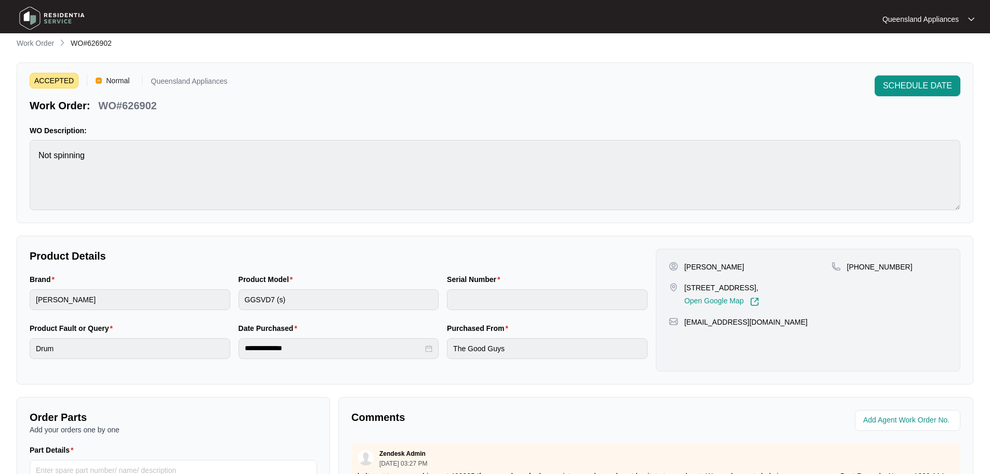
click at [19, 38] on p "Work Order" at bounding box center [35, 43] width 37 height 10
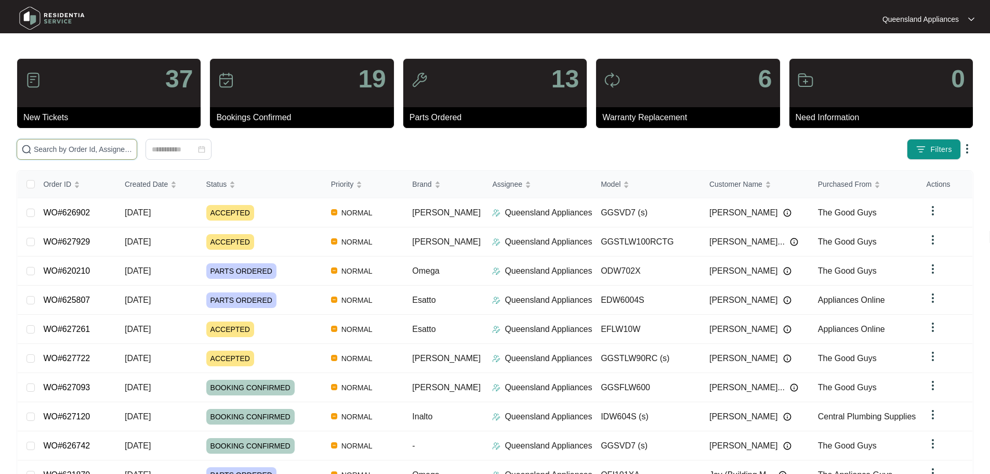
click at [133, 147] on input "text" at bounding box center [83, 148] width 99 height 11
paste input "624057"
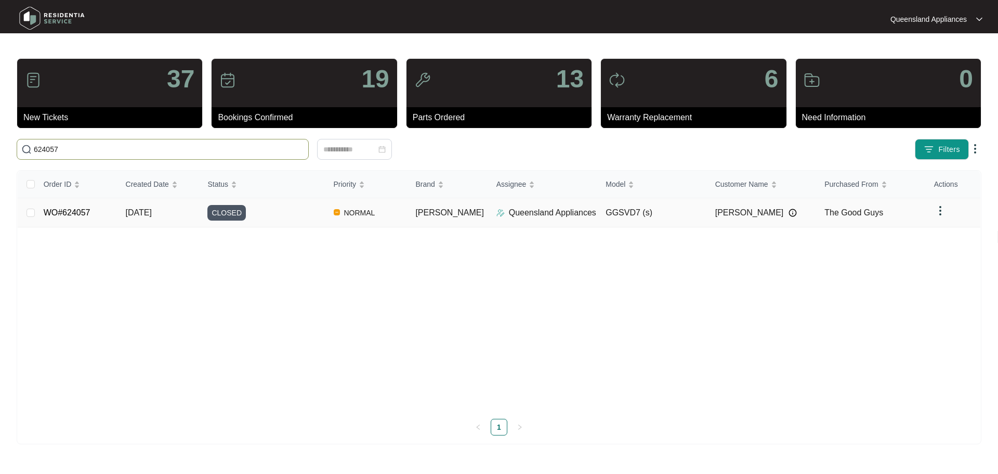
type input "624057"
click at [305, 217] on div "CLOSED" at bounding box center [265, 213] width 117 height 16
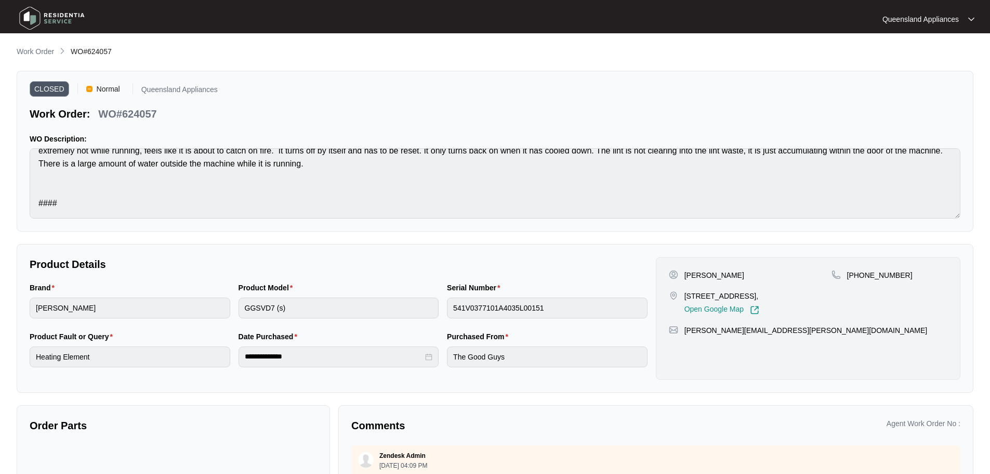
scroll to position [105, 0]
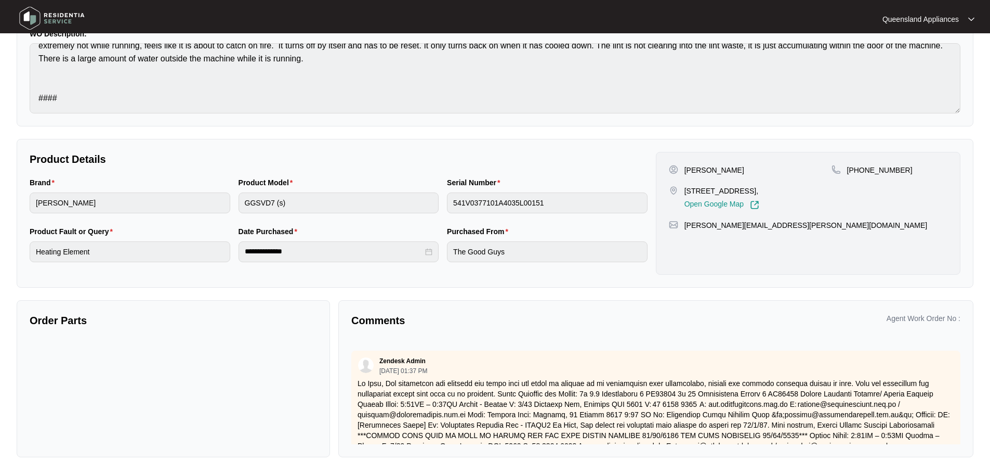
drag, startPoint x: 488, startPoint y: 395, endPoint x: 503, endPoint y: 392, distance: 15.4
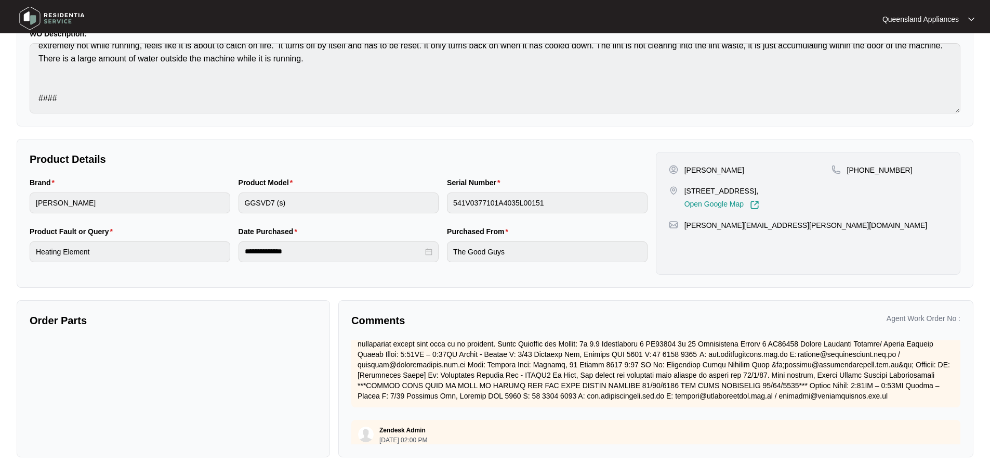
scroll to position [333, 0]
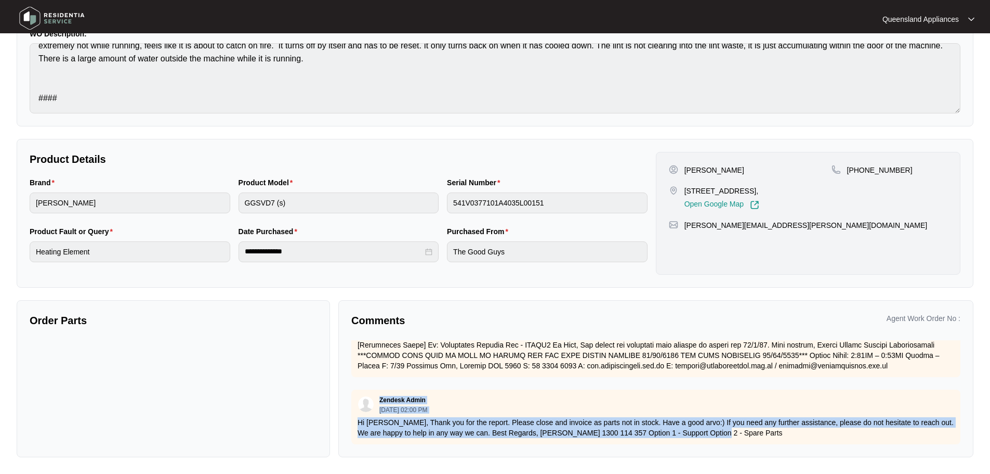
drag, startPoint x: 379, startPoint y: 388, endPoint x: 807, endPoint y: 431, distance: 430.5
click at [790, 423] on div "Zendesk Admin [DATE] 02:00 PM Hi [PERSON_NAME], Thank you for the report. Pleas…" at bounding box center [655, 416] width 609 height 55
copy div "Zendesk Admin [DATE] 02:00 PM Hi [PERSON_NAME], Thank you for the report. Pleas…"
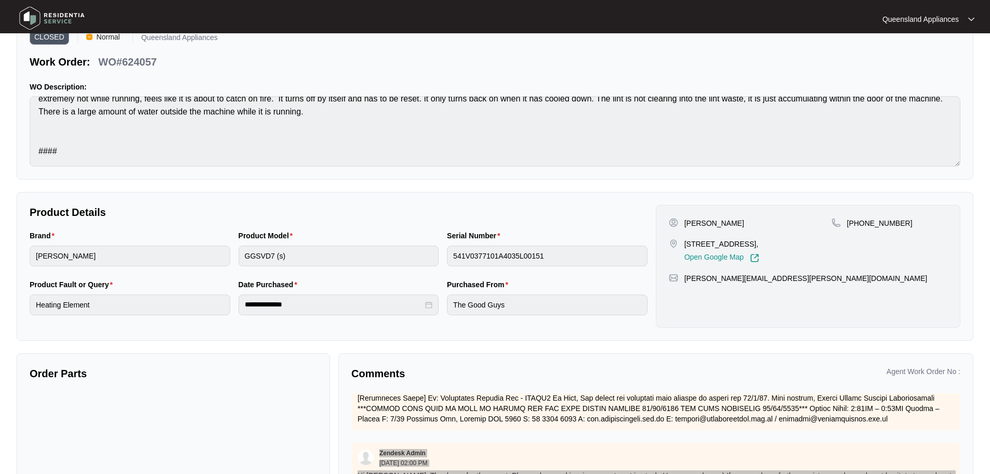
scroll to position [0, 0]
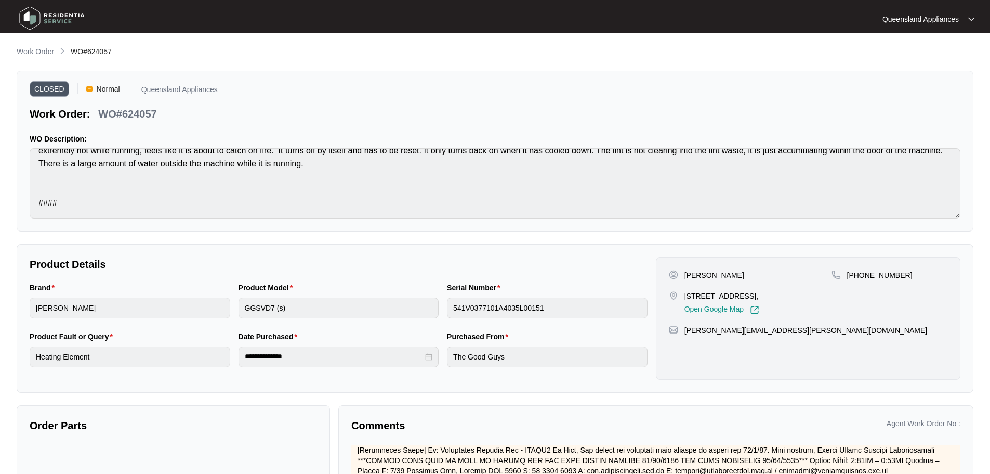
click at [41, 48] on p "Work Order" at bounding box center [35, 51] width 37 height 10
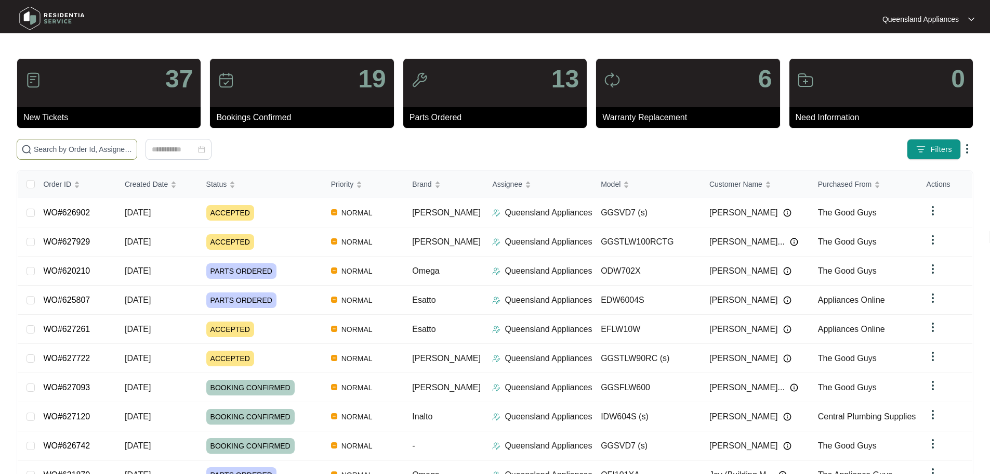
click at [84, 147] on input "text" at bounding box center [83, 148] width 99 height 11
paste input "613895"
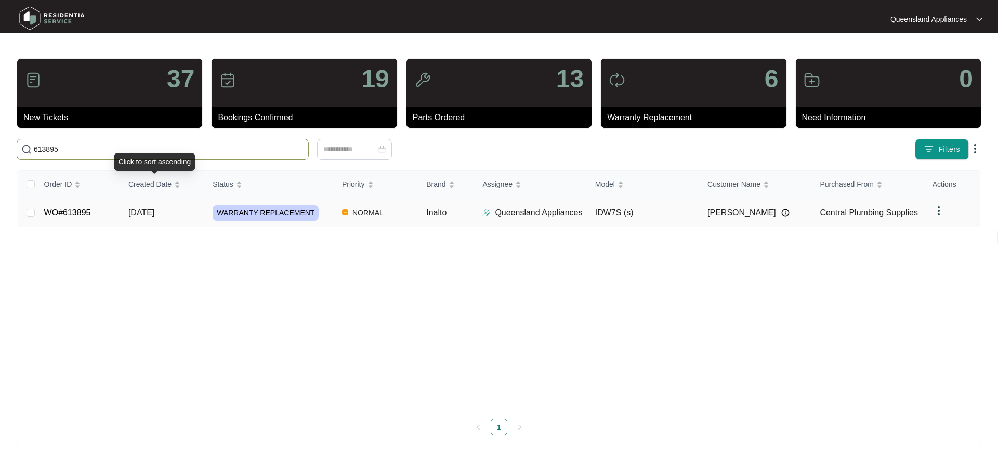
type input "613895"
click at [176, 219] on td "[DATE]" at bounding box center [162, 212] width 84 height 29
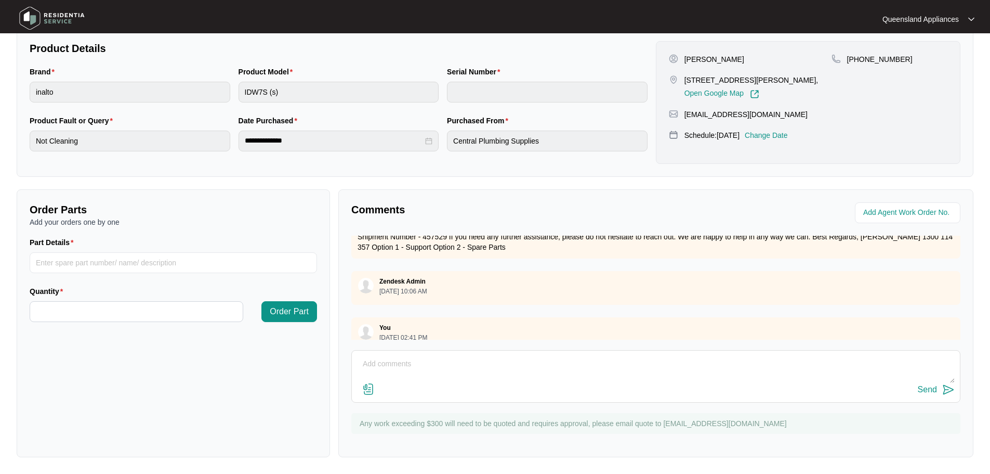
scroll to position [742, 0]
